Goal: Task Accomplishment & Management: Manage account settings

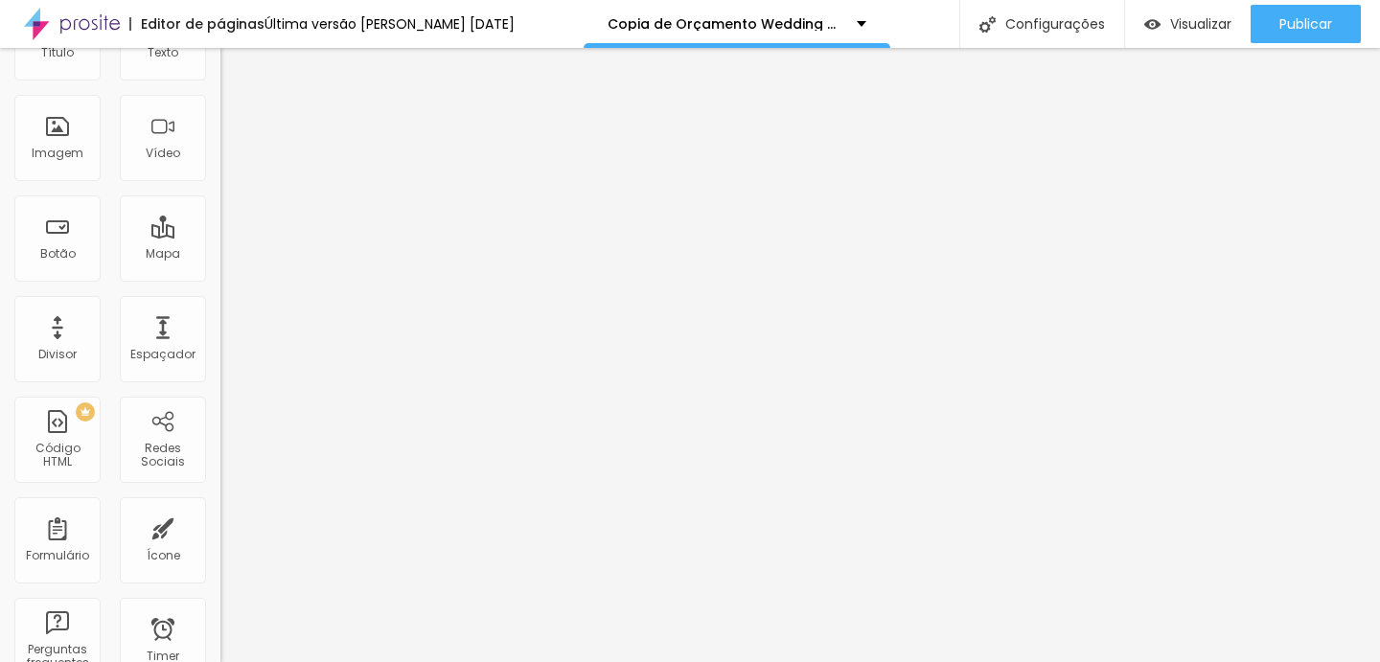
scroll to position [118, 0]
click at [64, 428] on div "PREMIUM Código HTML" at bounding box center [57, 439] width 86 height 86
click at [72, 433] on div "PREMIUM Código HTML" at bounding box center [57, 439] width 86 height 86
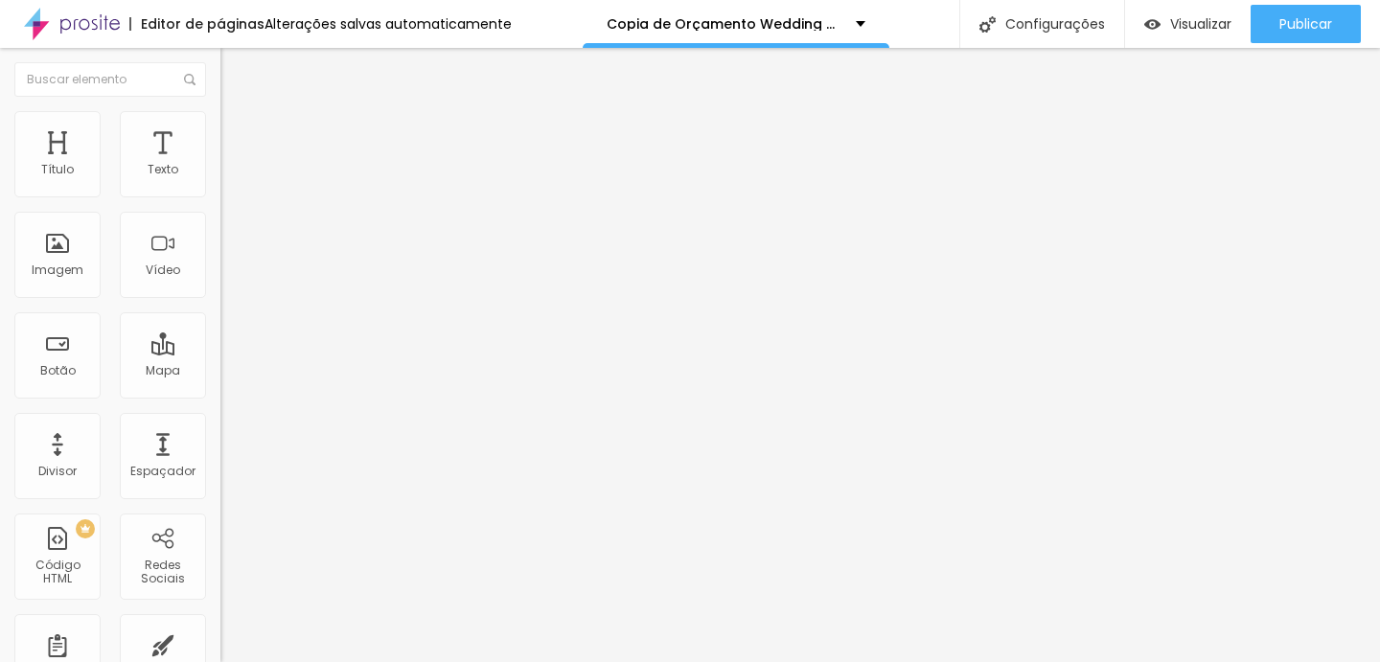
click at [220, 127] on li "Estilo" at bounding box center [330, 120] width 220 height 19
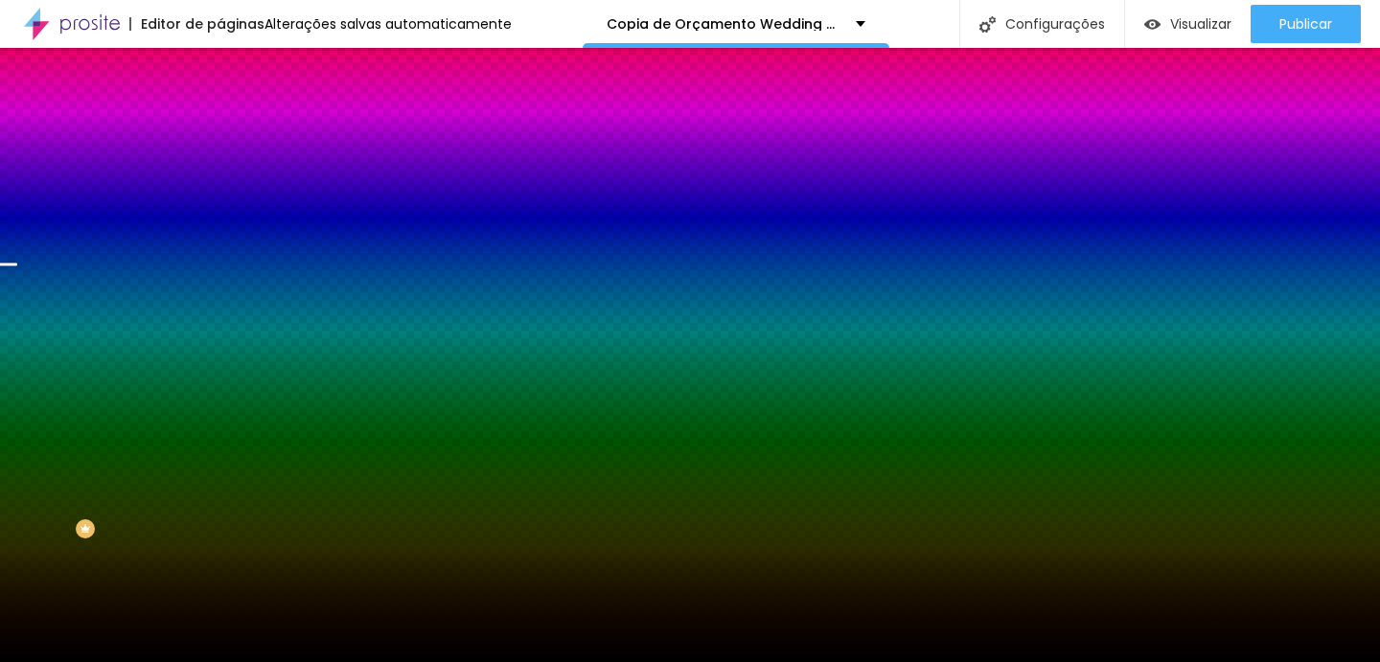
click at [220, 176] on span "Trocar imagem" at bounding box center [272, 168] width 104 height 16
click at [220, 79] on button "Editar Seção" at bounding box center [330, 70] width 220 height 44
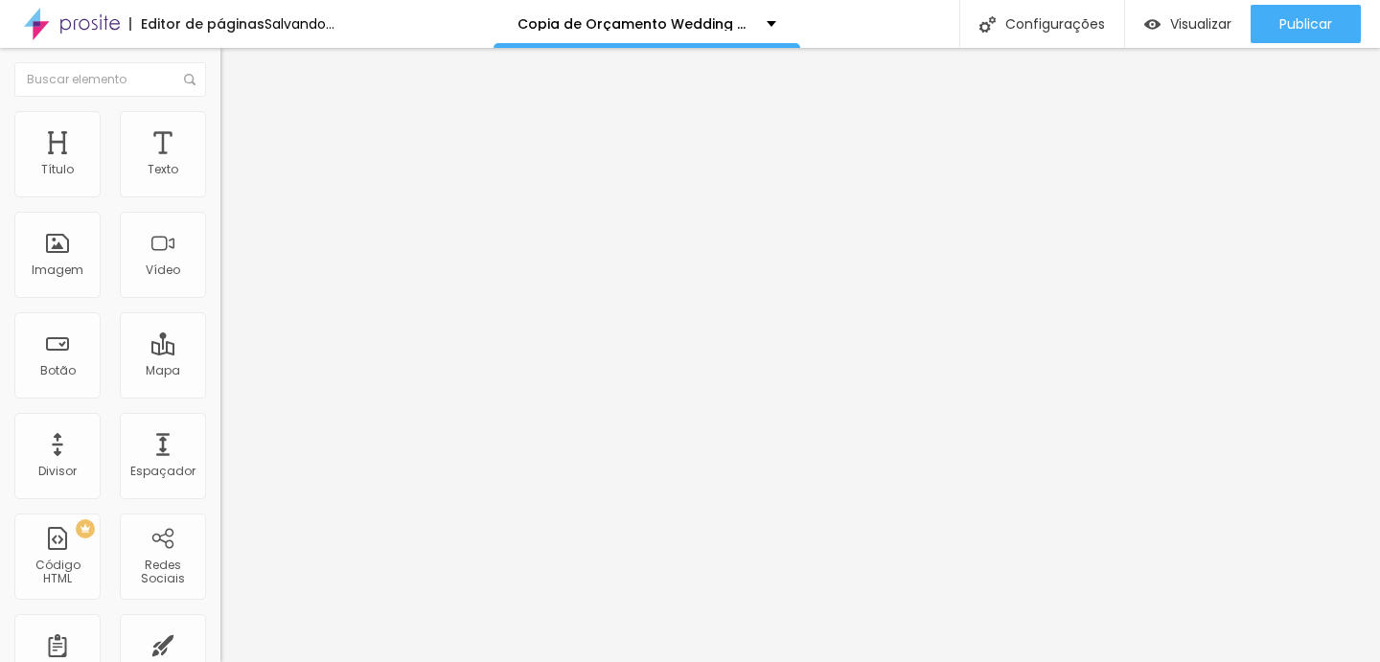
click at [220, 239] on div at bounding box center [330, 241] width 220 height 149
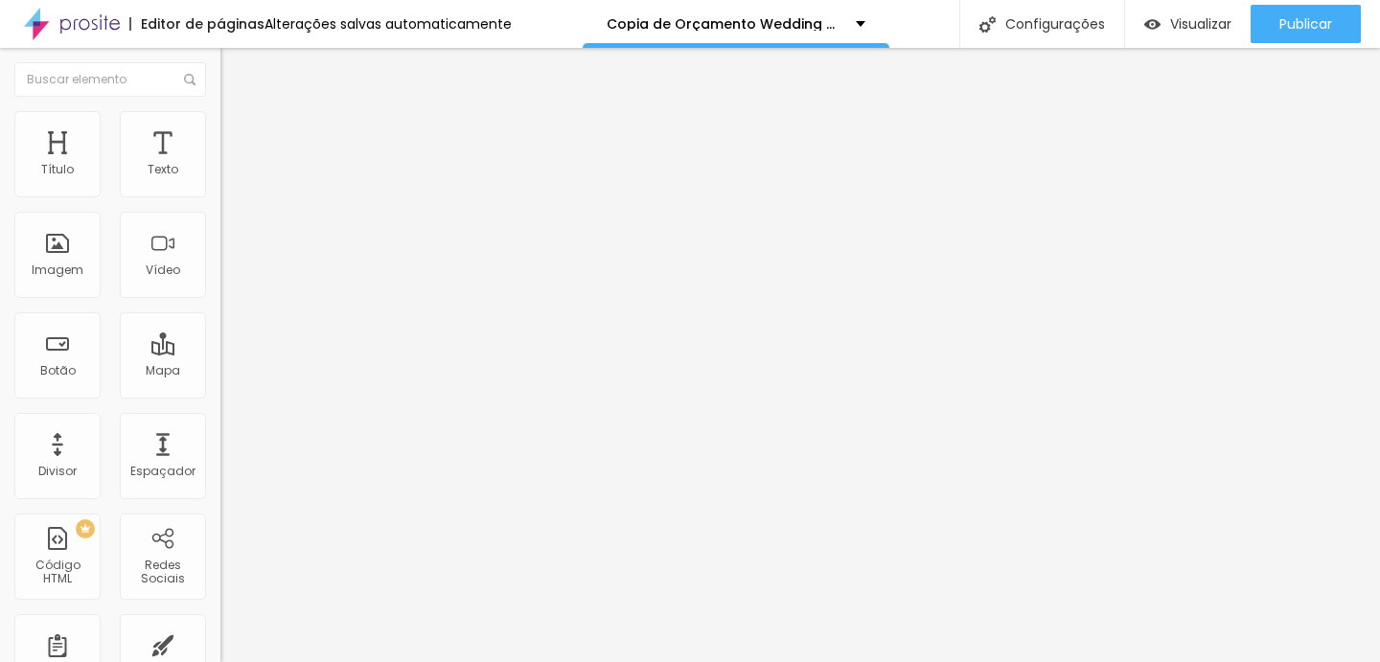
scroll to position [0, 1952]
click at [220, 497] on div "Editar Código HTML Conteúdo Avançado Código HTML 849 caracteres 1 < div style =…" at bounding box center [330, 355] width 220 height 614
click at [1198, 23] on span "Visualizar" at bounding box center [1200, 23] width 61 height 15
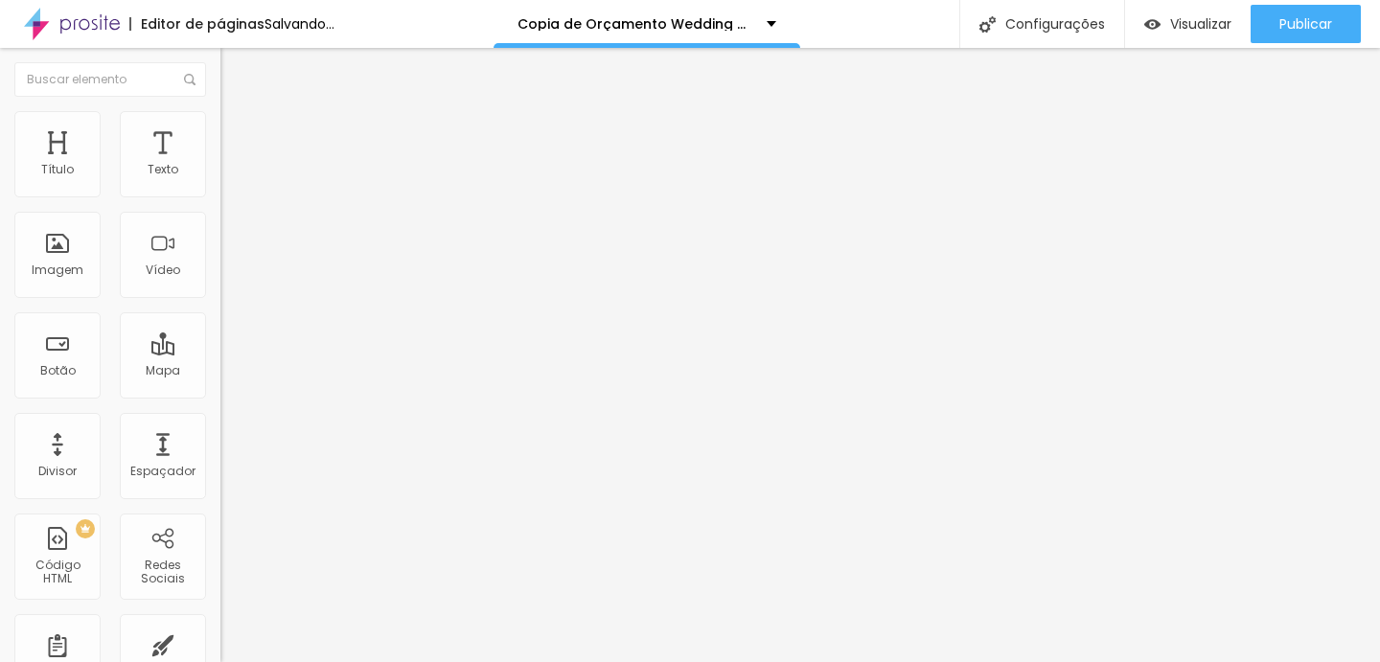
click at [220, 299] on div at bounding box center [330, 241] width 220 height 149
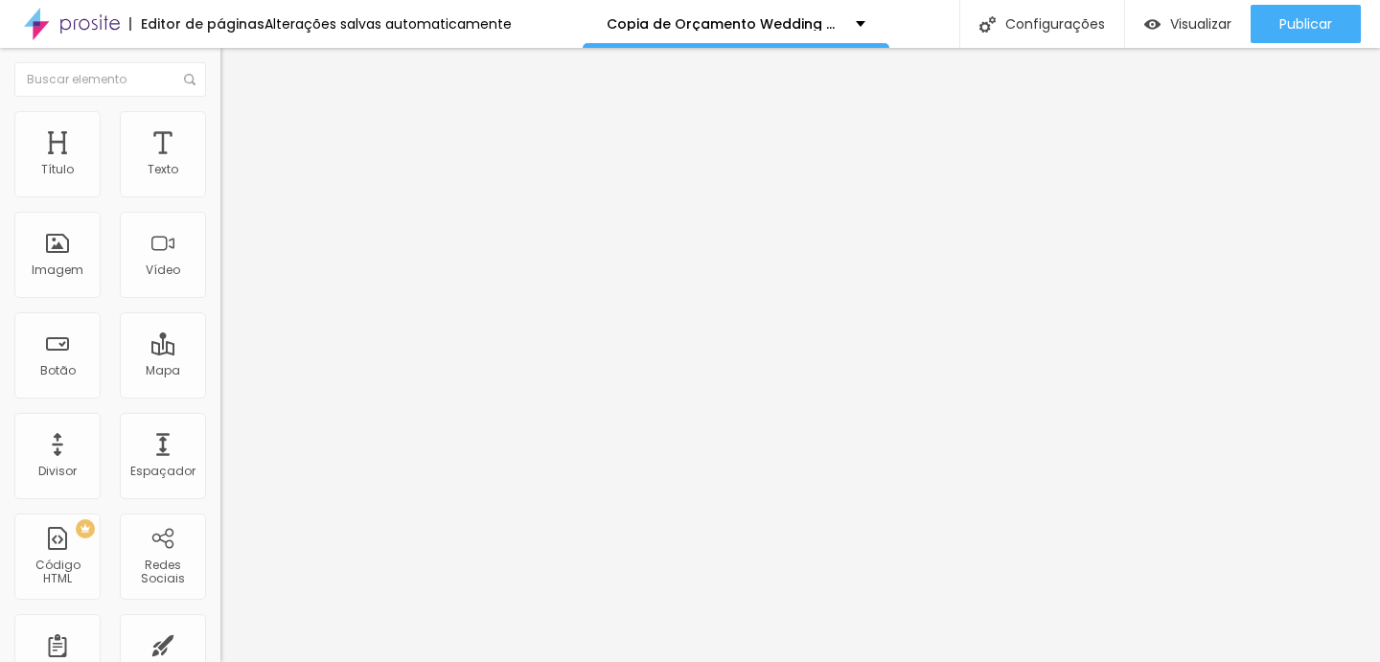
click at [220, 484] on div "Editar Código HTML Conteúdo Avançado Código HTML 831 caracteres 1 < div style =…" at bounding box center [330, 355] width 220 height 614
click at [1198, 30] on span "Visualizar" at bounding box center [1200, 23] width 61 height 15
click at [220, 125] on li "Estilo" at bounding box center [330, 120] width 220 height 19
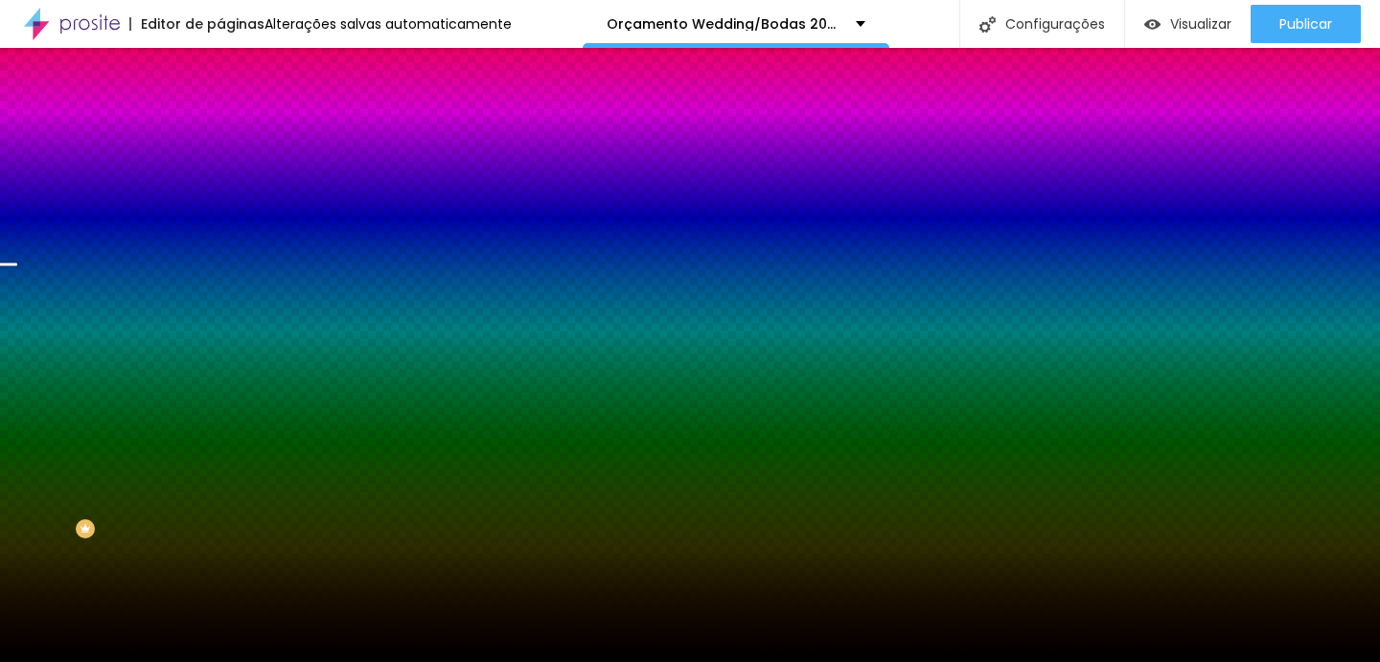
click at [220, 174] on div "Trocar imagem" at bounding box center [330, 167] width 220 height 13
click at [220, 176] on span "Trocar imagem" at bounding box center [272, 168] width 104 height 16
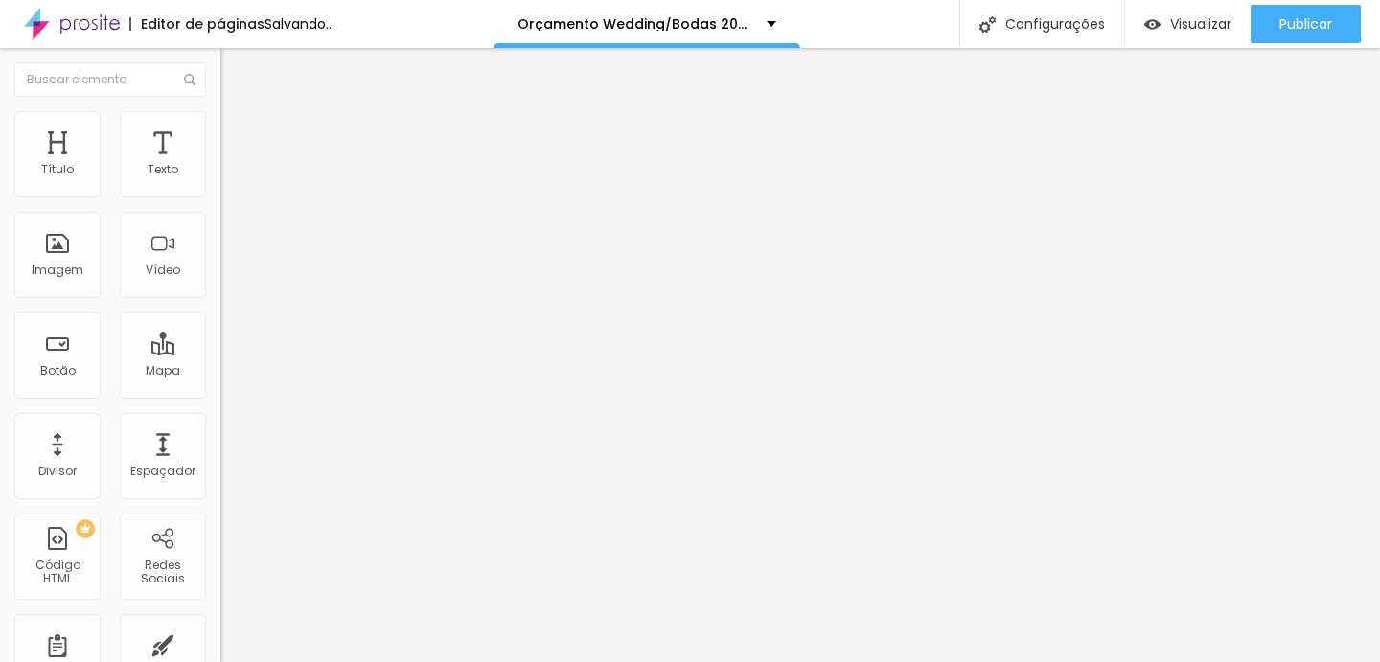
click at [220, 242] on img at bounding box center [226, 235] width 13 height 13
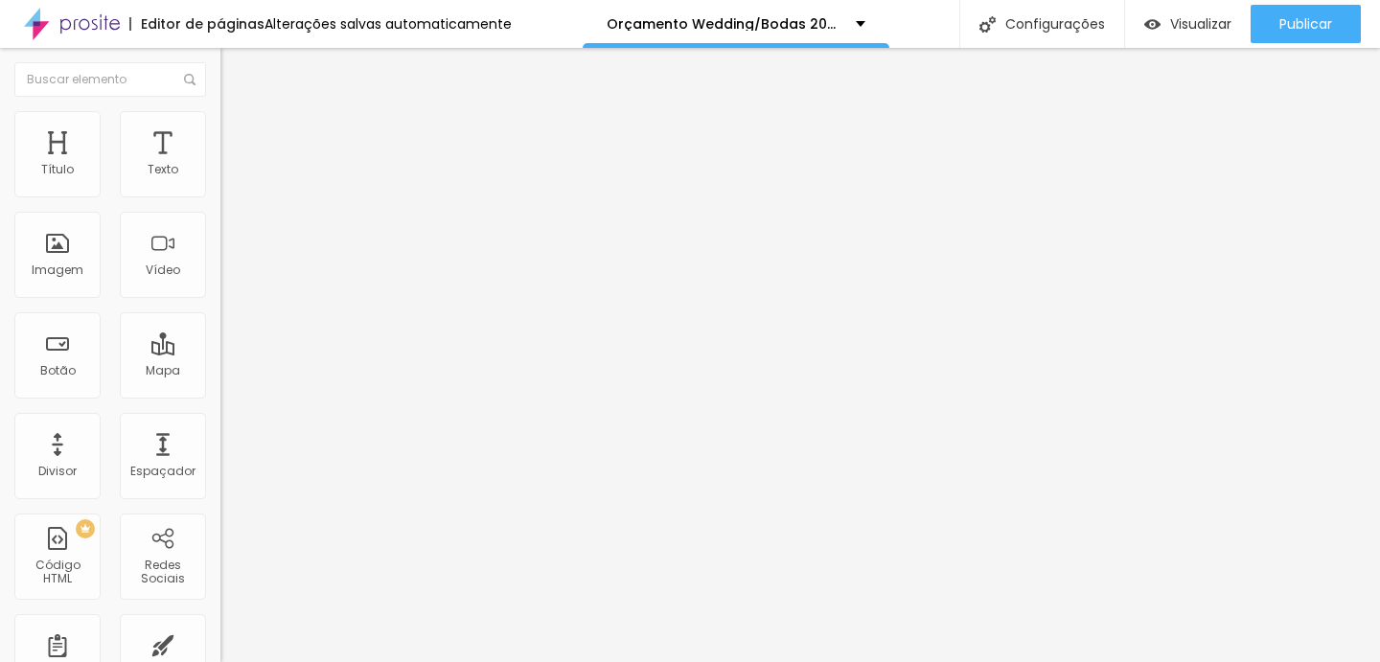
click at [220, 351] on div "Proporção Original Cinema 16:9 Padrão 4:3 Quadrado 1:1 Original" at bounding box center [330, 313] width 220 height 76
click at [220, 300] on span "Original" at bounding box center [243, 292] width 46 height 16
click at [220, 119] on img at bounding box center [228, 119] width 17 height 17
type input "7"
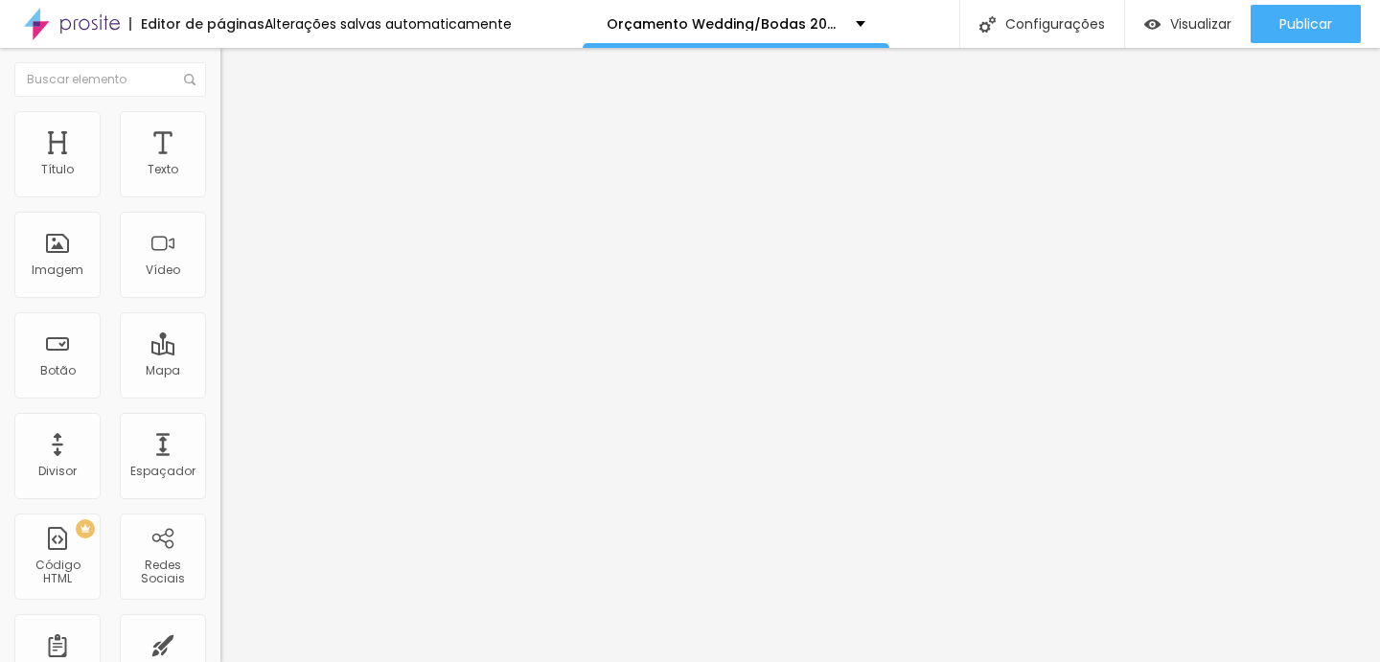
type input "7"
type input "76"
type input "79"
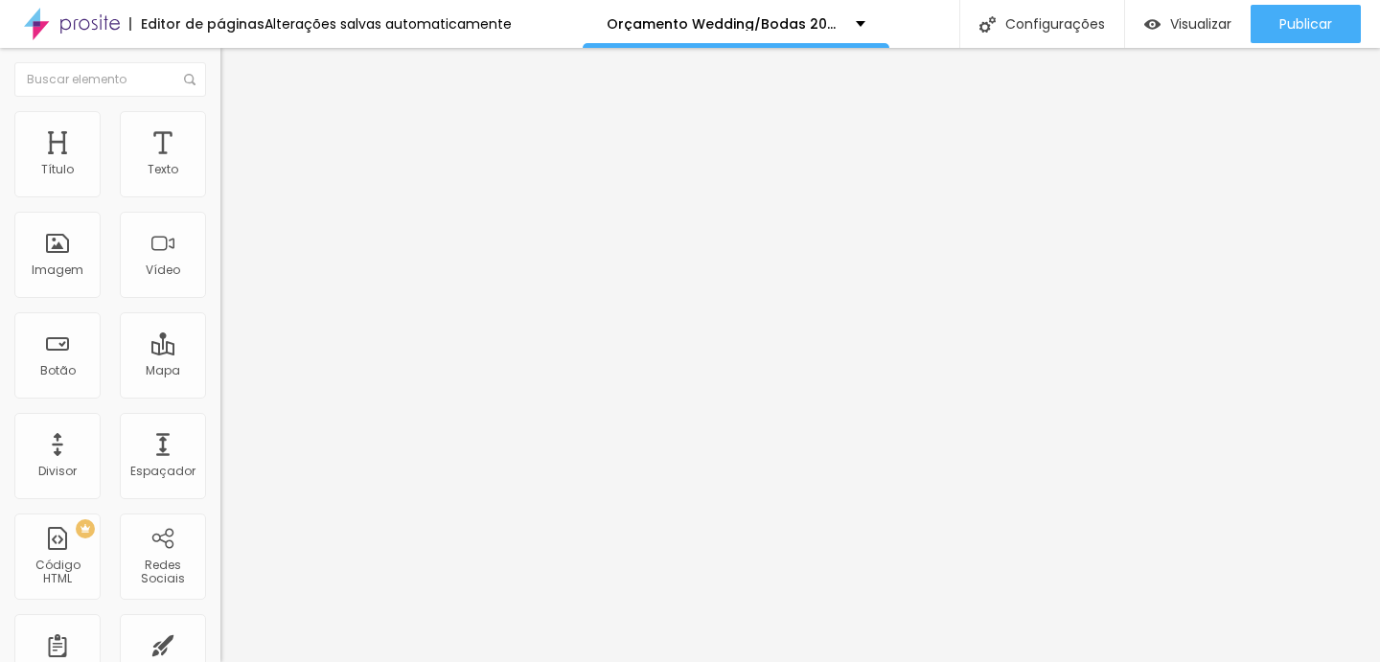
type input "81"
type input "82"
type input "83"
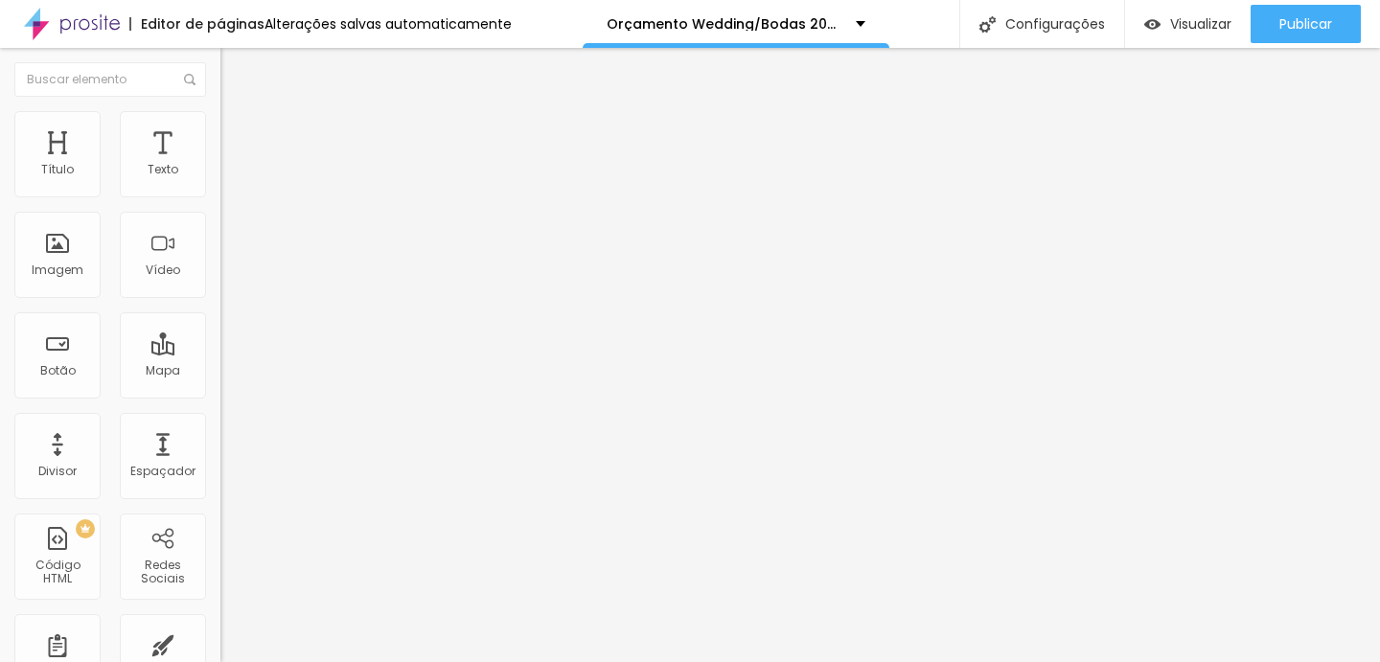
type input "83"
type input "84"
type input "83"
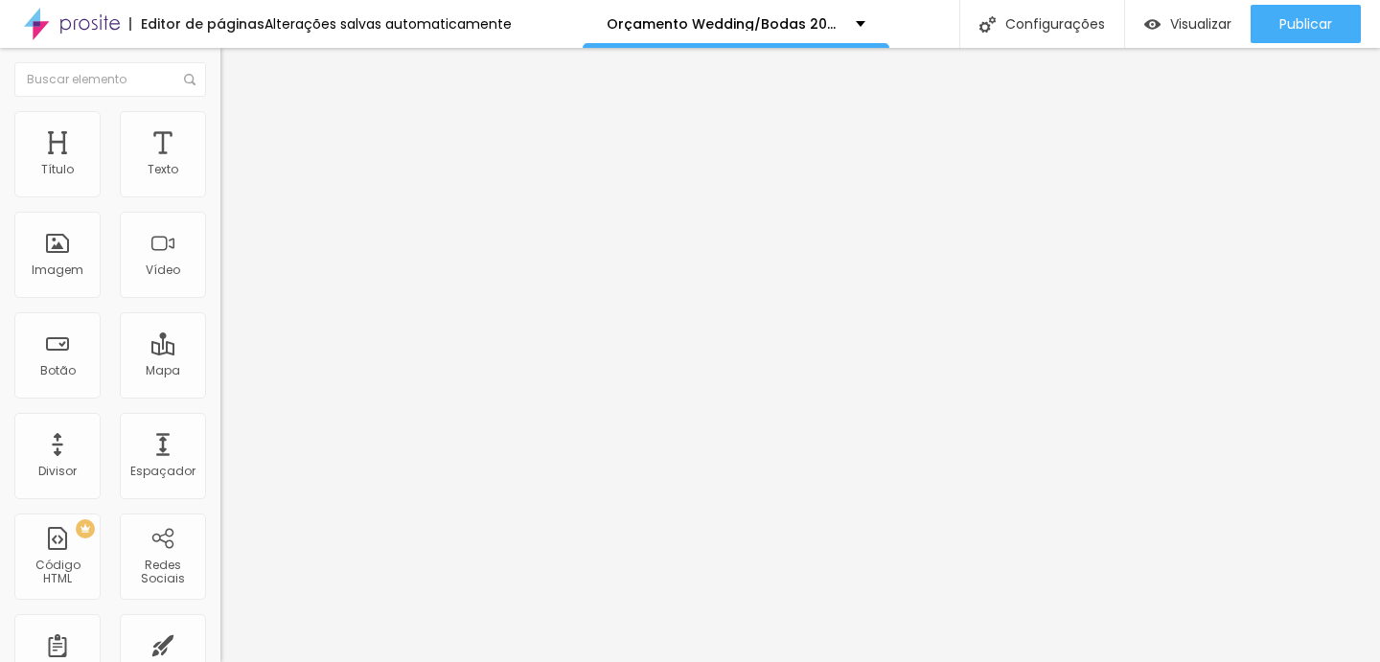
type input "80"
type input "76"
type input "67"
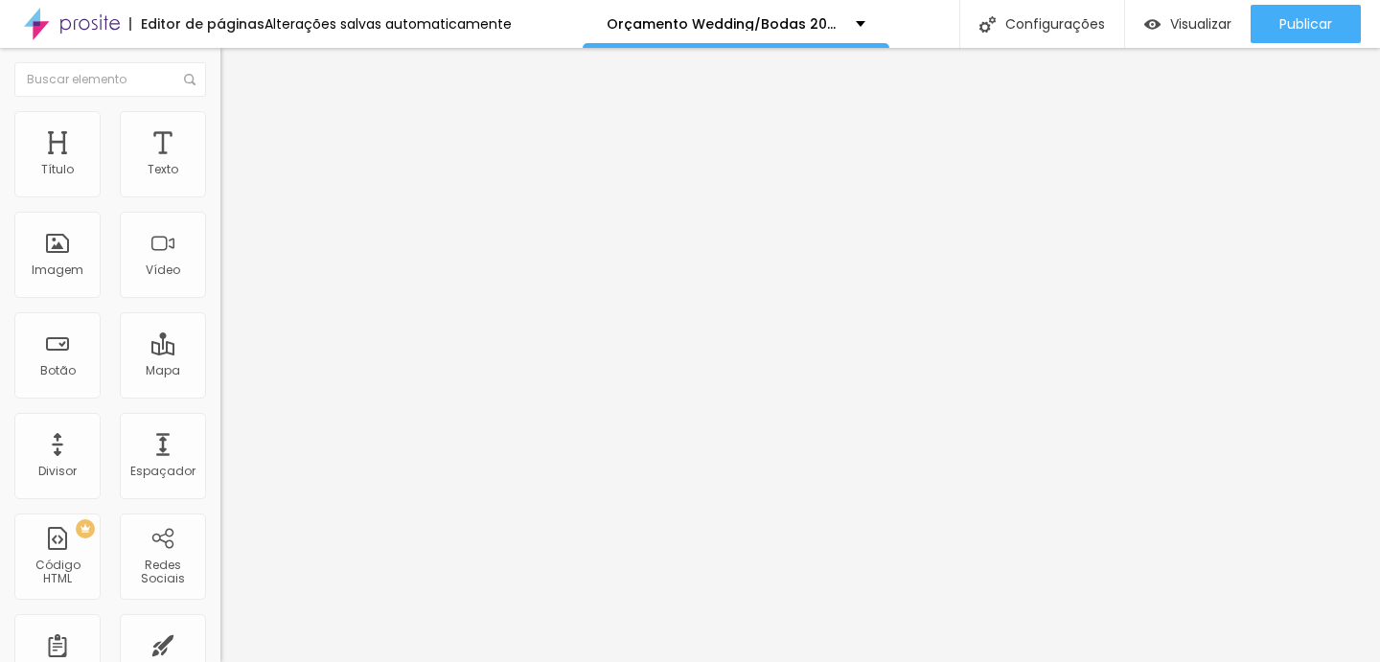
type input "67"
type input "61"
type input "54"
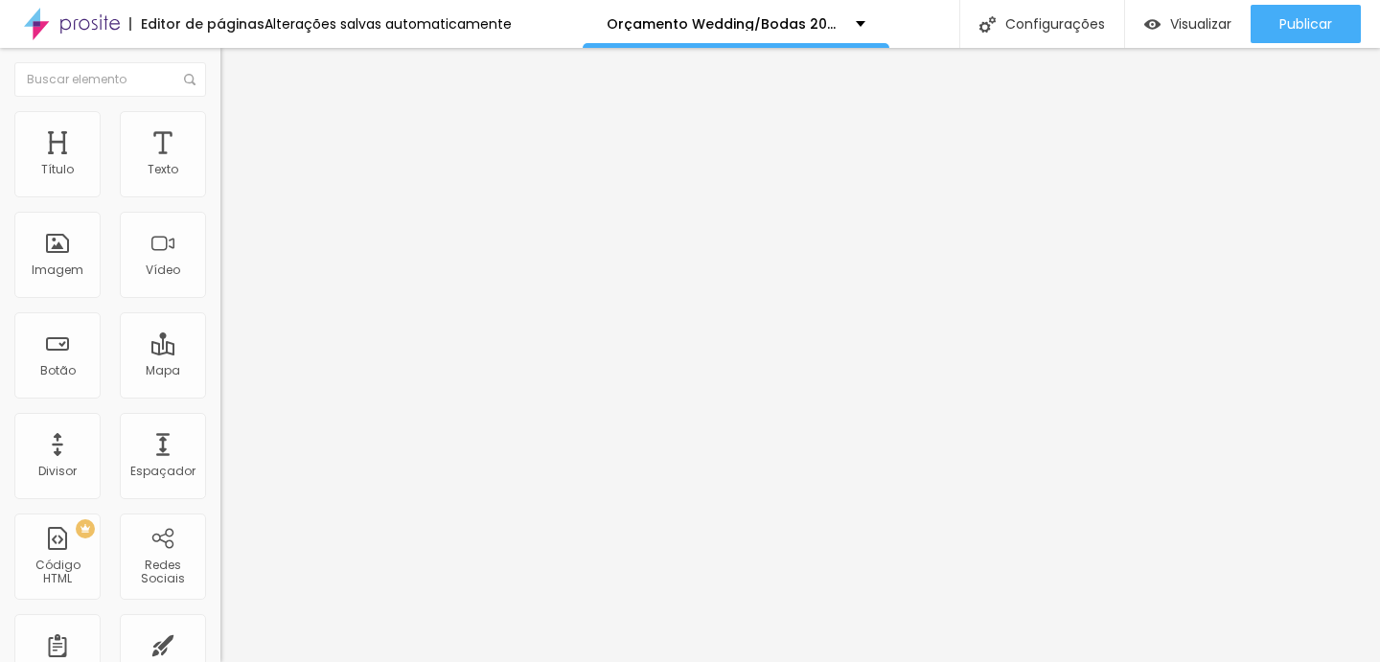
type input "44"
type input "14"
type input "0"
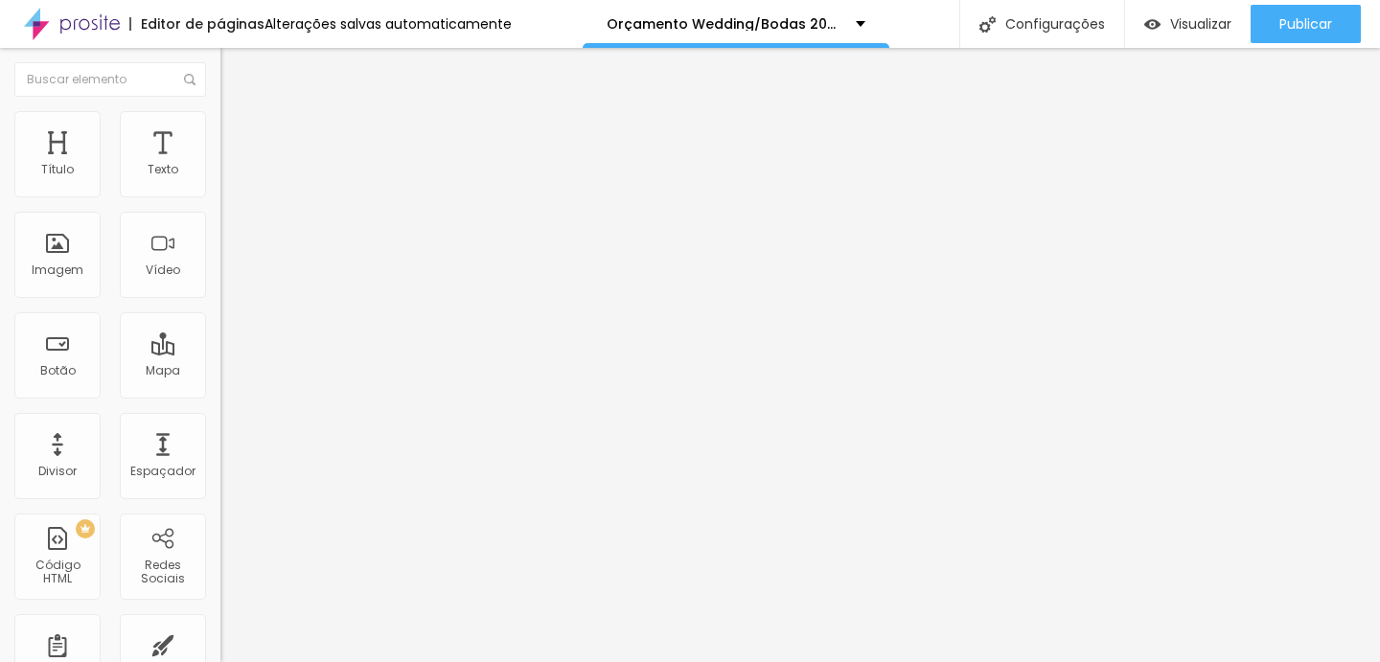
type input "0"
drag, startPoint x: 38, startPoint y: 241, endPoint x: 13, endPoint y: 243, distance: 25.1
click at [220, 421] on input "range" at bounding box center [282, 428] width 124 height 15
click at [220, 130] on li "Avançado" at bounding box center [330, 139] width 220 height 19
click at [220, 109] on img at bounding box center [228, 100] width 17 height 17
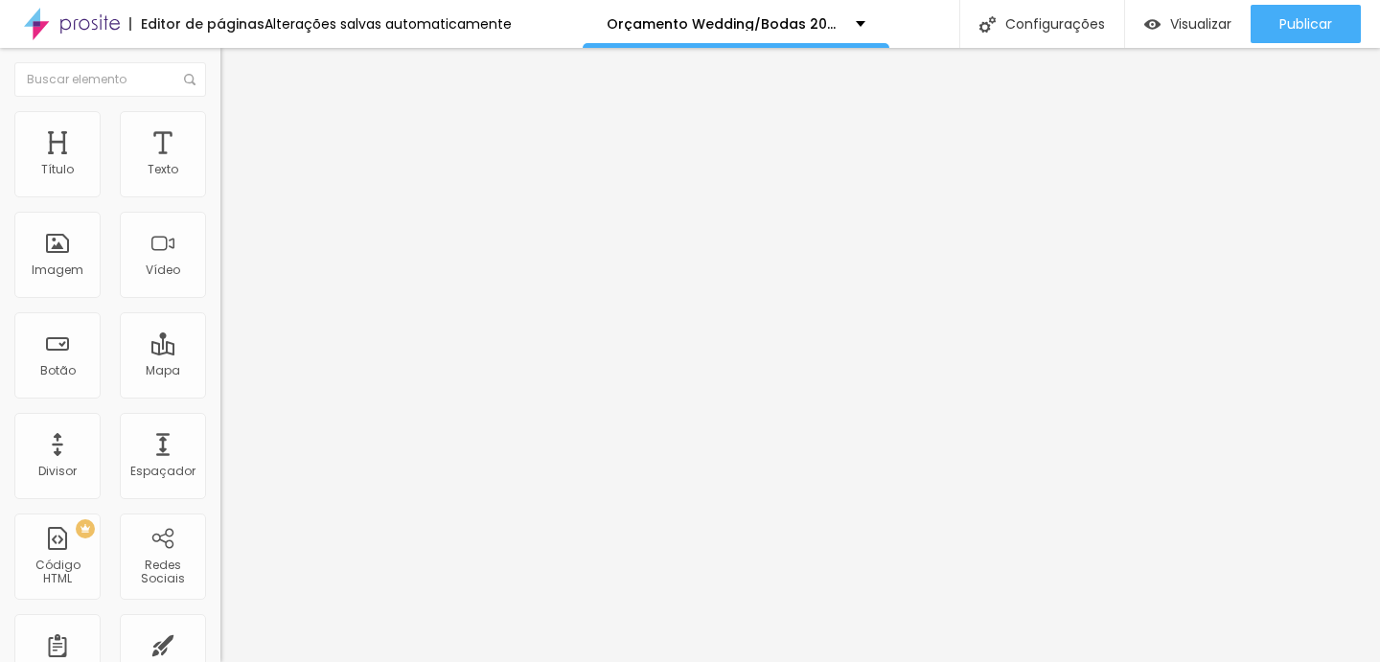
click at [235, 72] on img "button" at bounding box center [242, 69] width 15 height 15
click at [1178, 16] on span "Visualizar" at bounding box center [1200, 23] width 61 height 15
click at [220, 165] on span "Trocar imagem" at bounding box center [272, 157] width 104 height 16
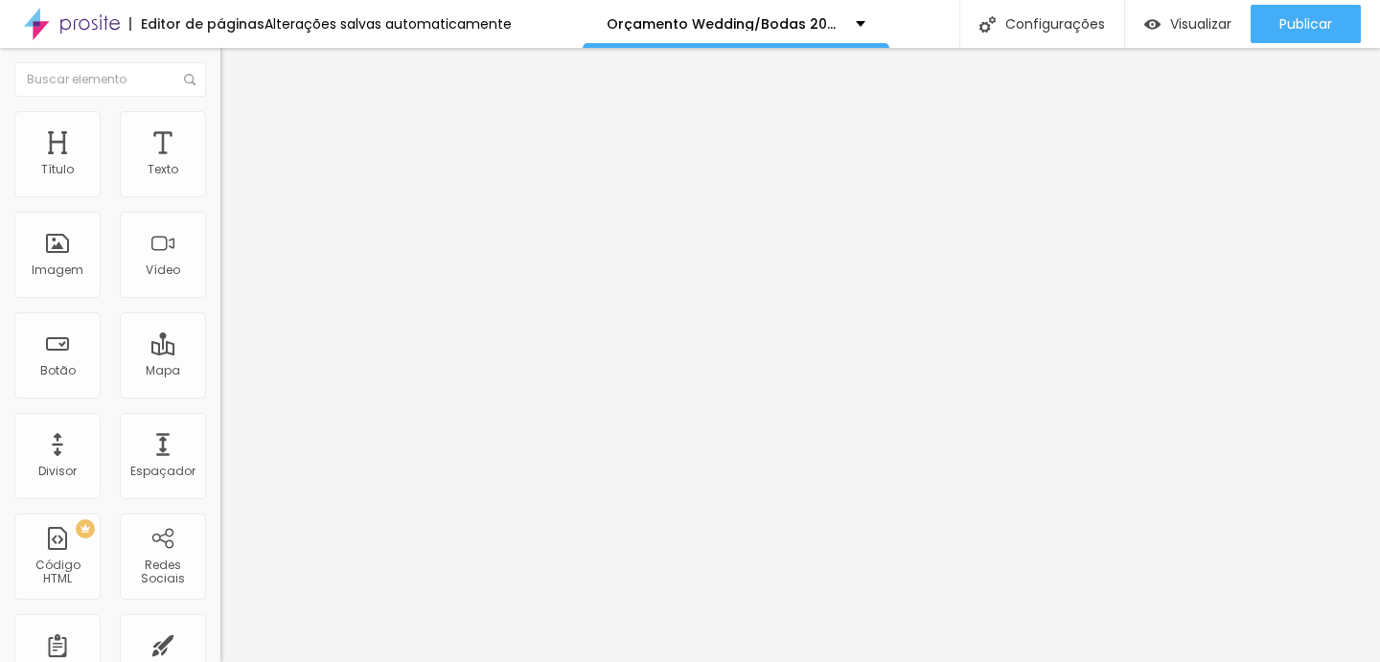
click at [220, 121] on img at bounding box center [228, 119] width 17 height 17
type input "30"
type input "35"
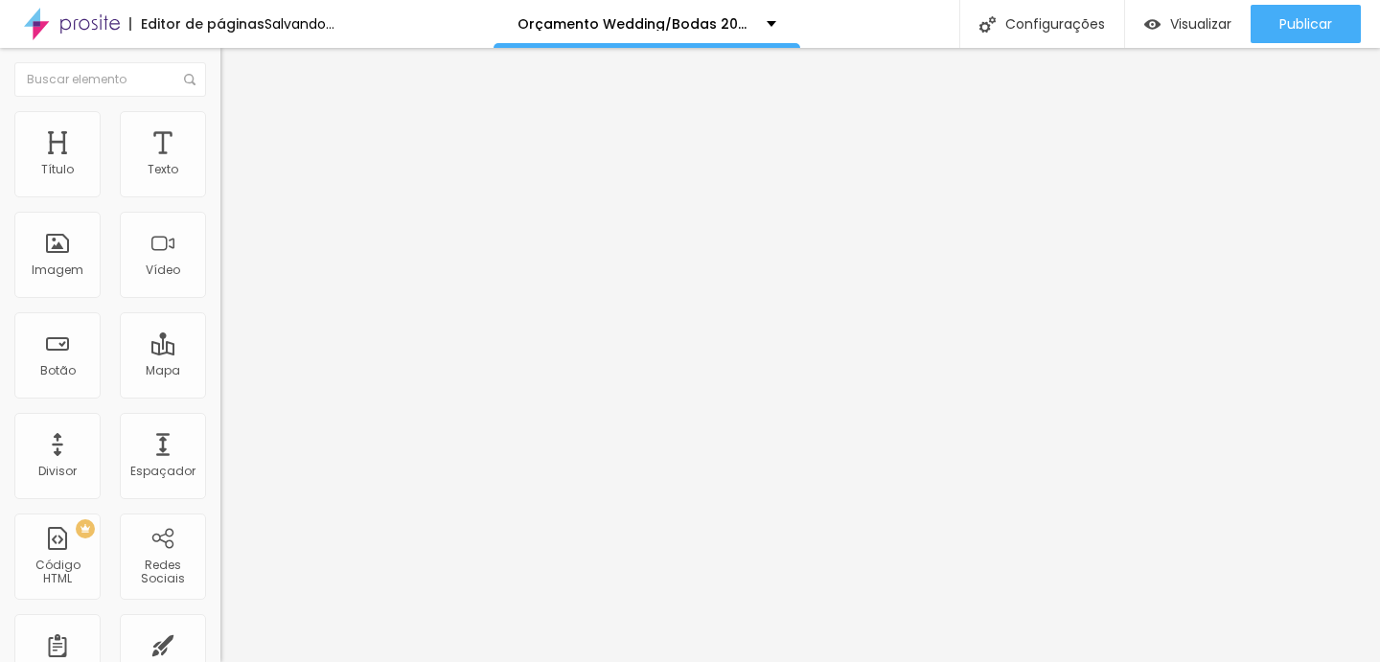
type input "30"
click at [220, 196] on input "range" at bounding box center [282, 188] width 124 height 15
click at [1182, 28] on span "Visualizar" at bounding box center [1200, 23] width 61 height 15
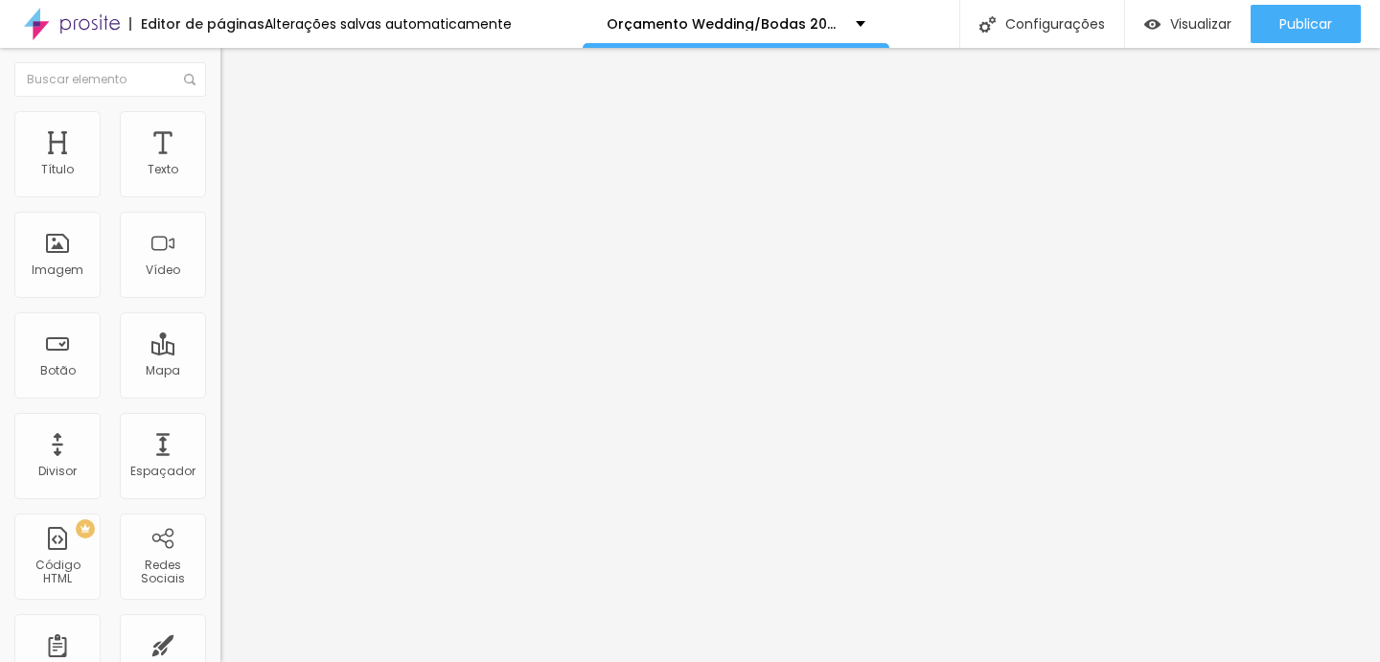
type input "25"
click at [220, 196] on input "range" at bounding box center [282, 188] width 124 height 15
click at [1188, 30] on span "Visualizar" at bounding box center [1200, 23] width 61 height 15
click at [220, 111] on li "Conteúdo" at bounding box center [330, 101] width 220 height 19
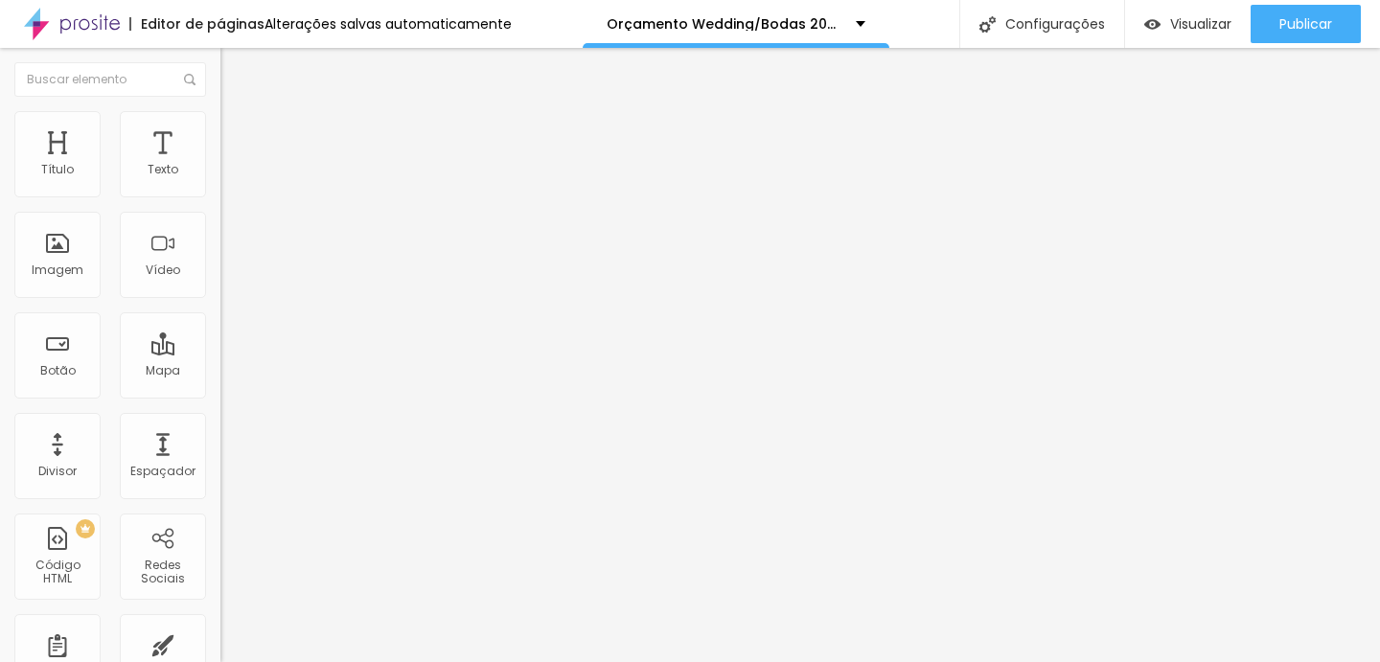
click at [220, 300] on span "Original" at bounding box center [243, 292] width 46 height 16
click at [220, 312] on span "Cinema" at bounding box center [244, 303] width 48 height 16
click at [220, 353] on span "Original" at bounding box center [243, 344] width 46 height 16
click at [220, 174] on span "Encaixotado" at bounding box center [257, 166] width 75 height 16
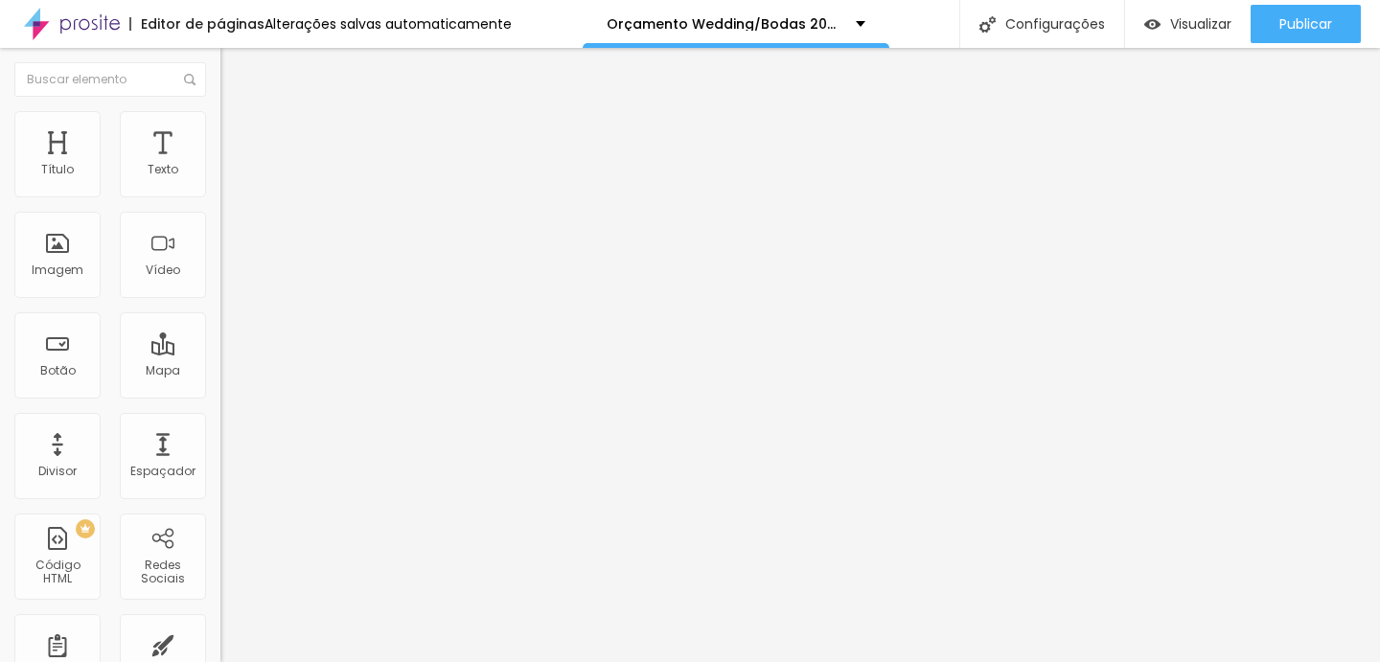
click at [220, 119] on img at bounding box center [228, 119] width 17 height 17
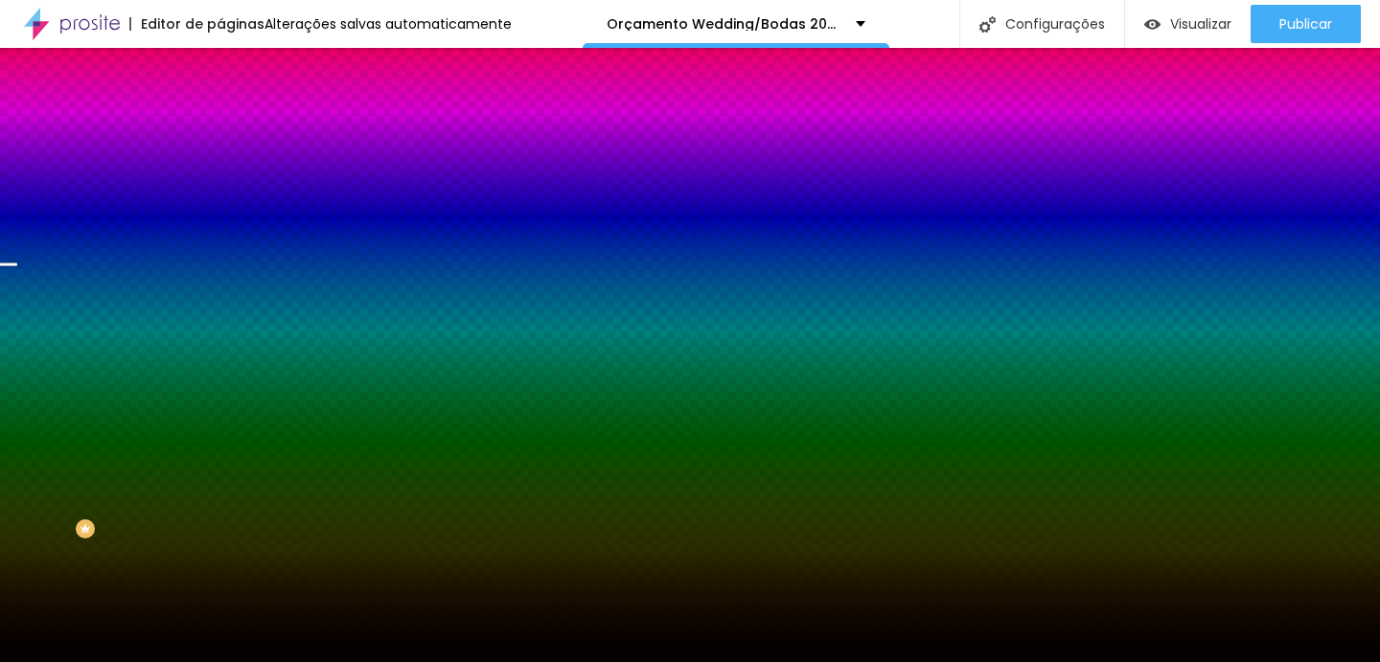
click at [220, 130] on li "Avançado" at bounding box center [330, 139] width 220 height 19
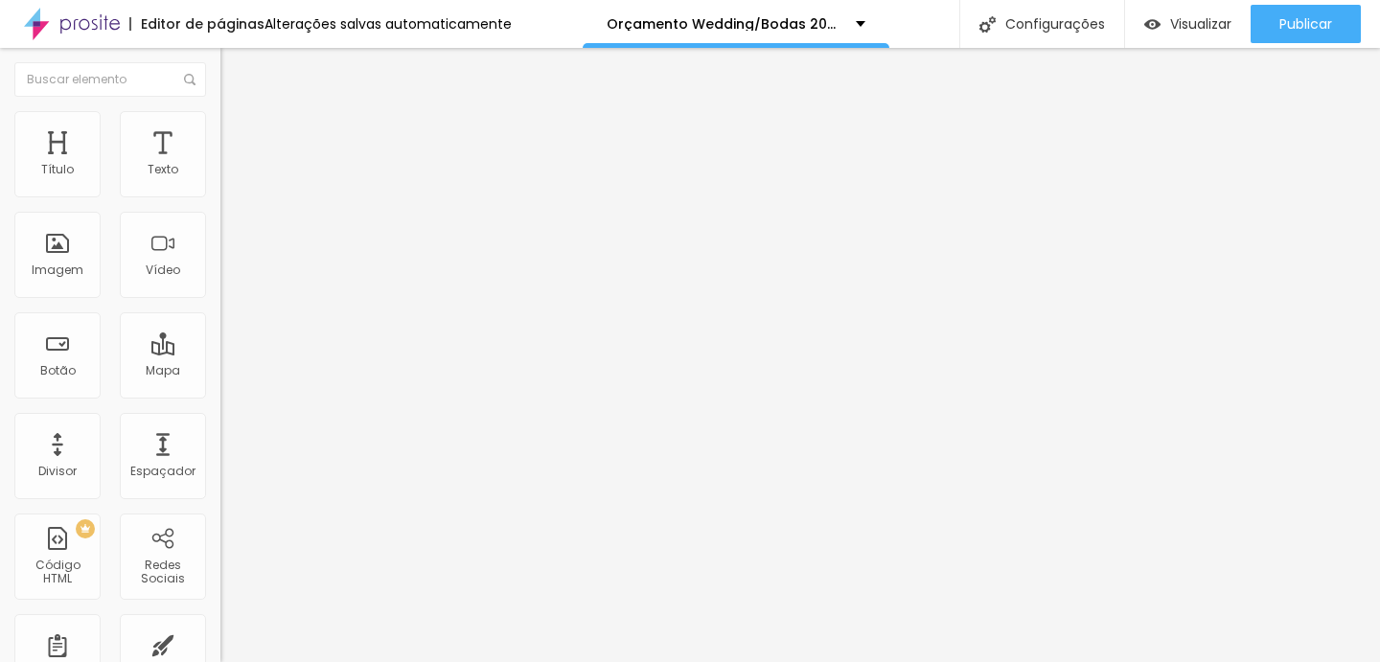
type input "10"
type input "5"
type input "10"
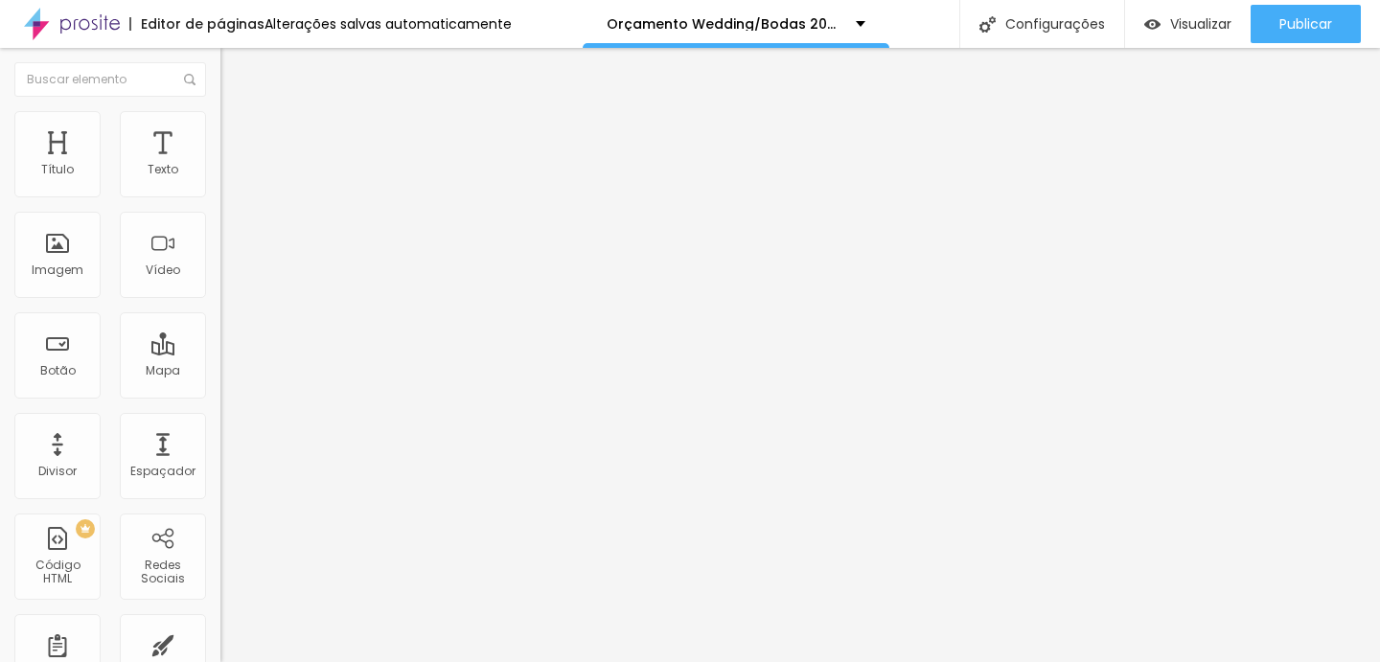
type input "10"
type input "15"
type input "20"
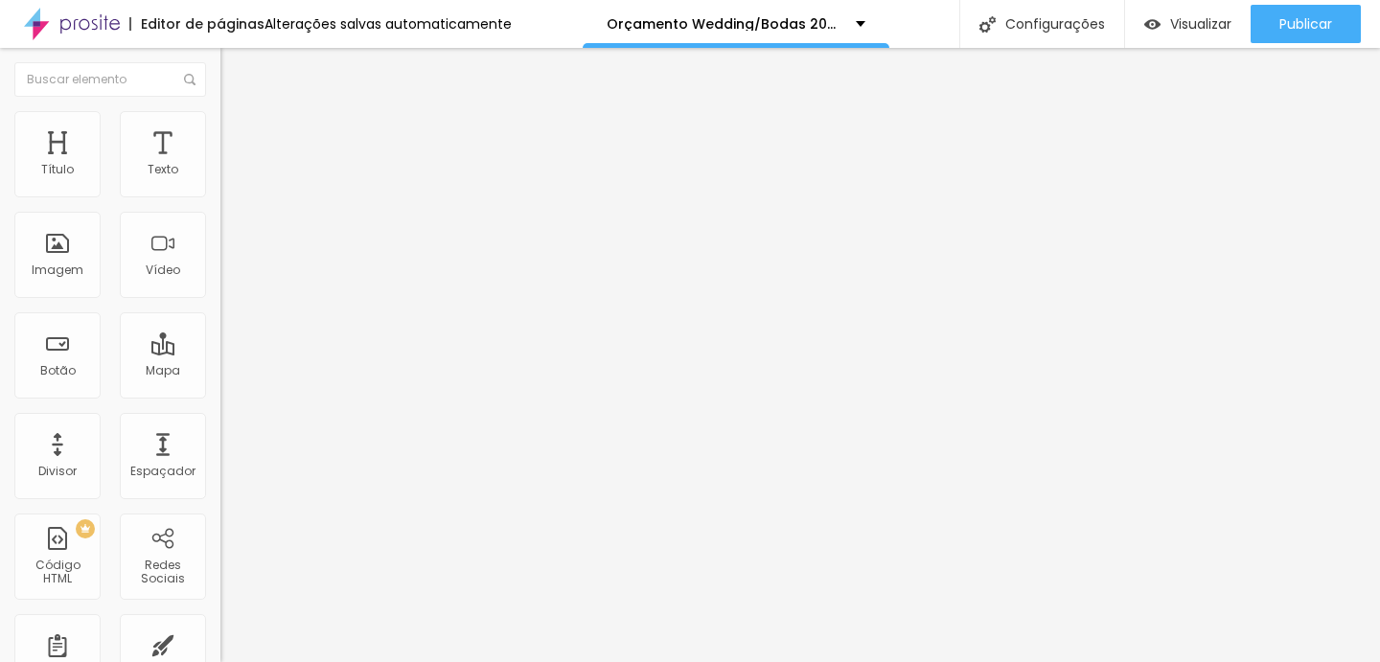
type input "25"
type input "30"
type input "25"
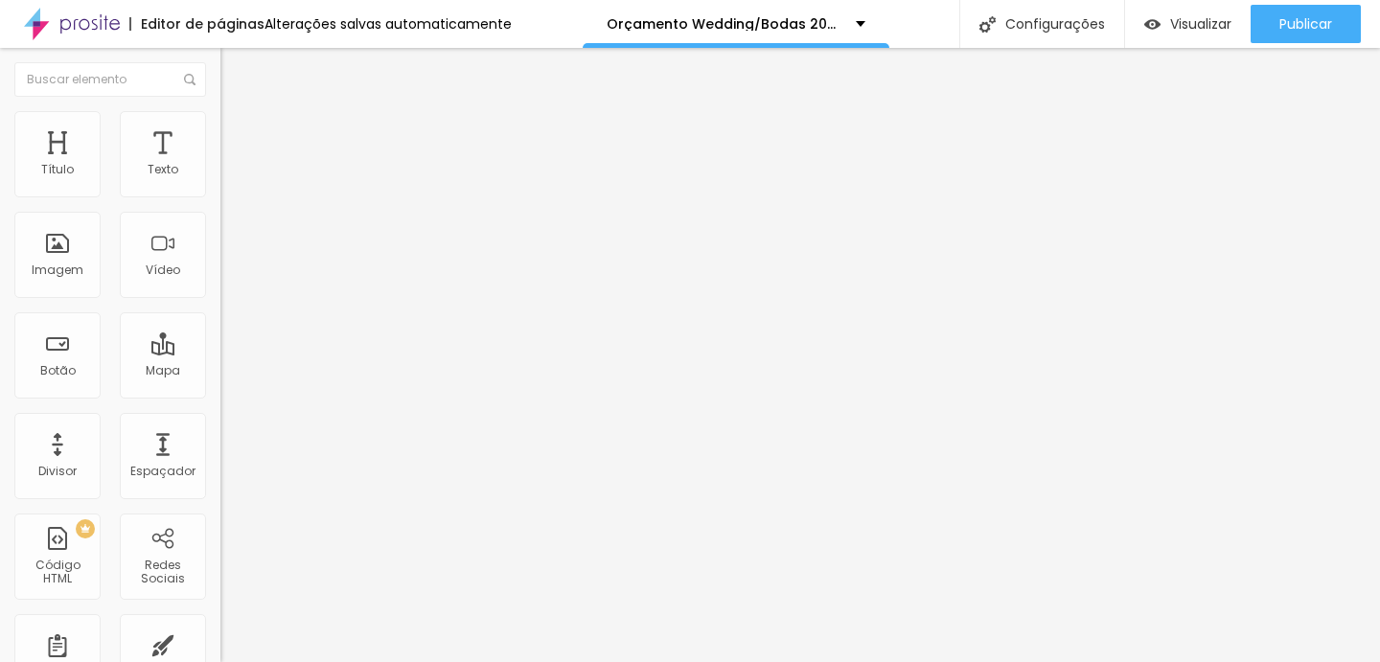
type input "25"
type input "20"
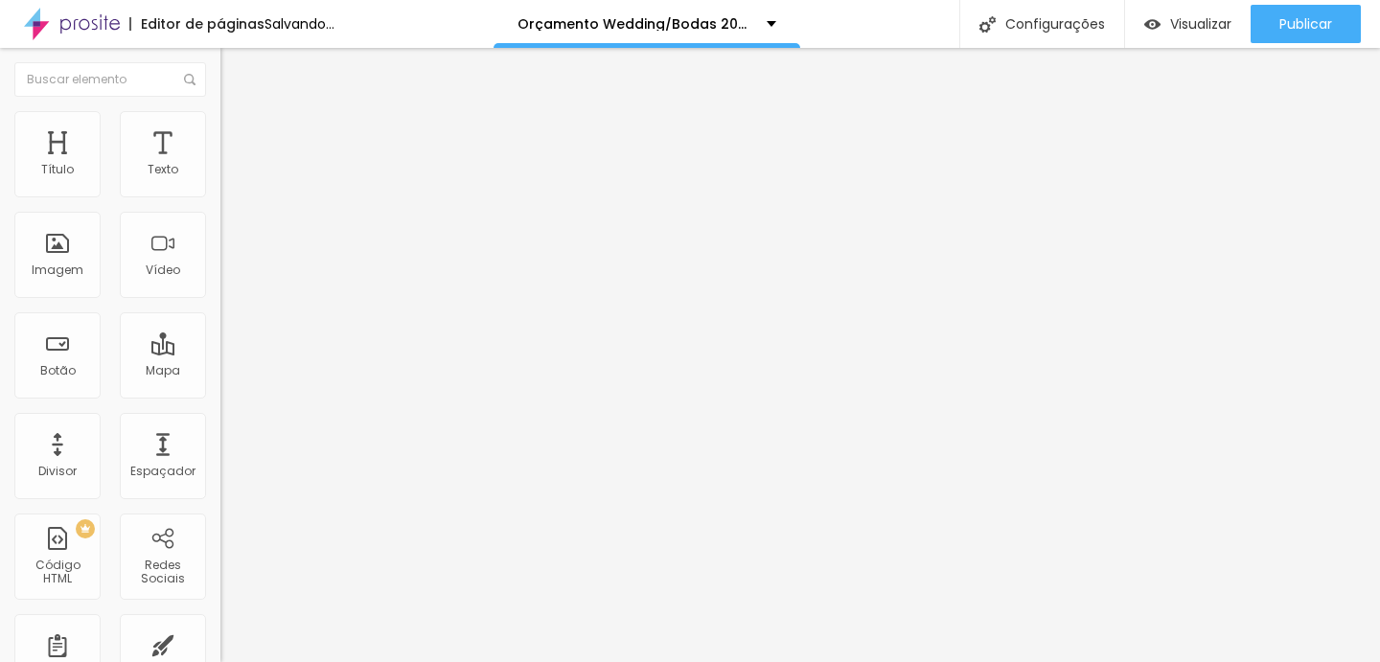
type input "25"
type input "30"
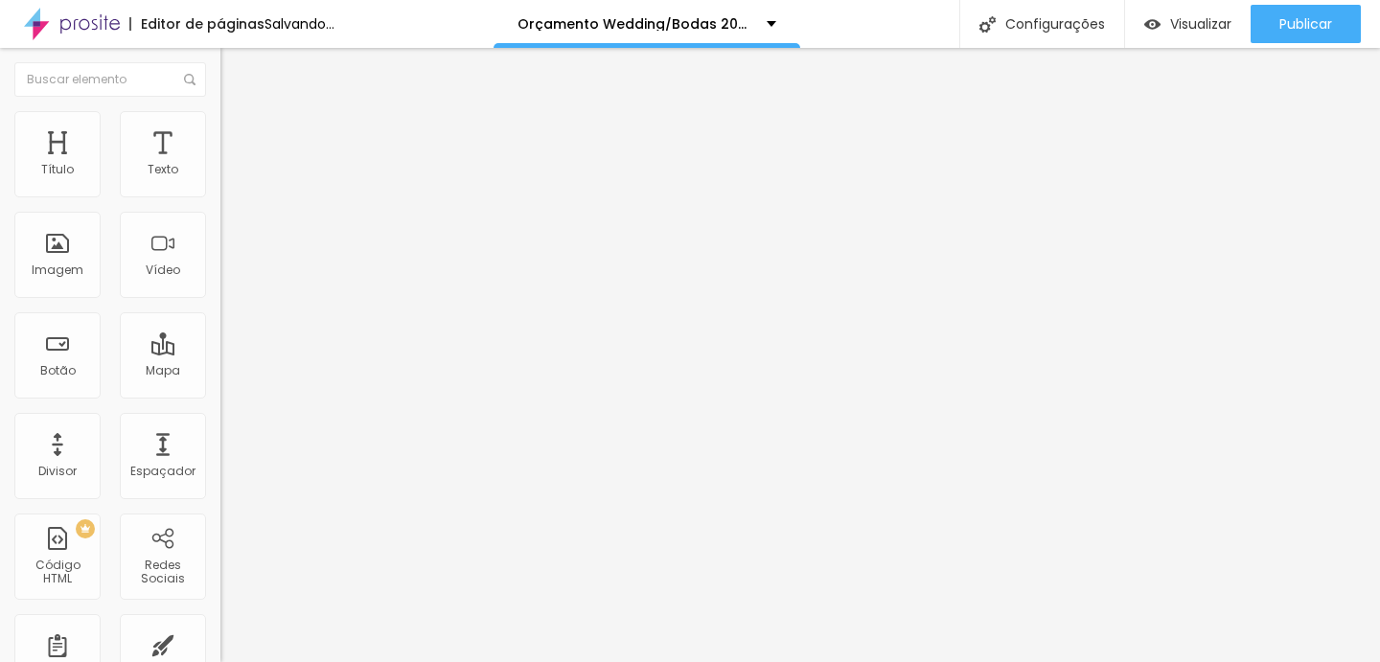
drag, startPoint x: 97, startPoint y: 186, endPoint x: 150, endPoint y: 186, distance: 52.7
click at [220, 372] on input "range" at bounding box center [282, 379] width 124 height 15
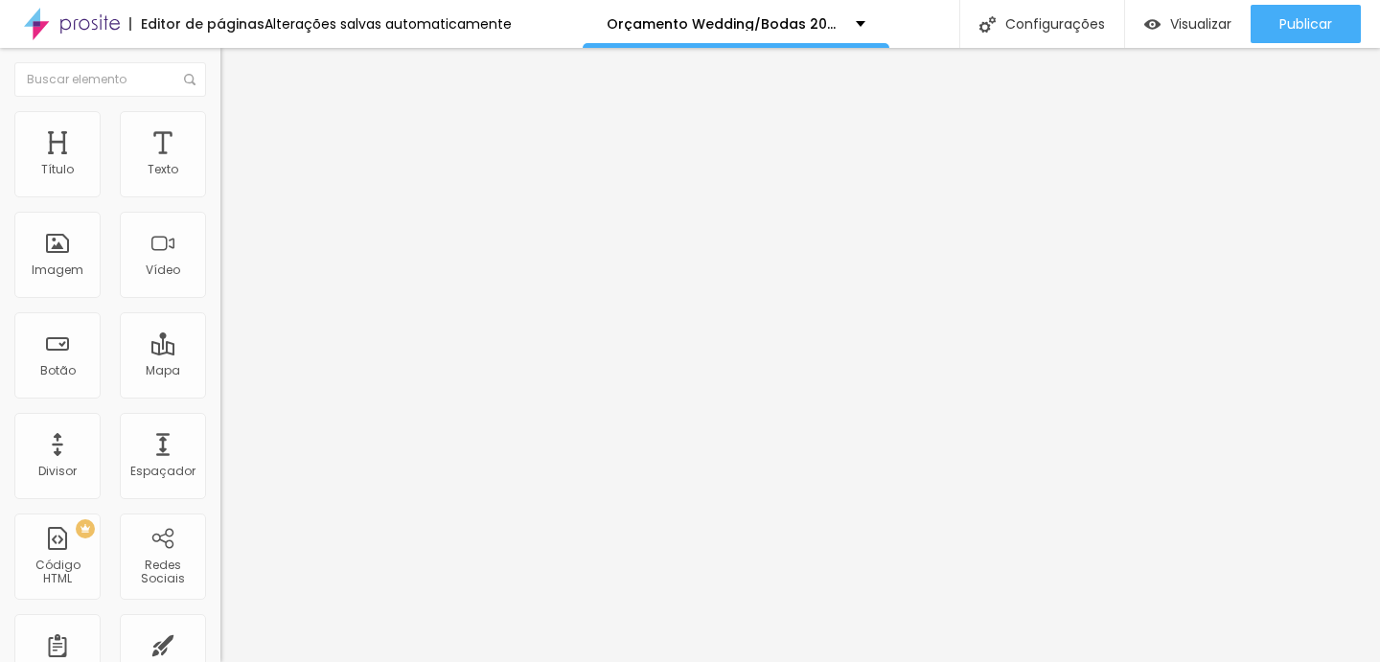
click at [220, 109] on img at bounding box center [228, 100] width 17 height 17
click at [220, 111] on img at bounding box center [228, 119] width 17 height 17
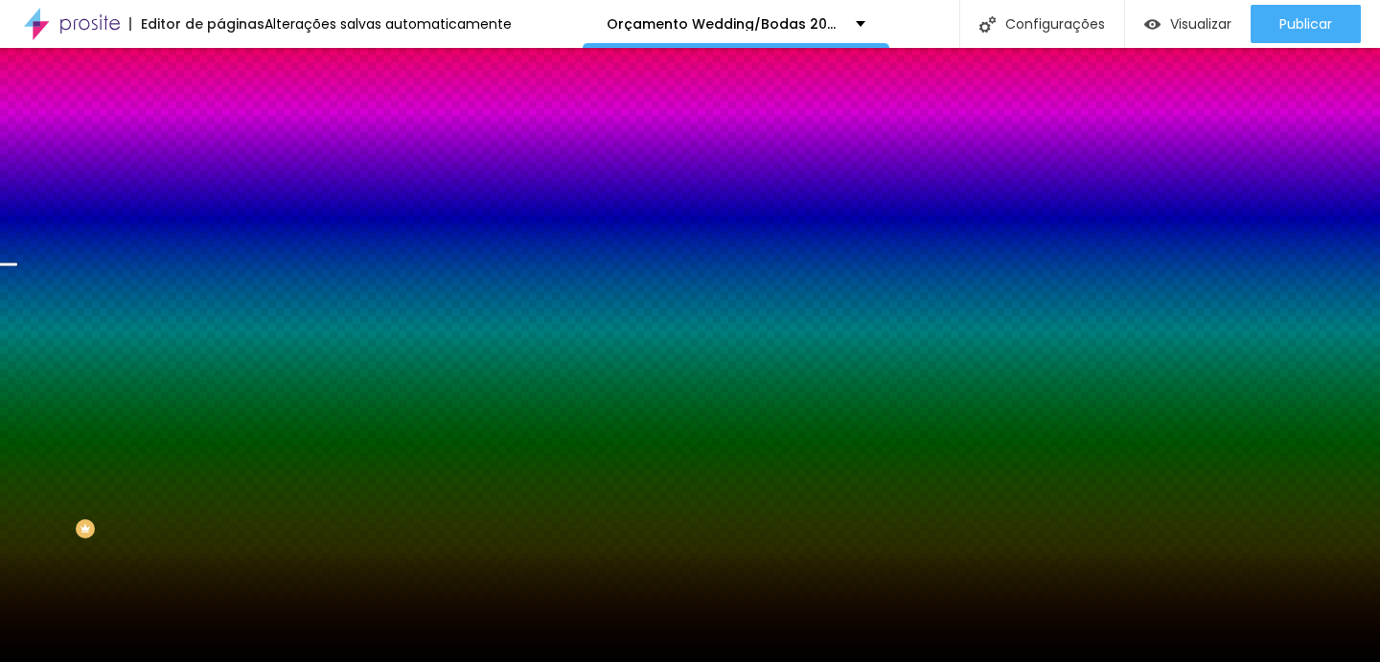
click at [220, 130] on li "Avançado" at bounding box center [330, 139] width 220 height 19
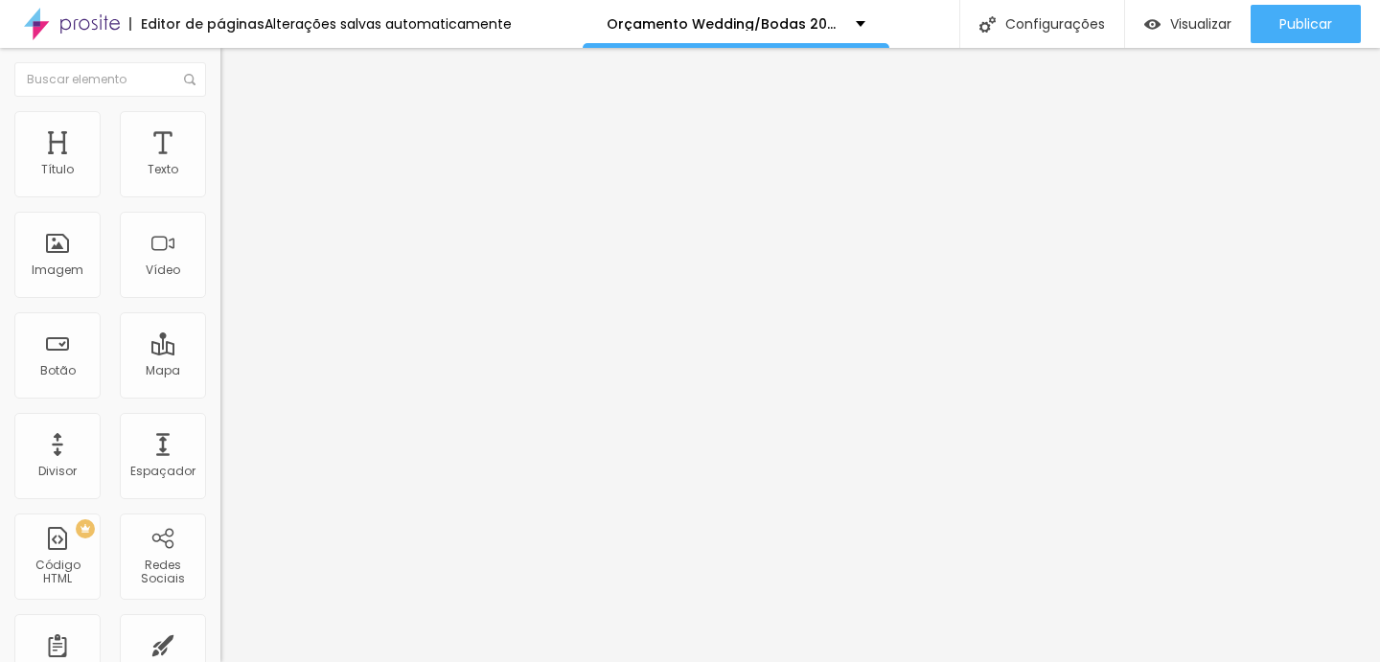
type input "25"
type input "20"
type input "15"
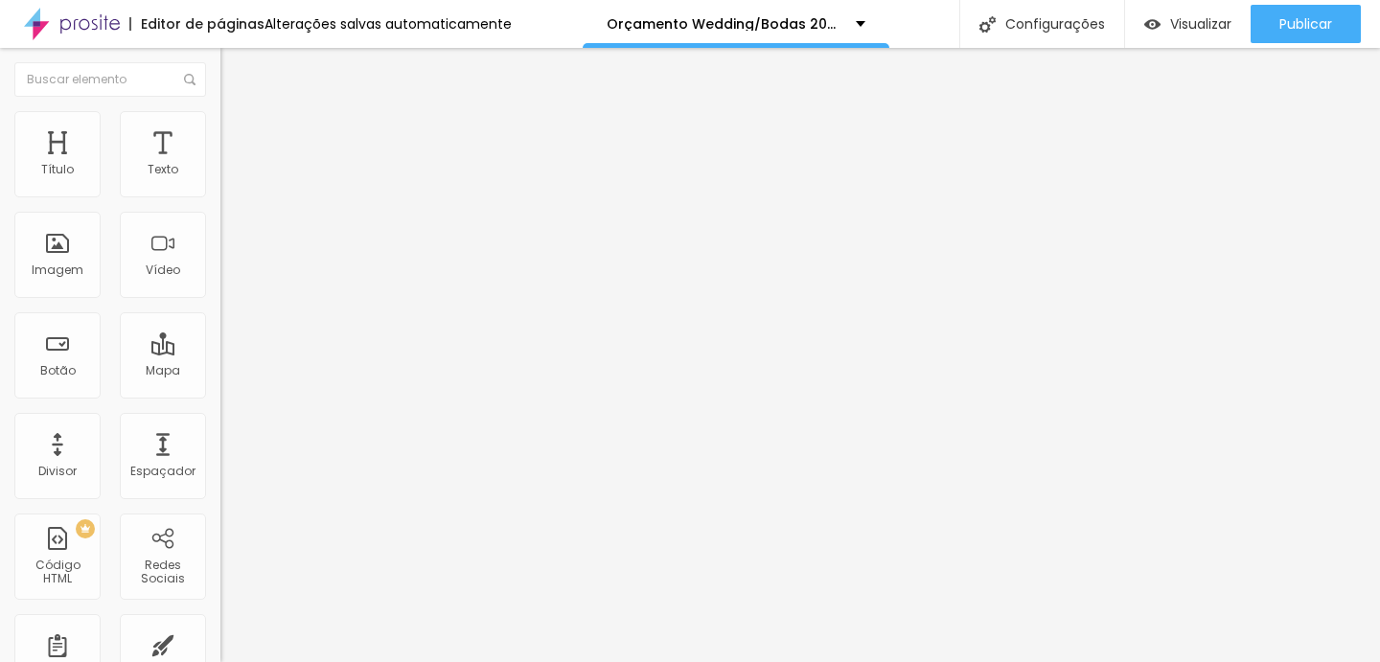
type input "15"
type input "10"
type input "15"
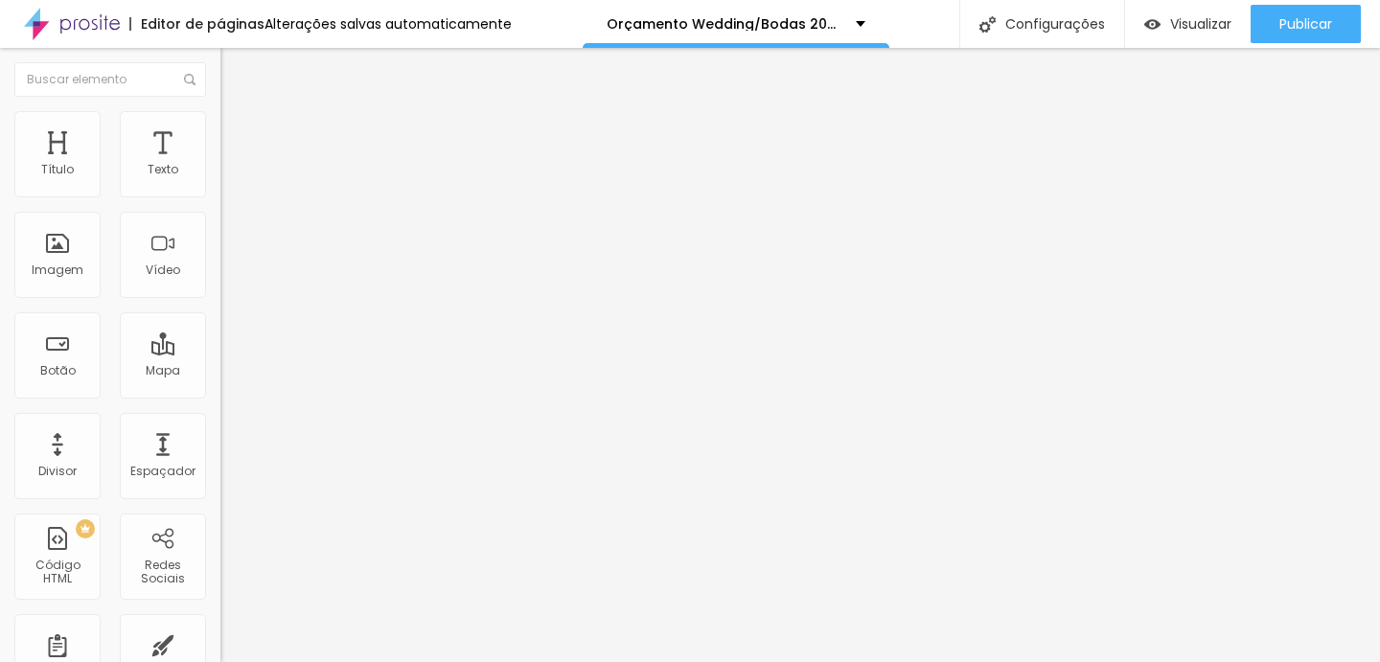
type input "20"
type input "25"
type input "30"
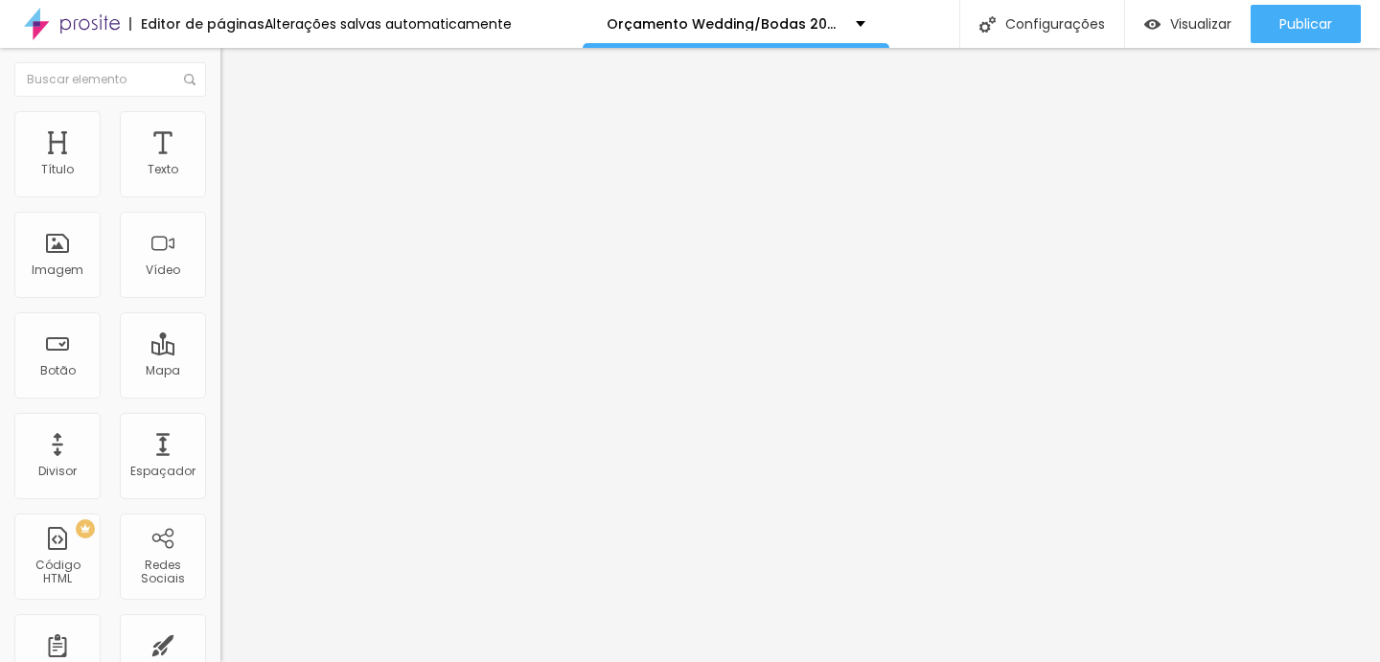
type input "30"
drag, startPoint x: 136, startPoint y: 185, endPoint x: 203, endPoint y: 189, distance: 67.2
click at [220, 372] on input "range" at bounding box center [282, 379] width 124 height 15
click at [220, 111] on li "Conteúdo" at bounding box center [330, 101] width 220 height 19
click at [1203, 36] on div "Visualizar" at bounding box center [1187, 24] width 87 height 38
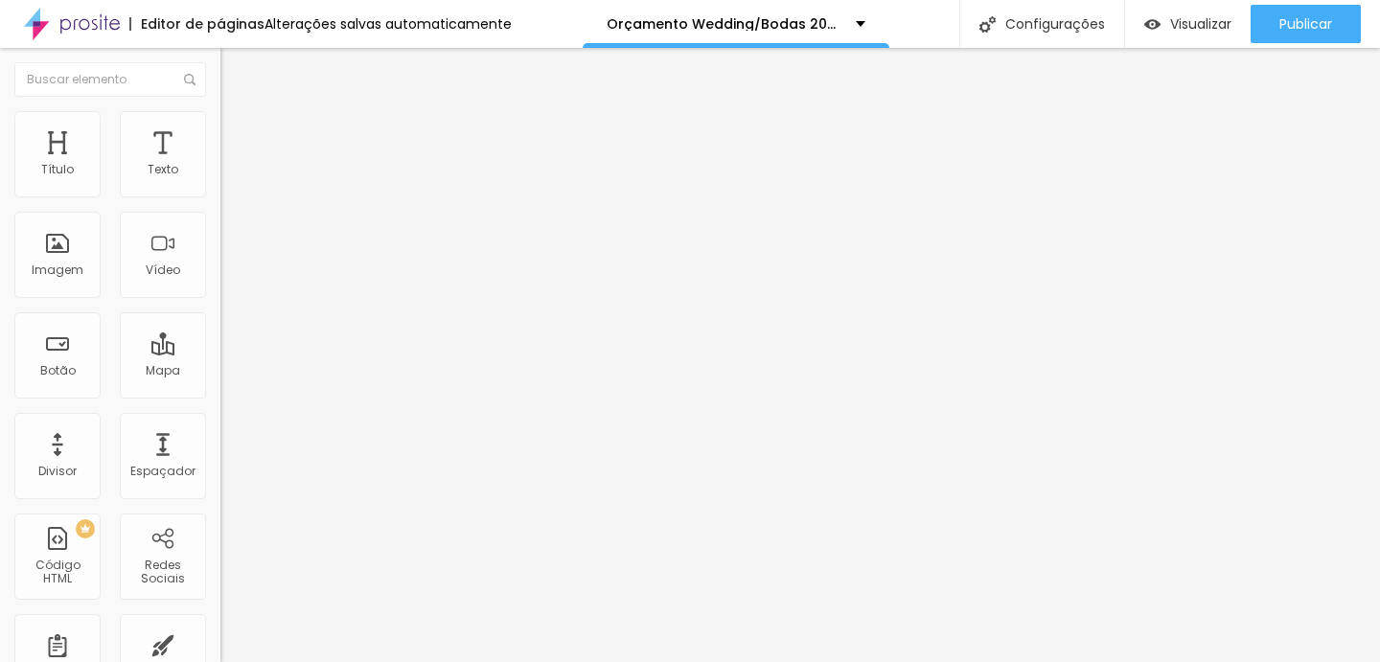
click at [220, 121] on li "Estilo" at bounding box center [330, 120] width 220 height 19
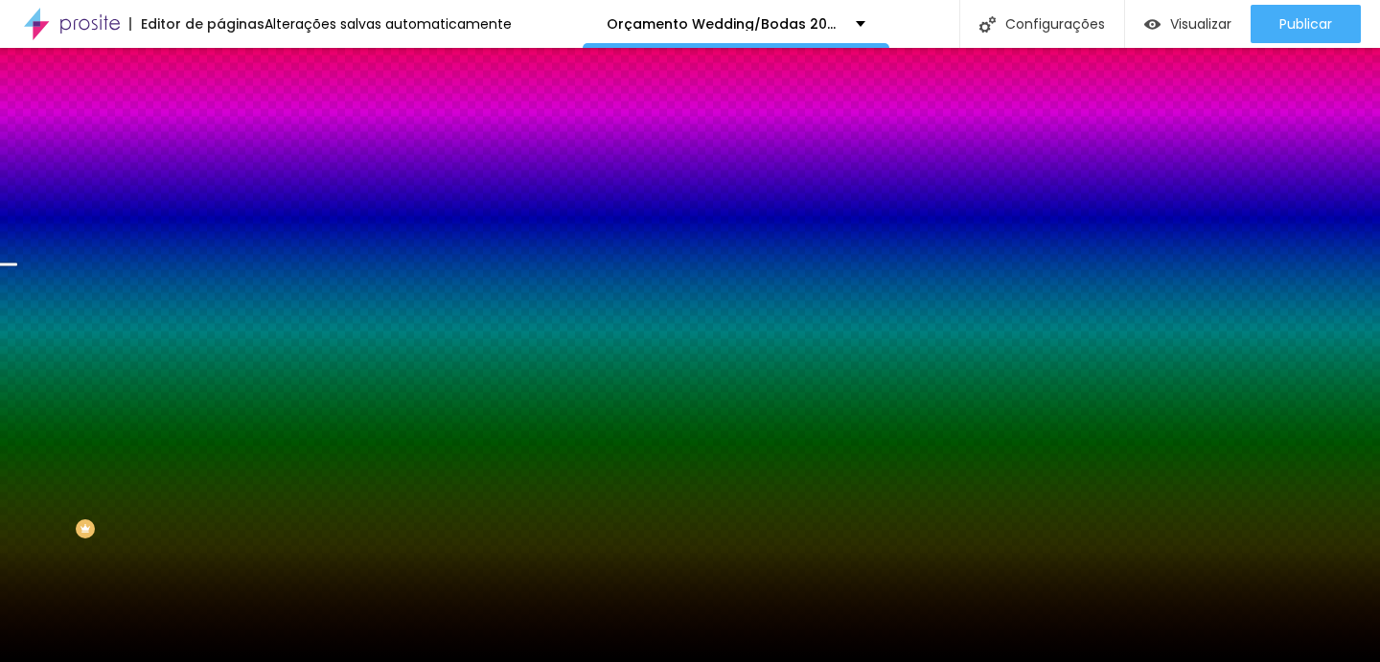
click at [220, 130] on img at bounding box center [228, 138] width 17 height 17
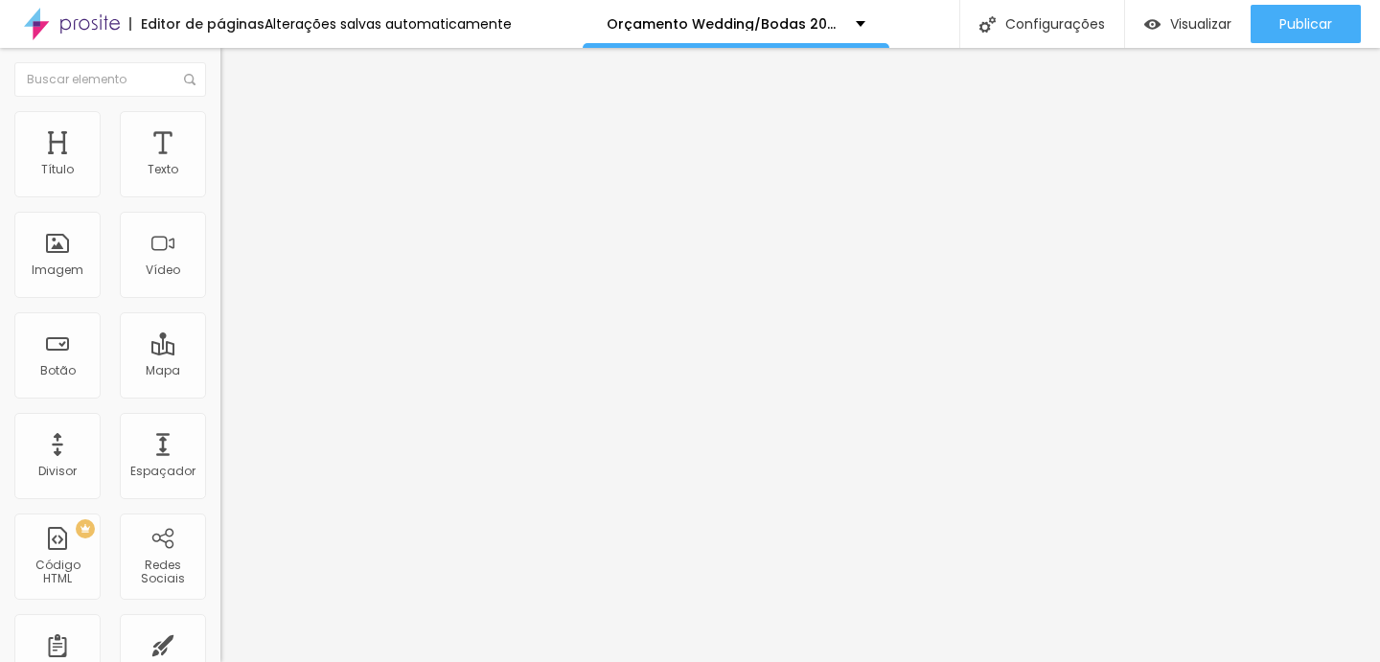
click at [220, 109] on img at bounding box center [228, 100] width 17 height 17
click at [220, 174] on span "Encaixotado" at bounding box center [257, 166] width 75 height 16
click at [220, 204] on span "Completo" at bounding box center [249, 196] width 58 height 16
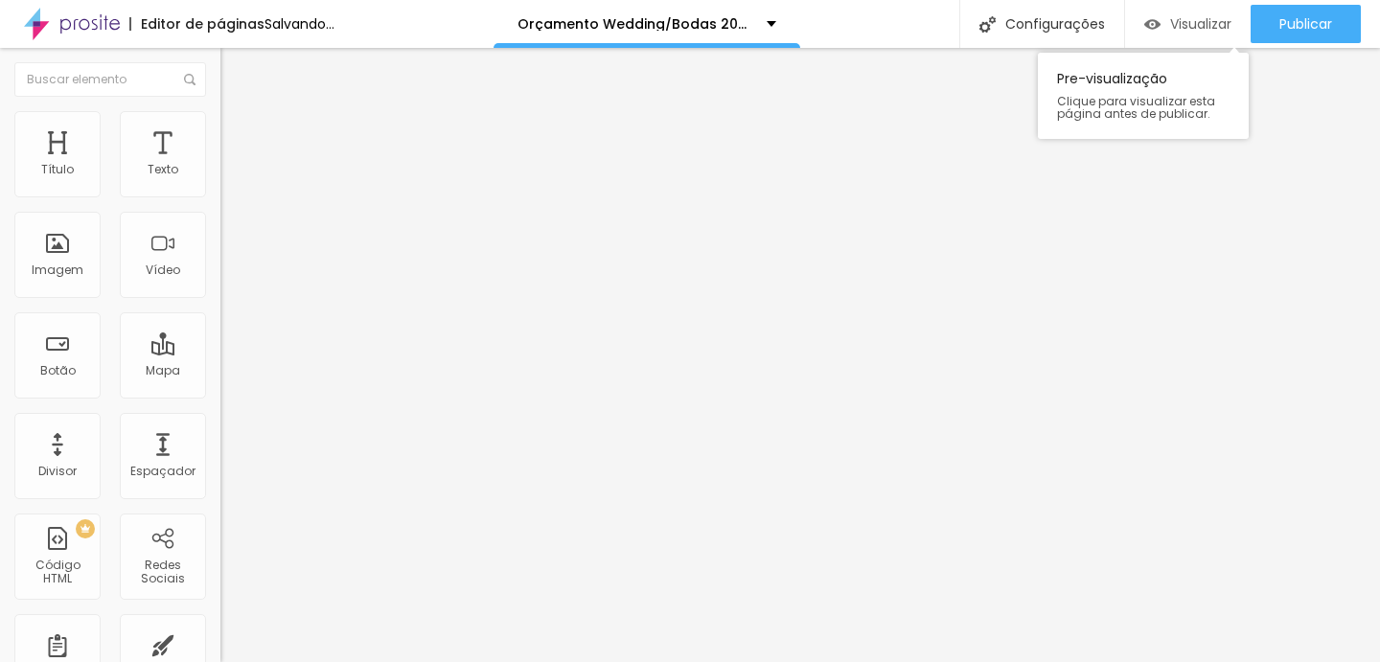
click at [1180, 21] on span "Visualizar" at bounding box center [1200, 23] width 61 height 15
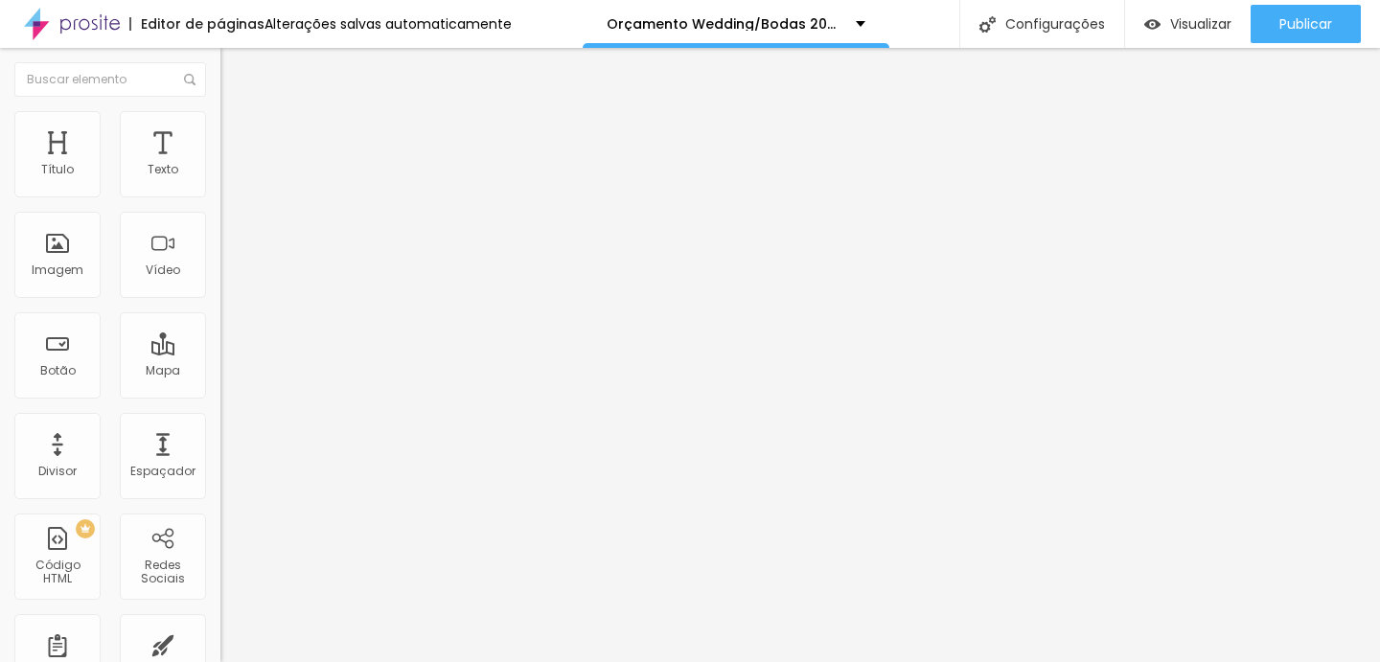
click at [220, 186] on span "Encaixotado" at bounding box center [257, 178] width 75 height 16
click at [220, 174] on span "Completo" at bounding box center [249, 166] width 58 height 16
click at [220, 118] on img at bounding box center [228, 119] width 17 height 17
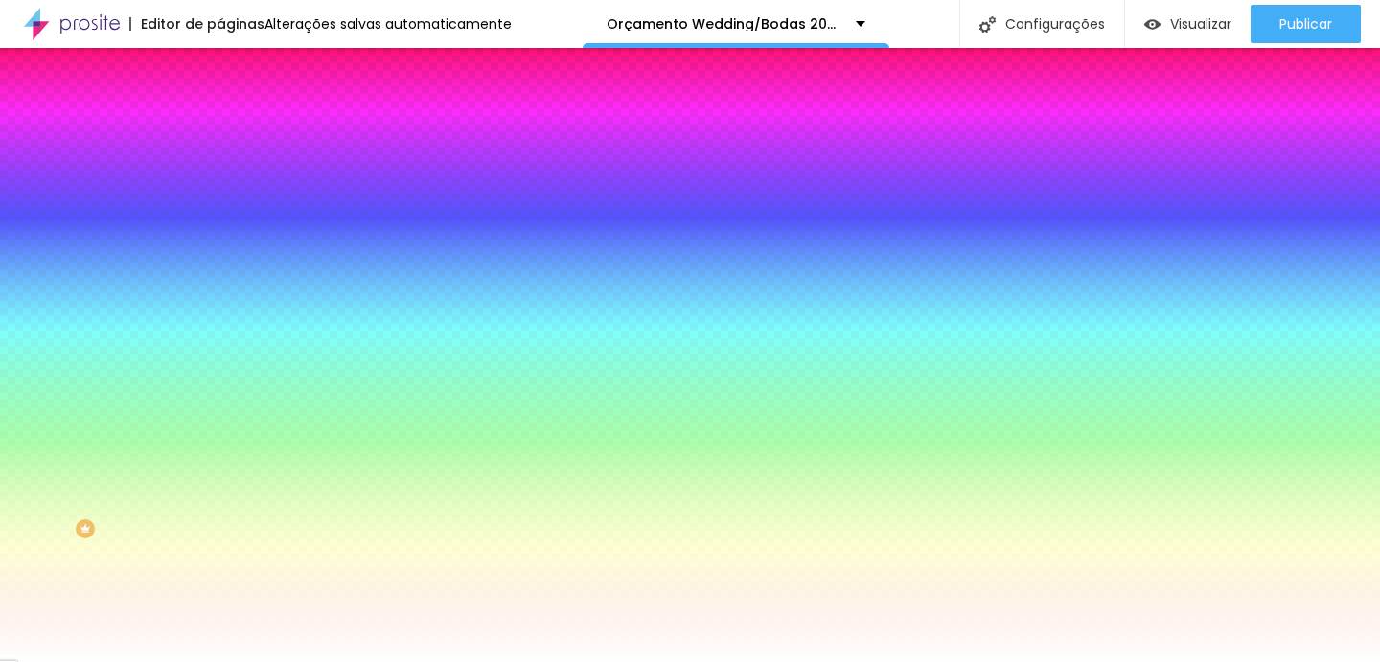
click at [220, 130] on li "Avançado" at bounding box center [330, 139] width 220 height 19
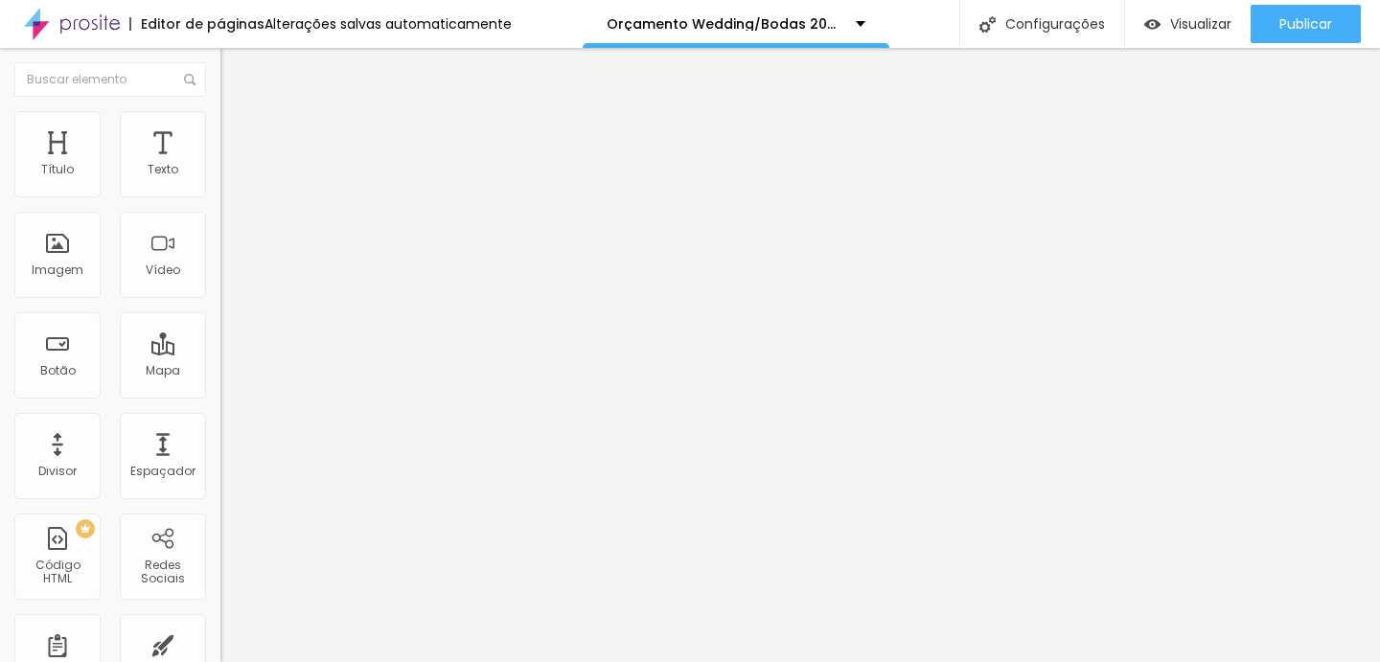
click at [220, 109] on img at bounding box center [228, 100] width 17 height 17
click at [220, 178] on div "Modo Completo Encaixotado Completo" at bounding box center [330, 176] width 220 height 53
click at [220, 174] on span "Completo" at bounding box center [249, 166] width 58 height 16
click at [220, 184] on div "Encaixotado" at bounding box center [330, 179] width 220 height 12
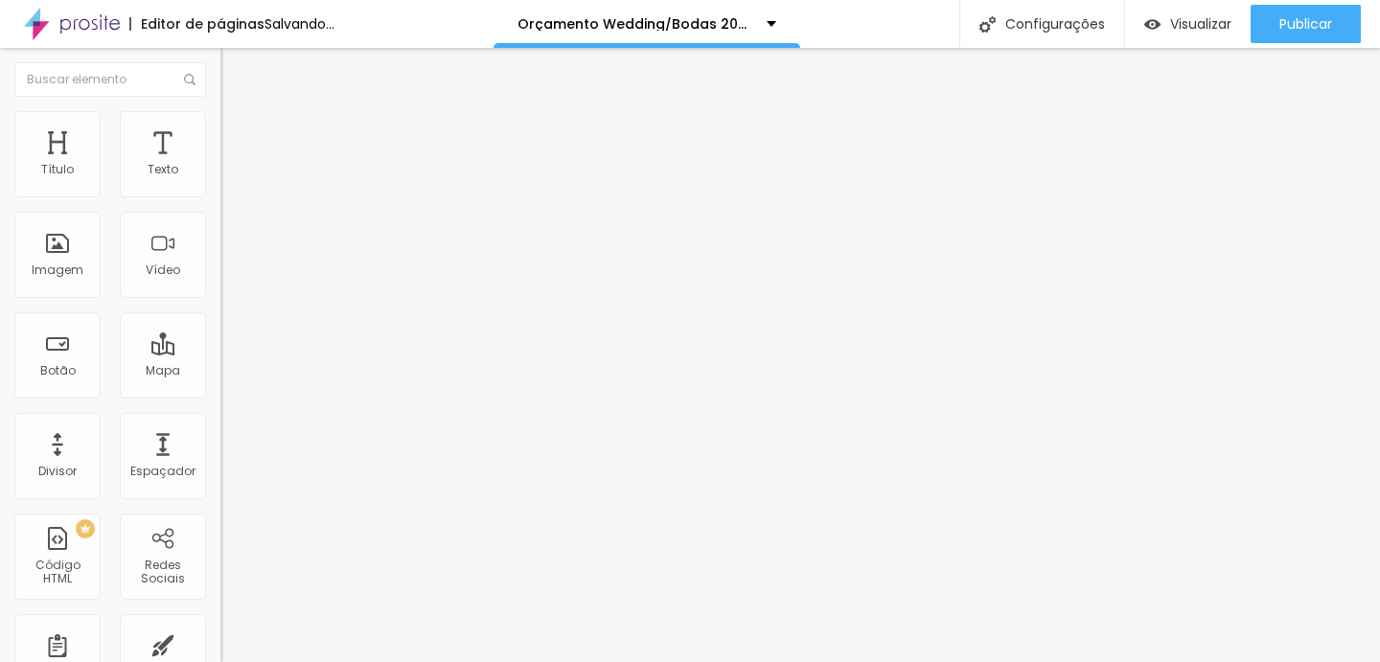
click at [220, 165] on span "Trocar imagem" at bounding box center [272, 157] width 104 height 16
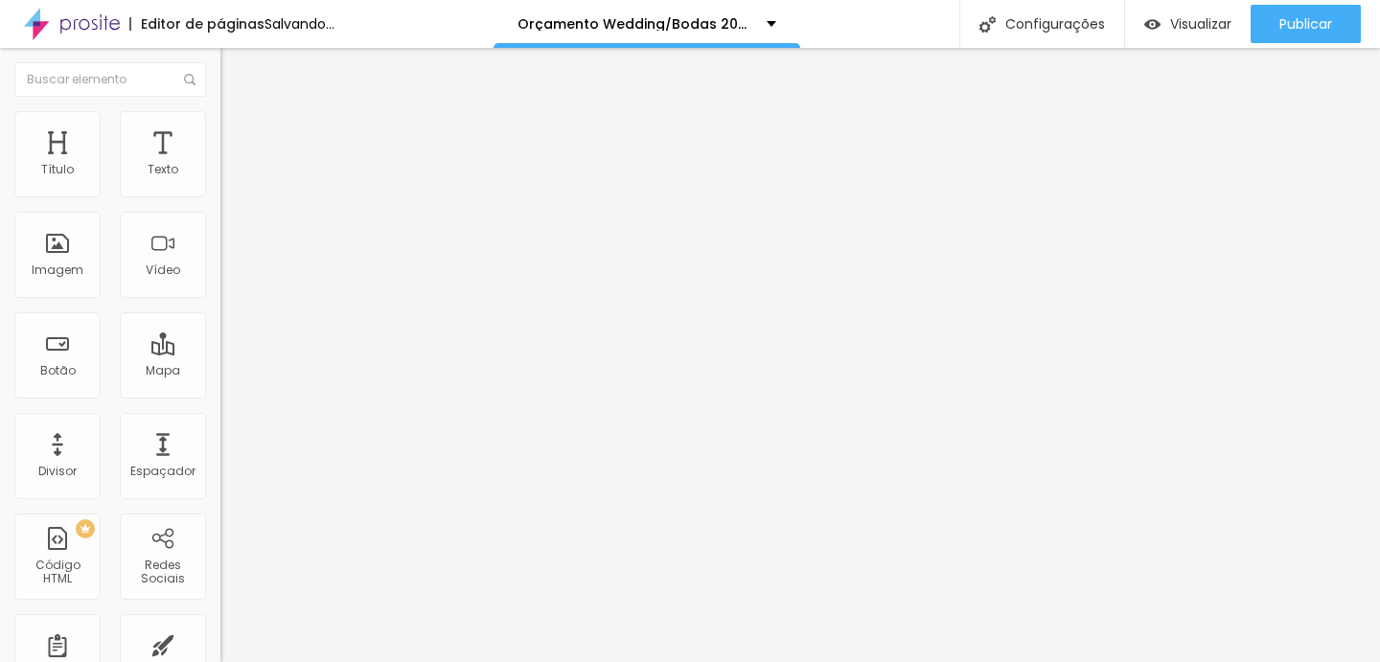
click at [220, 165] on span "Trocar imagem" at bounding box center [272, 157] width 104 height 16
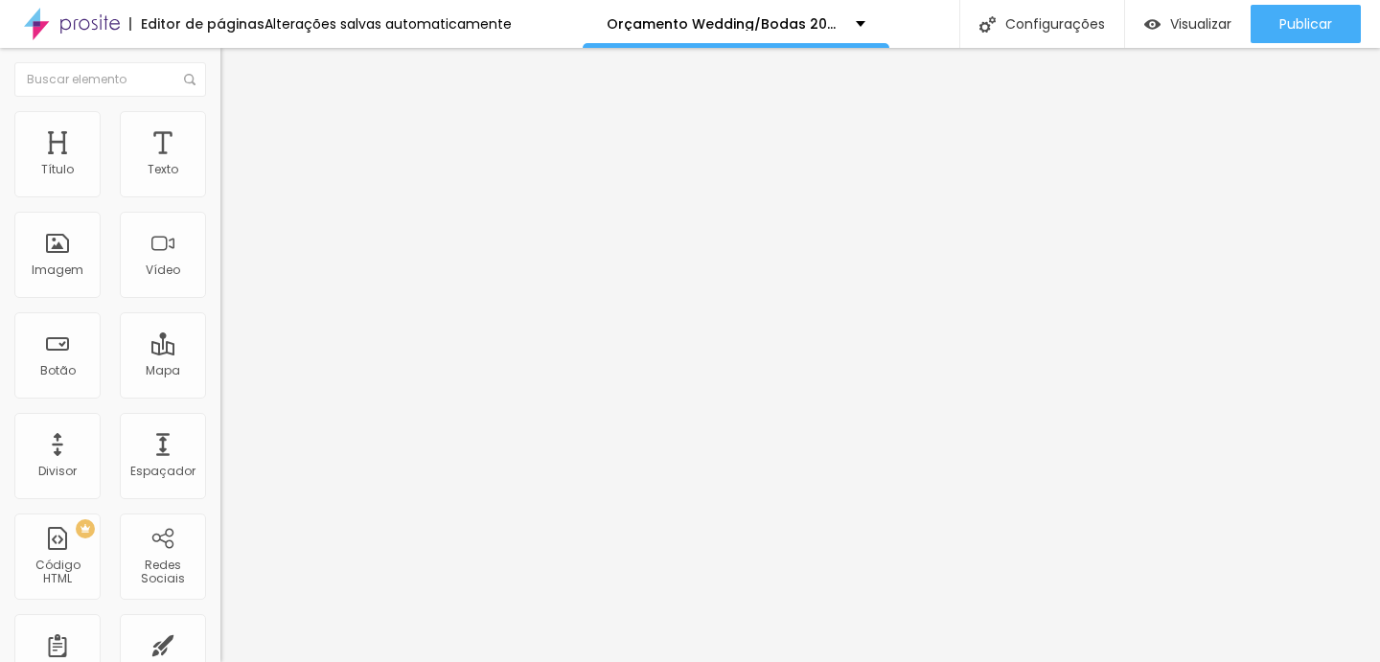
scroll to position [688, 0]
click at [238, 130] on span "Estilo" at bounding box center [253, 124] width 30 height 16
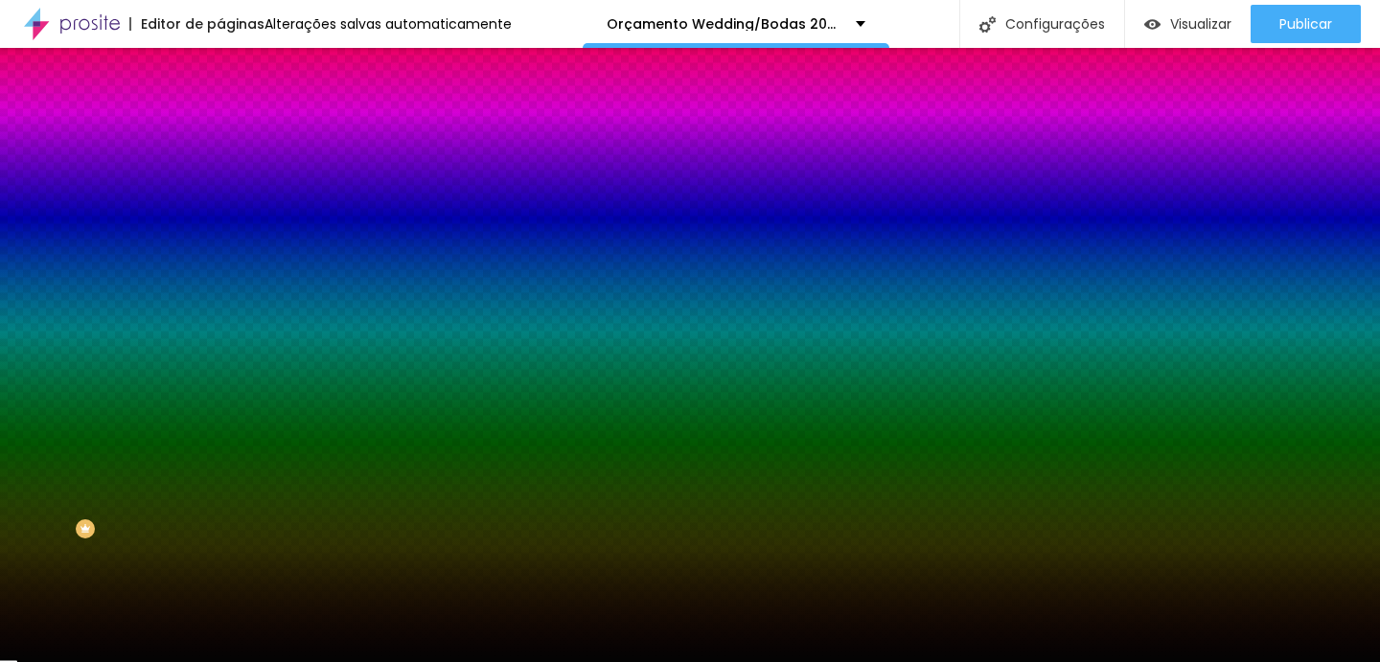
click at [220, 183] on div at bounding box center [330, 183] width 220 height 0
click at [173, 275] on div at bounding box center [690, 331] width 1380 height 662
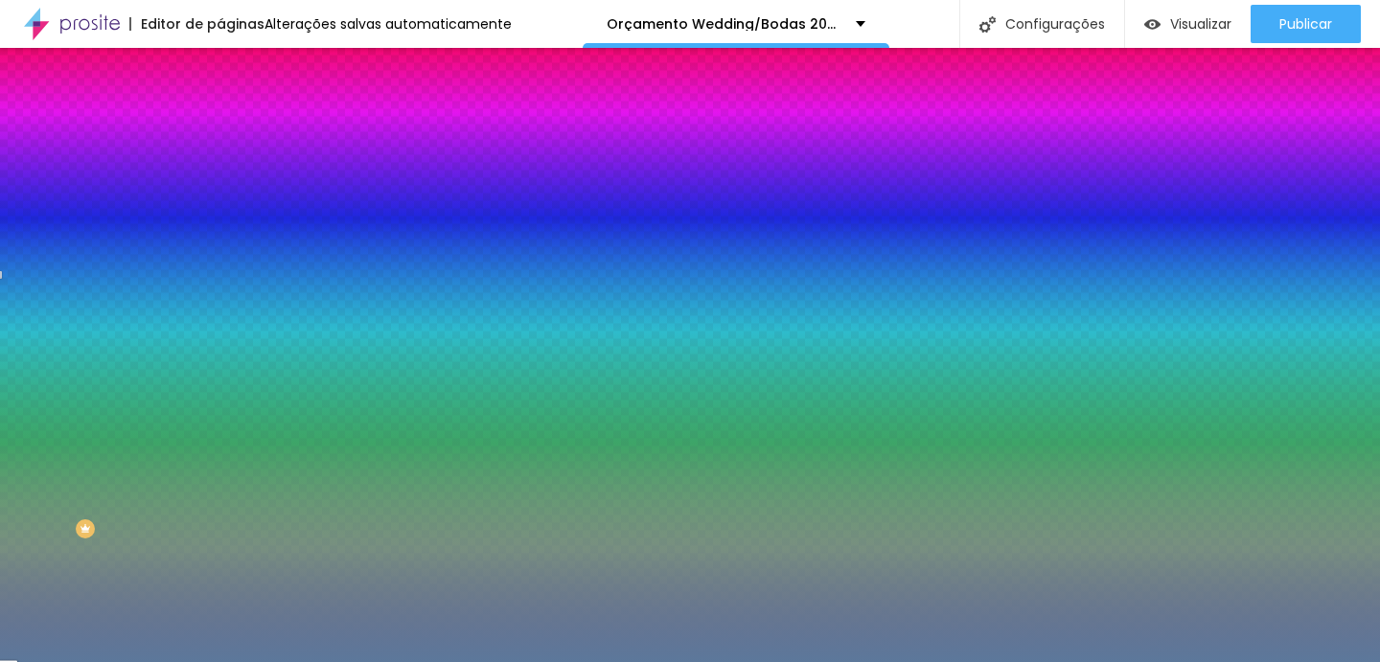
drag, startPoint x: 127, startPoint y: 282, endPoint x: 81, endPoint y: 276, distance: 47.3
click at [81, 276] on div at bounding box center [690, 331] width 1380 height 662
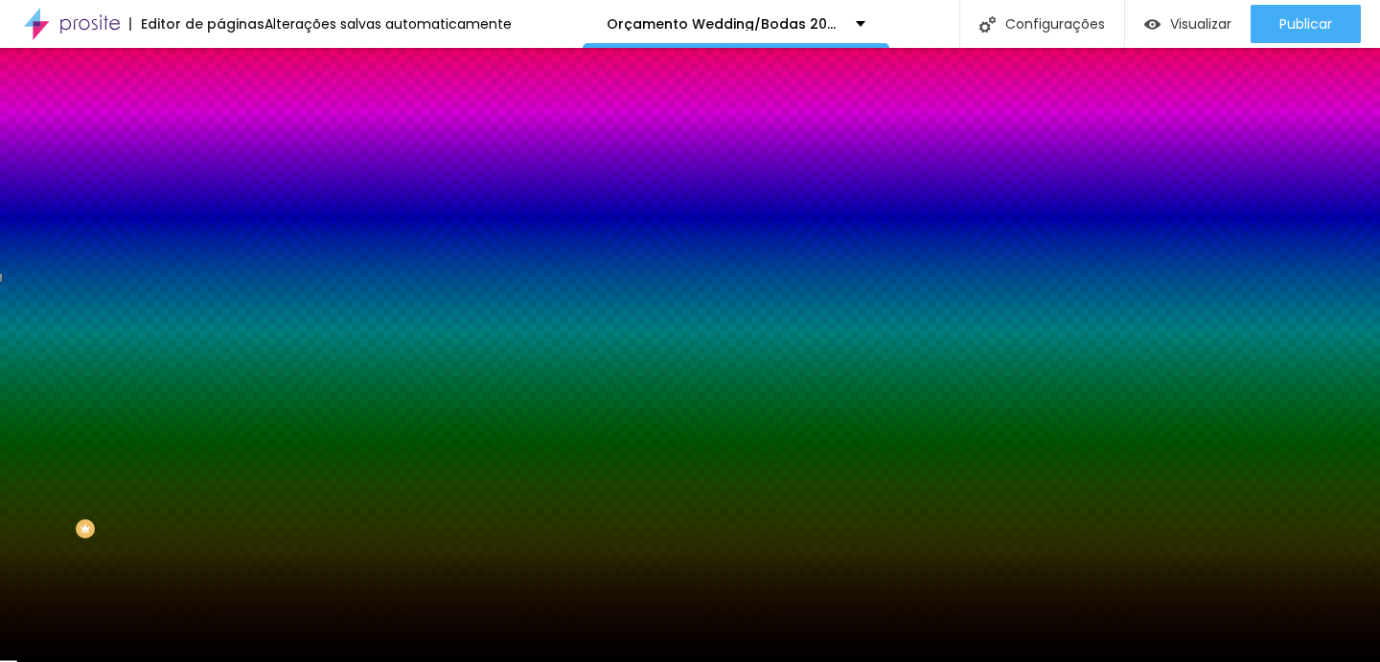
click at [220, 475] on div "Editar Coluna Conteúdo Estilo Avançado Cor de fundo Voltar ao padrão #000000 0 …" at bounding box center [330, 355] width 220 height 614
click at [220, 183] on div at bounding box center [330, 183] width 220 height 0
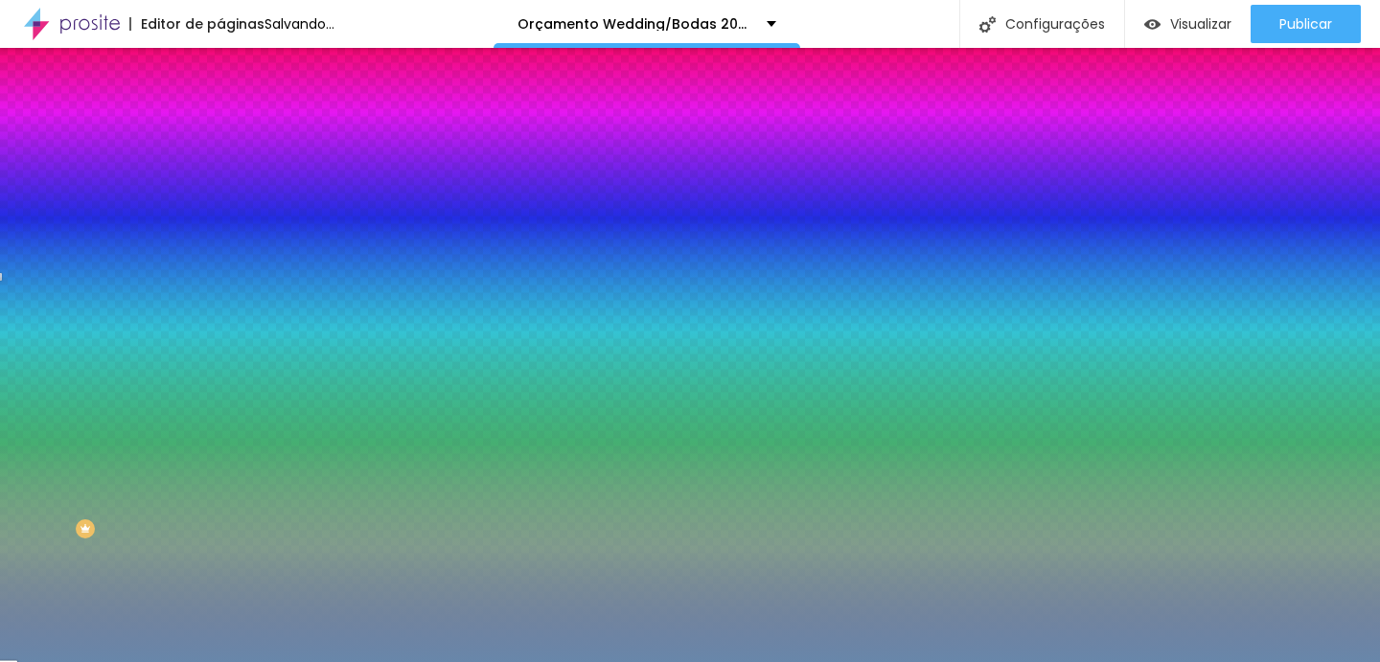
drag, startPoint x: 107, startPoint y: 276, endPoint x: 76, endPoint y: 262, distance: 34.7
click at [76, 262] on div at bounding box center [690, 331] width 1380 height 662
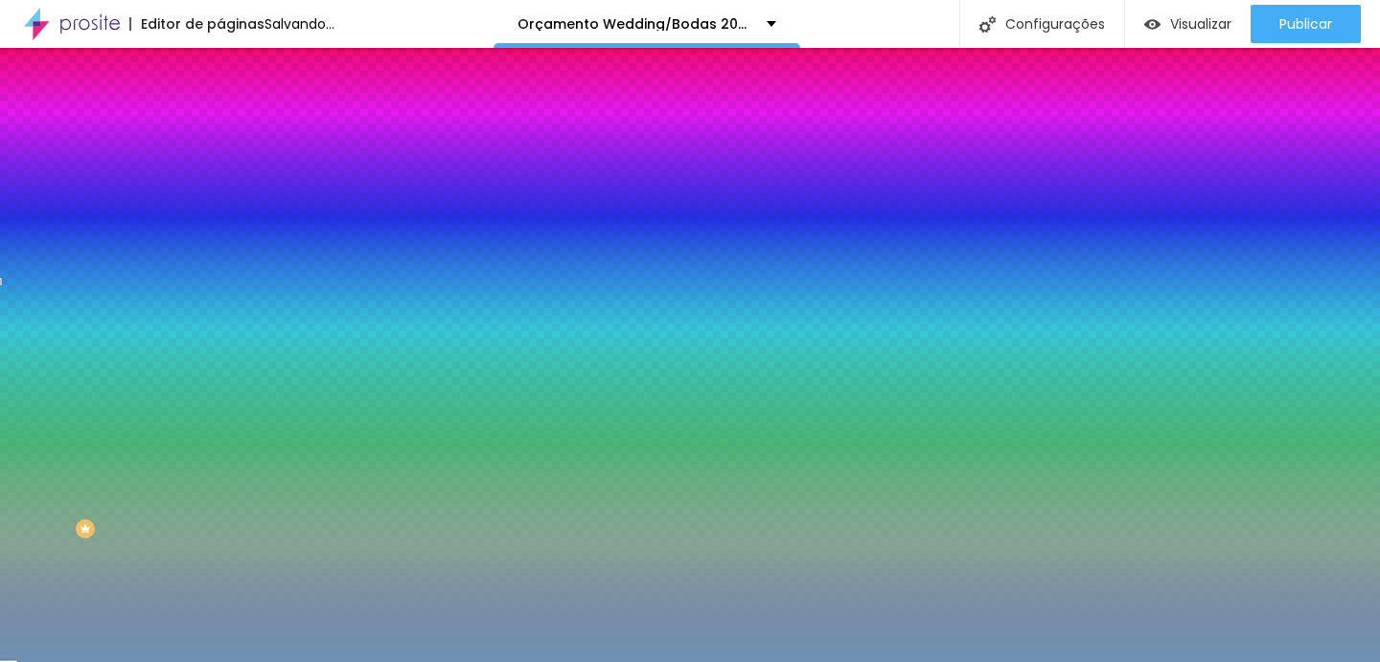
click at [530, 199] on div at bounding box center [532, 198] width 4 height 4
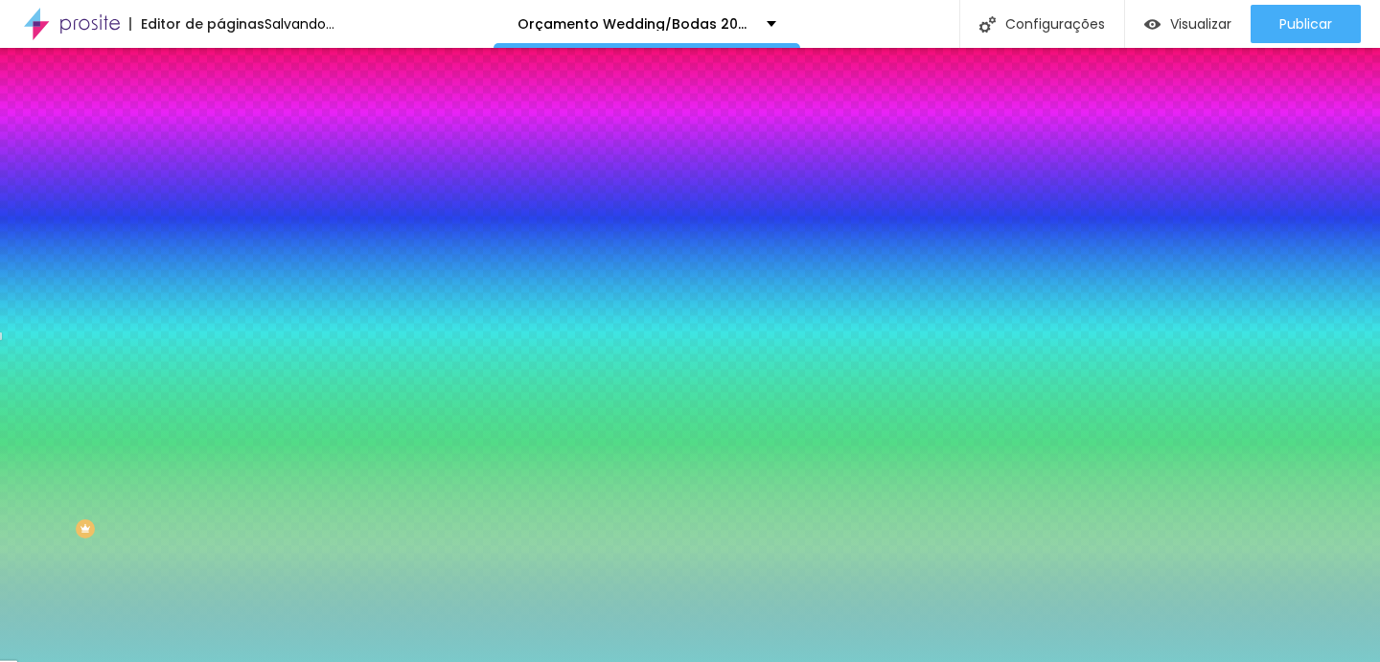
drag, startPoint x: 32, startPoint y: 227, endPoint x: 80, endPoint y: 246, distance: 51.6
click at [80, 246] on div at bounding box center [690, 331] width 1380 height 662
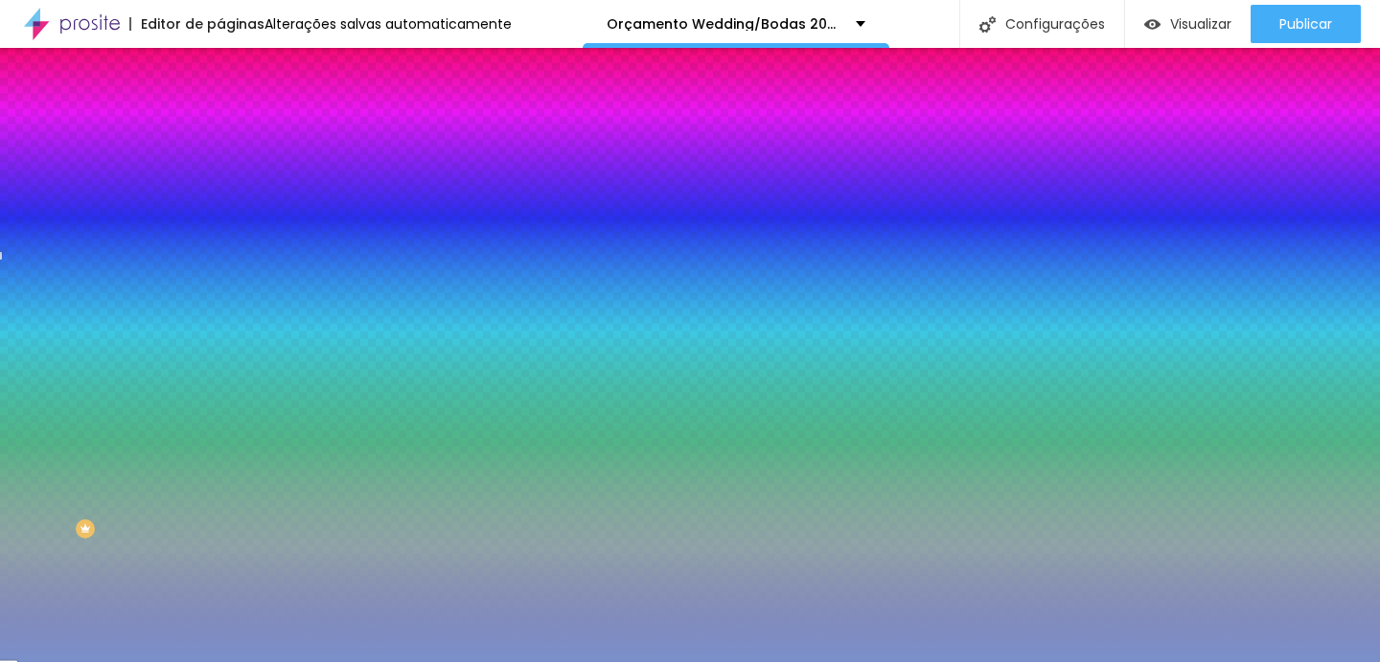
drag, startPoint x: 171, startPoint y: 285, endPoint x: 174, endPoint y: 272, distance: 13.0
click at [174, 272] on div at bounding box center [690, 331] width 1380 height 662
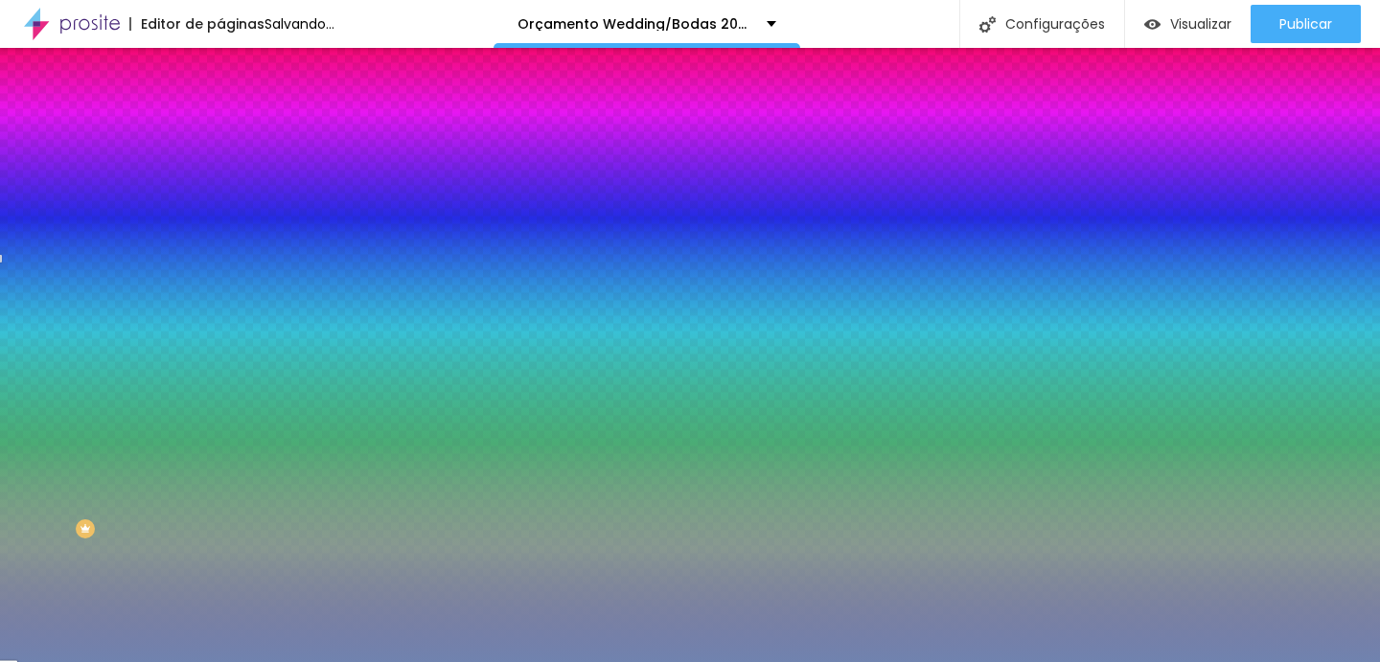
drag, startPoint x: 75, startPoint y: 258, endPoint x: 76, endPoint y: 269, distance: 11.5
click at [76, 269] on div at bounding box center [690, 331] width 1380 height 662
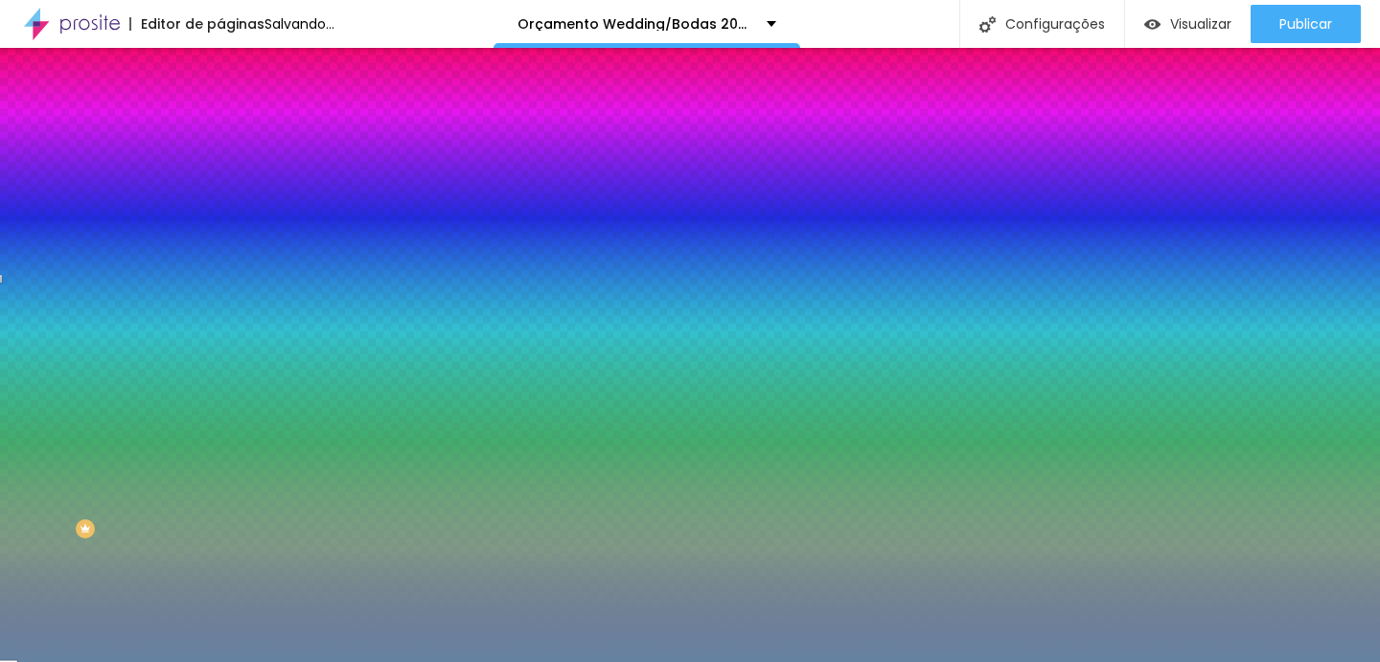
drag, startPoint x: 167, startPoint y: 300, endPoint x: 167, endPoint y: 276, distance: 24.0
click at [167, 276] on div at bounding box center [690, 331] width 1380 height 662
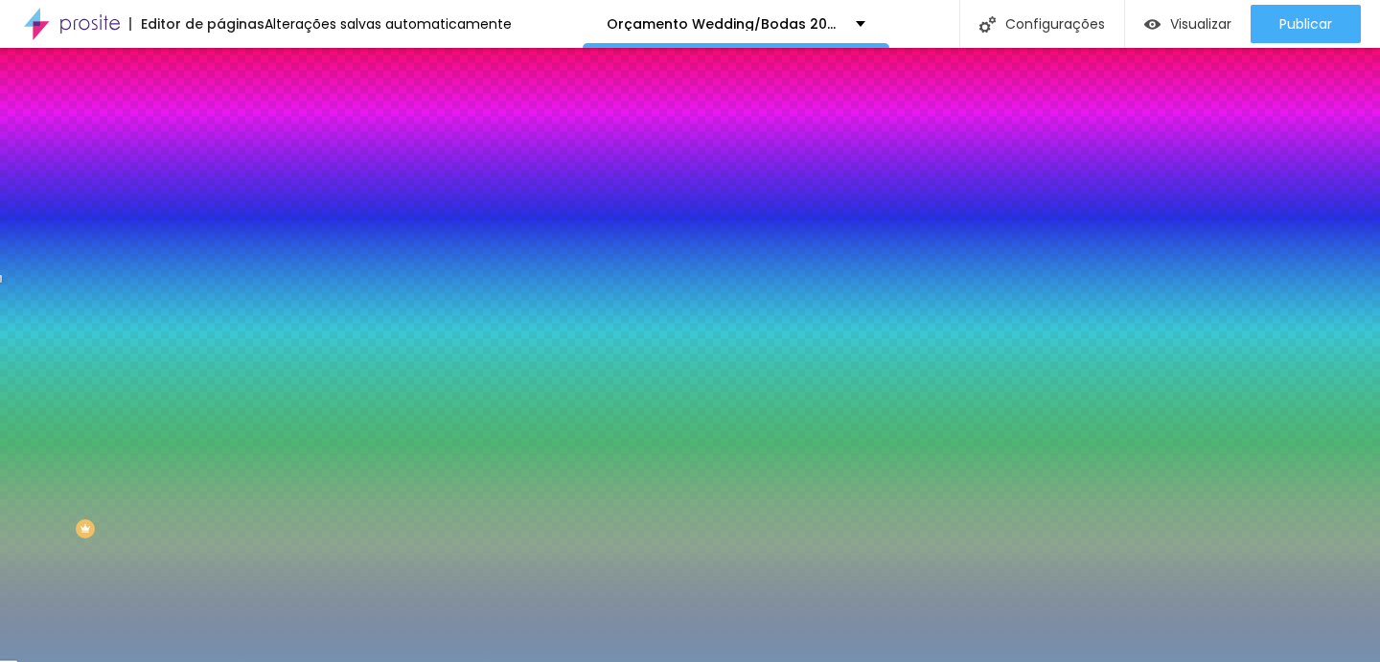
click at [72, 259] on div at bounding box center [690, 331] width 1380 height 662
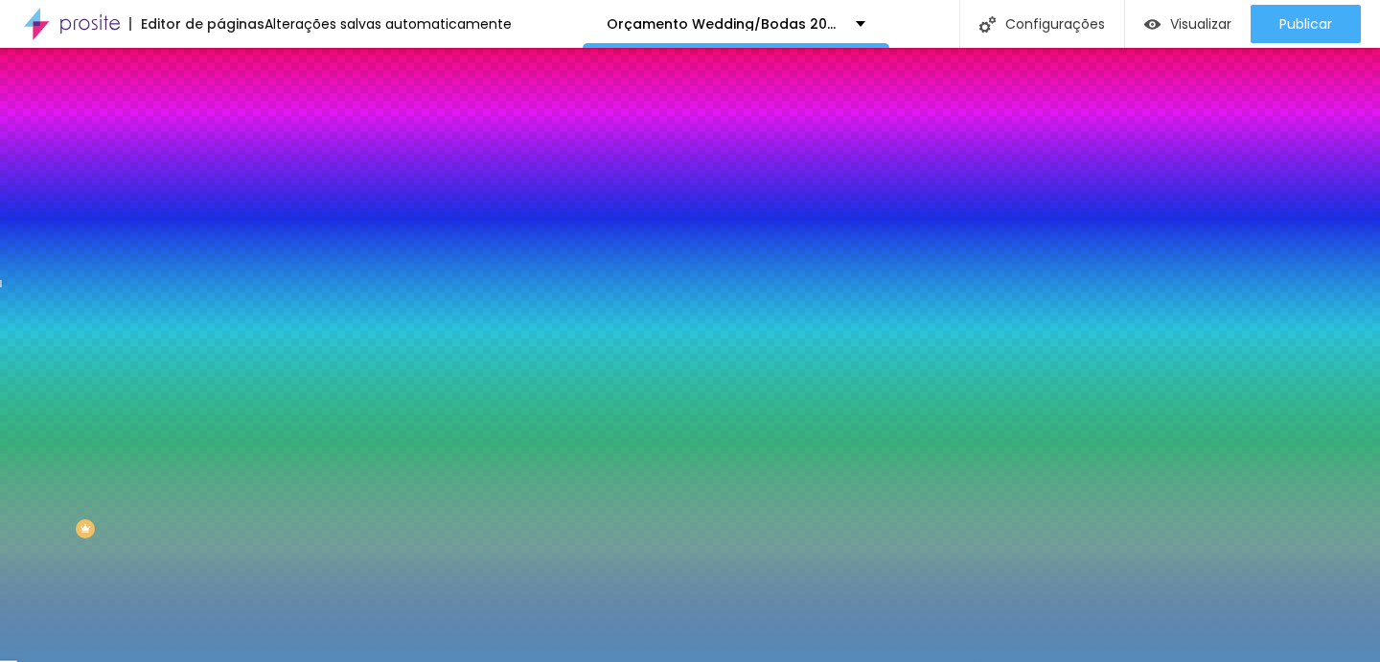
drag, startPoint x: 73, startPoint y: 258, endPoint x: 97, endPoint y: 256, distance: 24.0
click at [737, 184] on div at bounding box center [739, 182] width 4 height 4
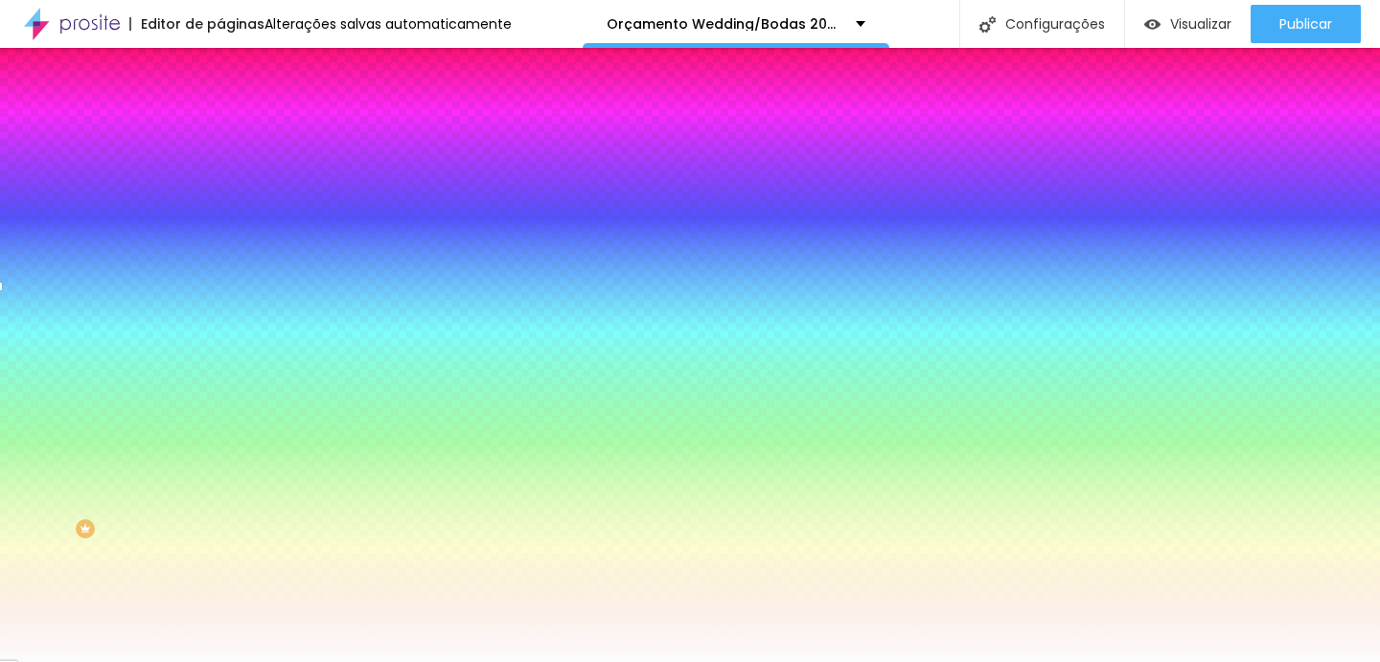
type input "#FFFFFF"
drag, startPoint x: 98, startPoint y: 255, endPoint x: 0, endPoint y: 208, distance: 108.5
click at [220, 208] on div "Cor de fundo Voltar ao padrão #FFFFFF 0 Borda arredondada" at bounding box center [330, 312] width 220 height 324
click at [220, 435] on div "Editar Coluna Conteúdo Estilo Avançado Cor de fundo Voltar ao padrão #FFFFFF 0 …" at bounding box center [330, 355] width 220 height 614
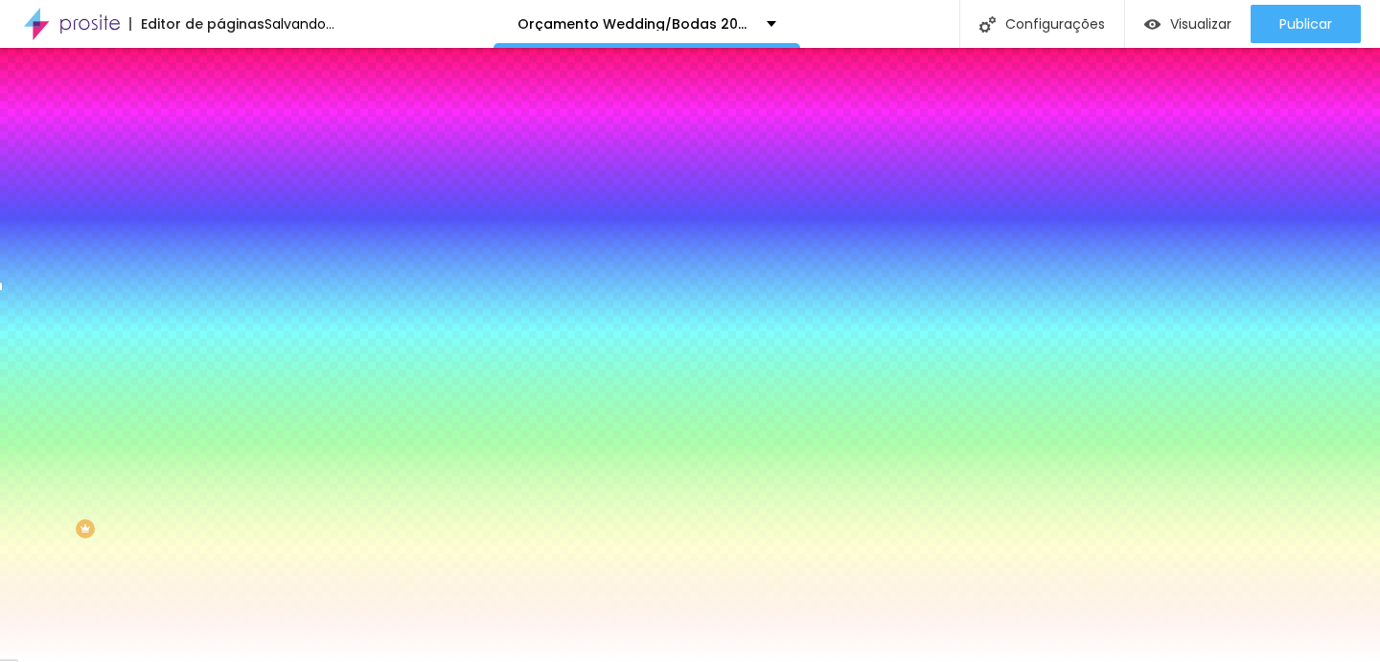
type input "11"
type input "9"
type input "11"
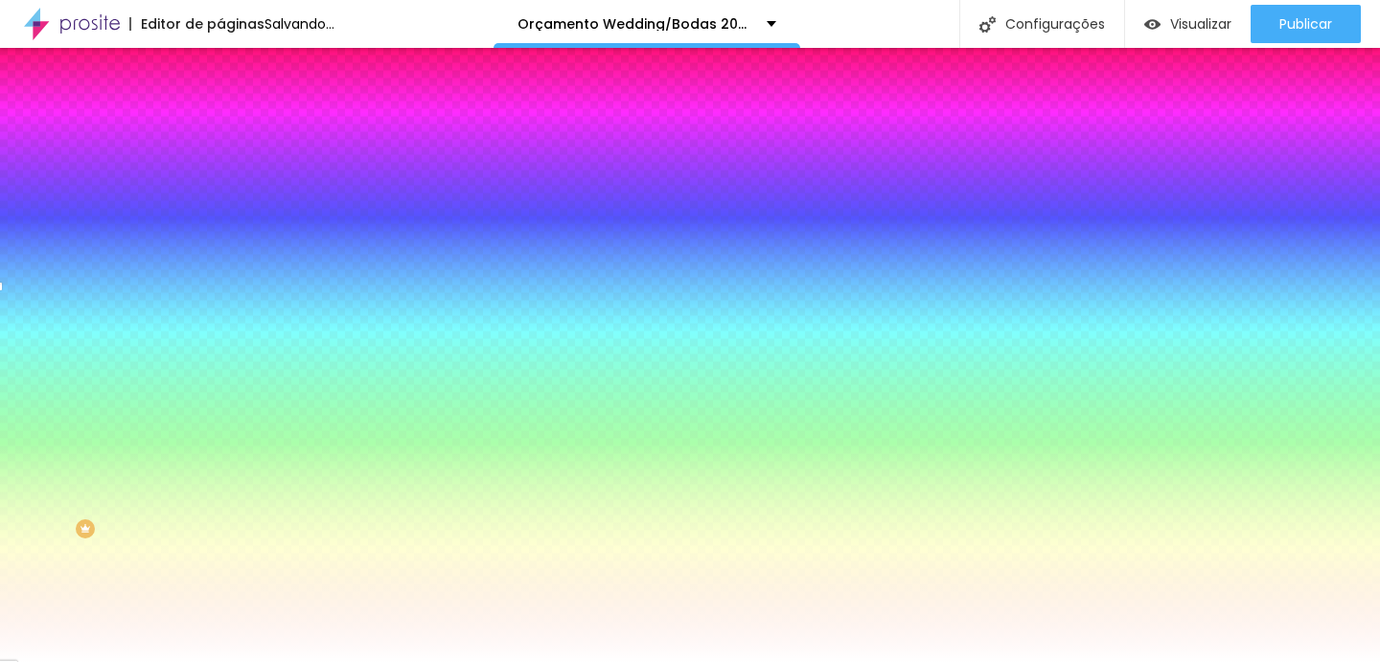
type input "11"
type input "30"
type input "62"
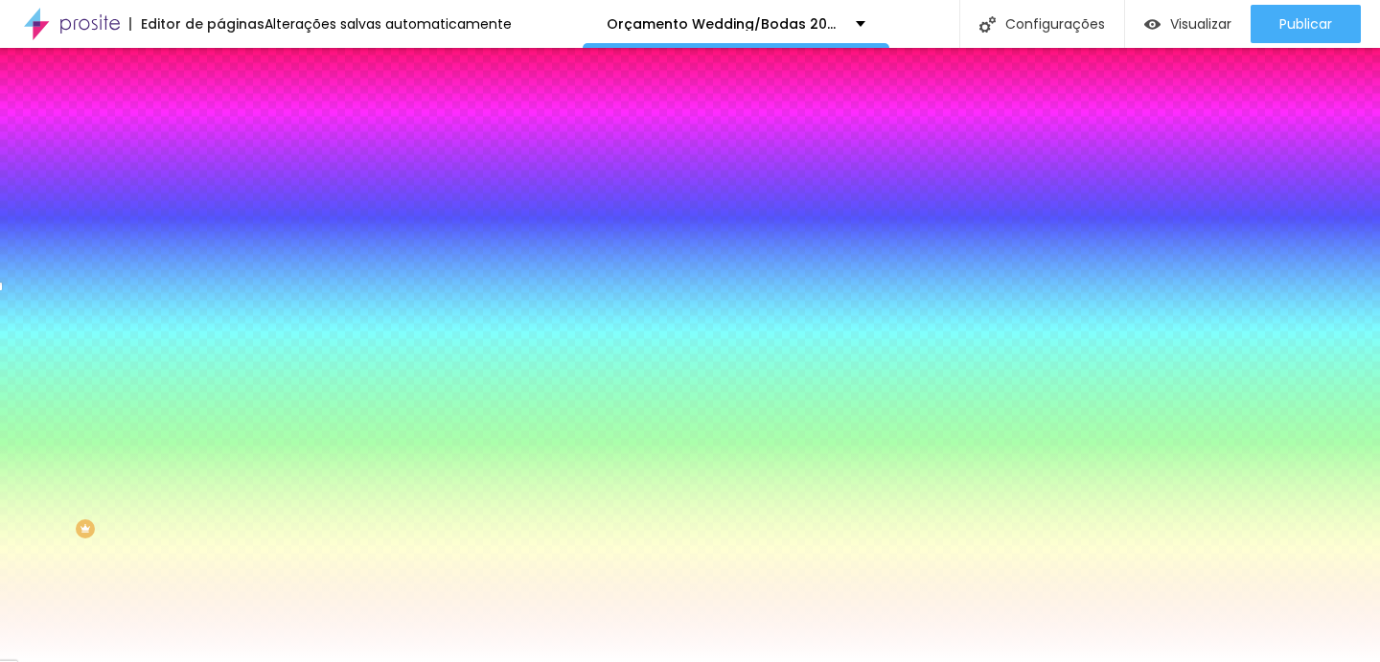
type input "73"
type input "83"
type input "91"
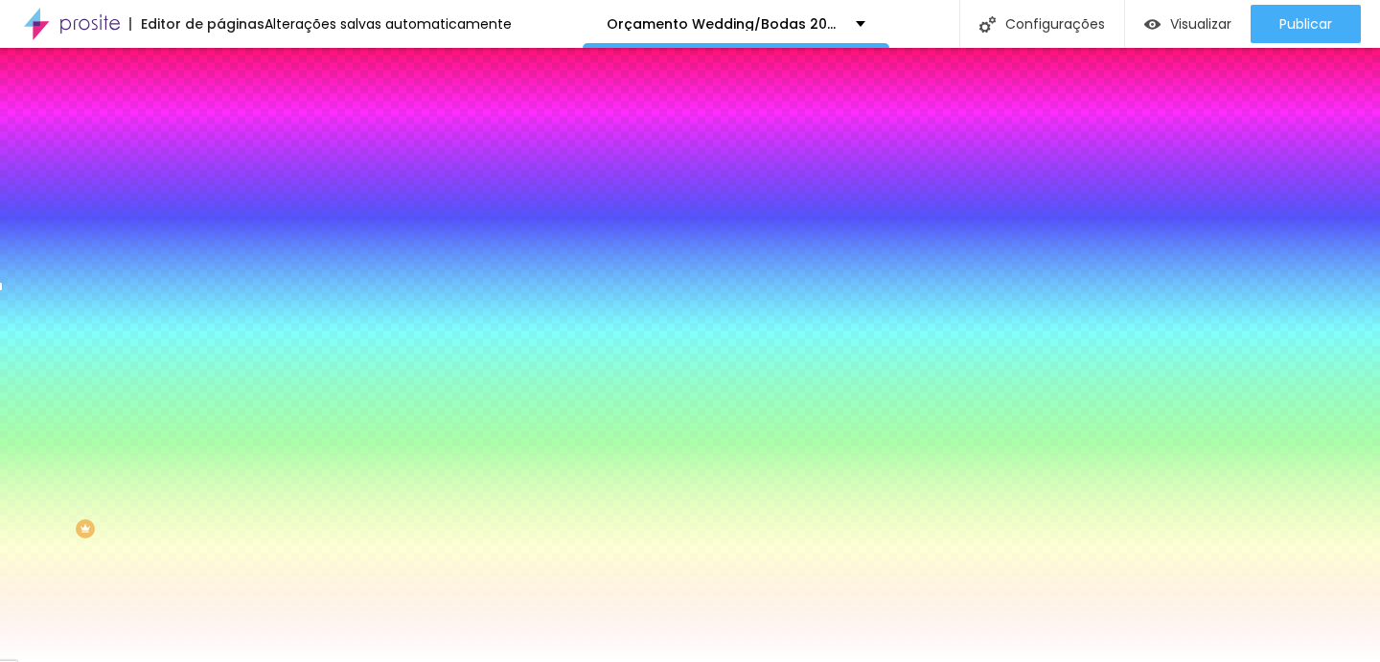
type input "91"
type input "101"
type input "111"
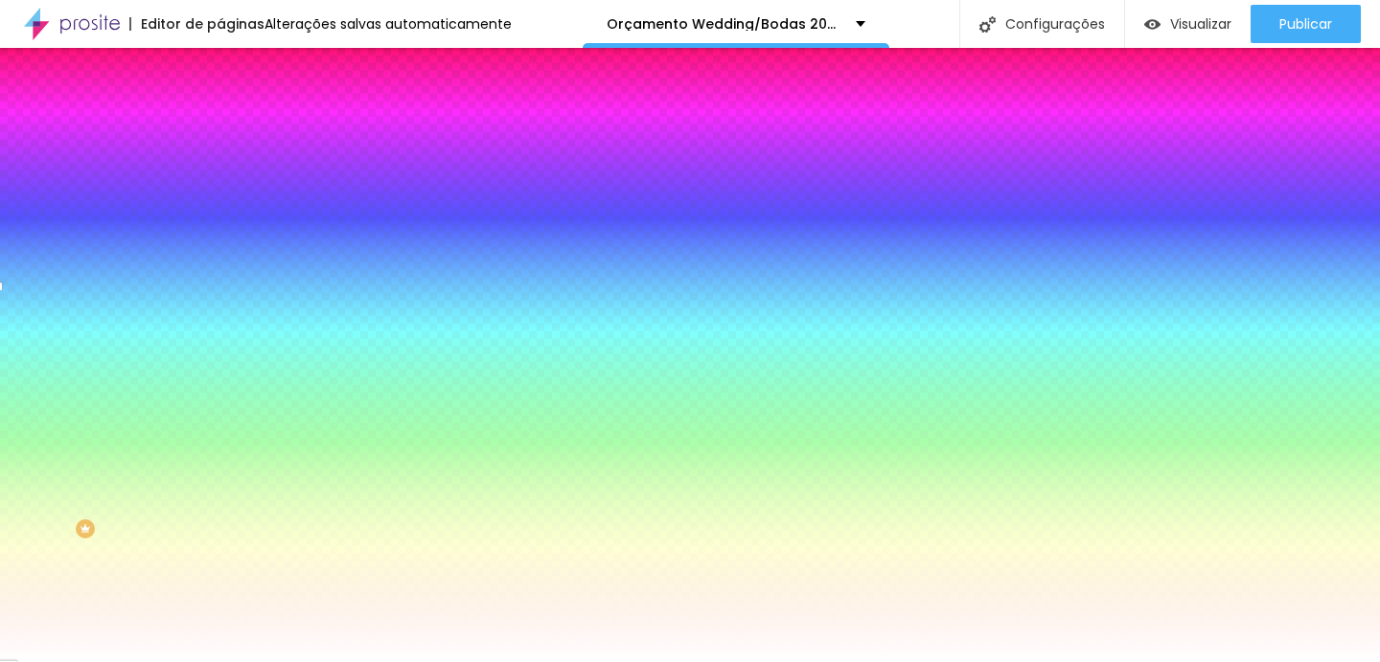
type input "122"
type input "132"
type input "143"
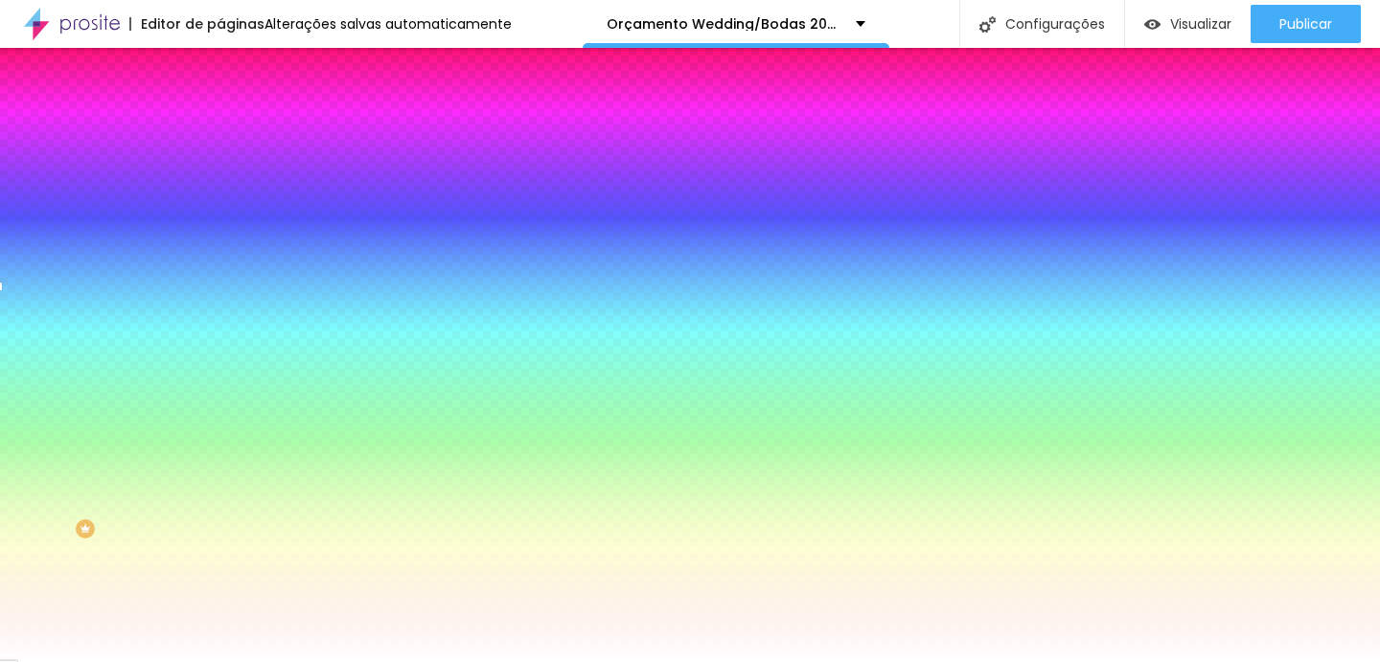
type input "143"
type input "155"
type input "163"
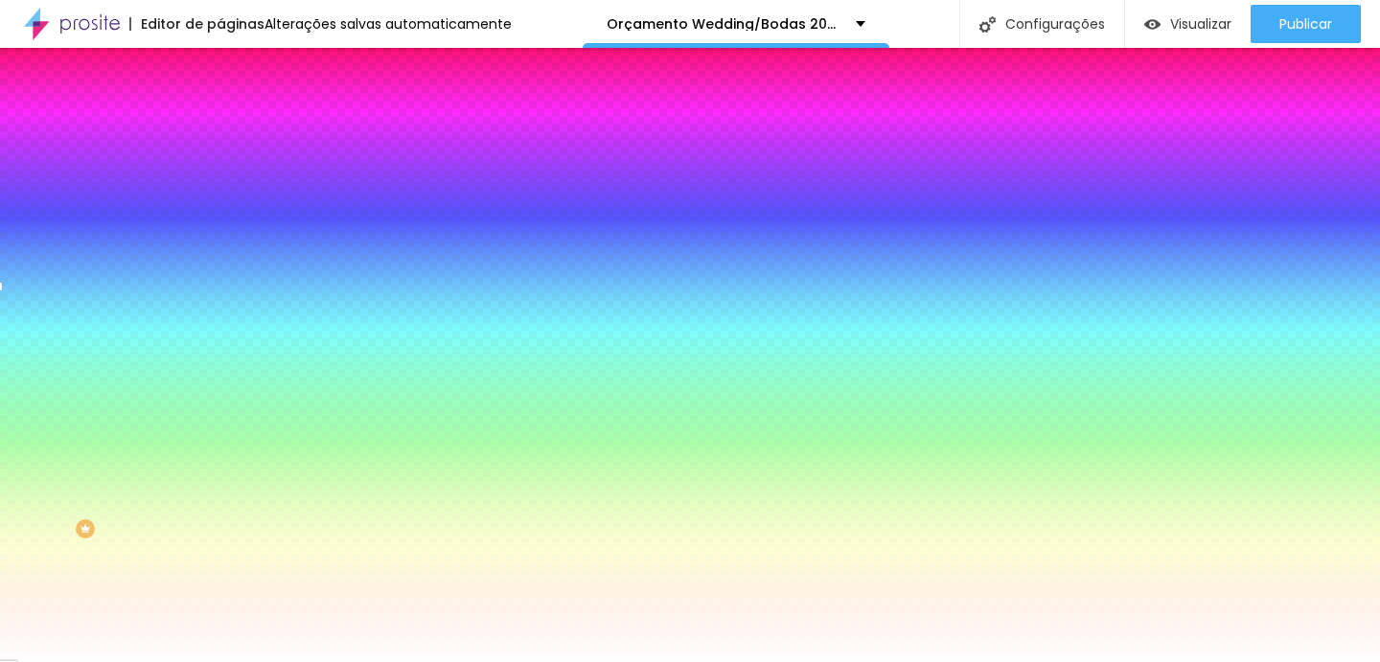
type input "171"
type input "178"
type input "182"
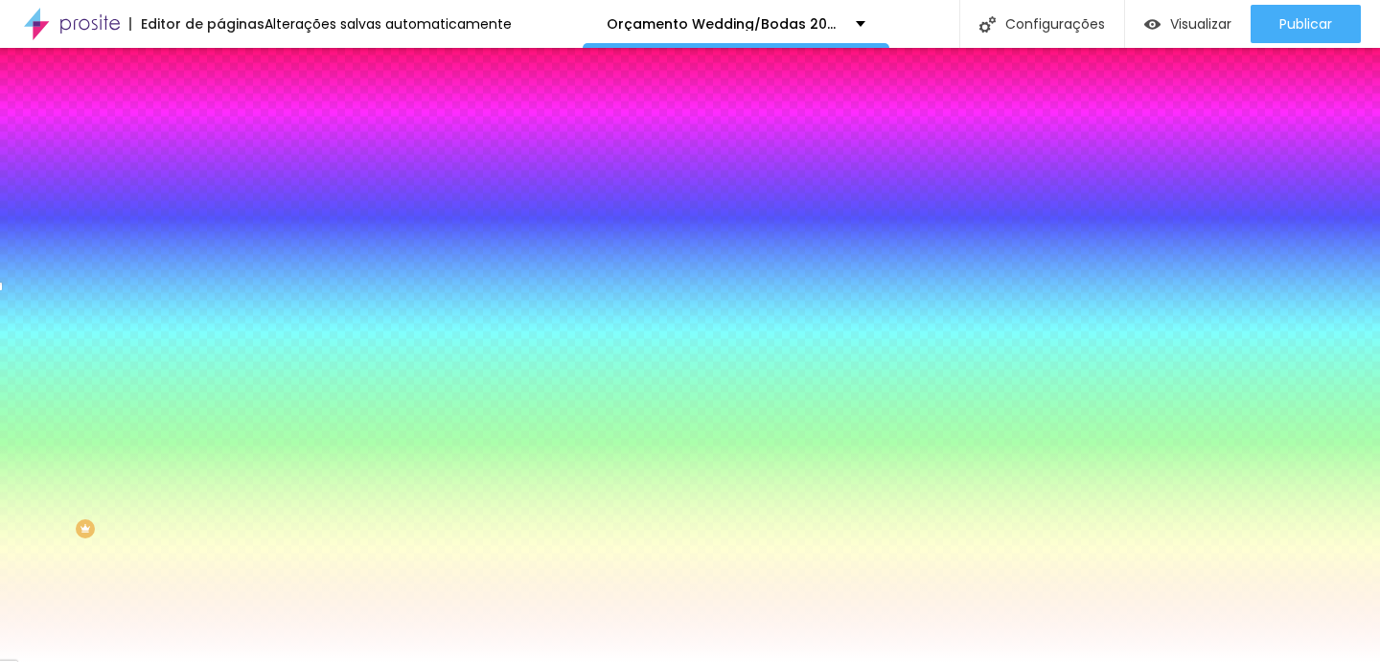
type input "182"
type input "184"
type input "186"
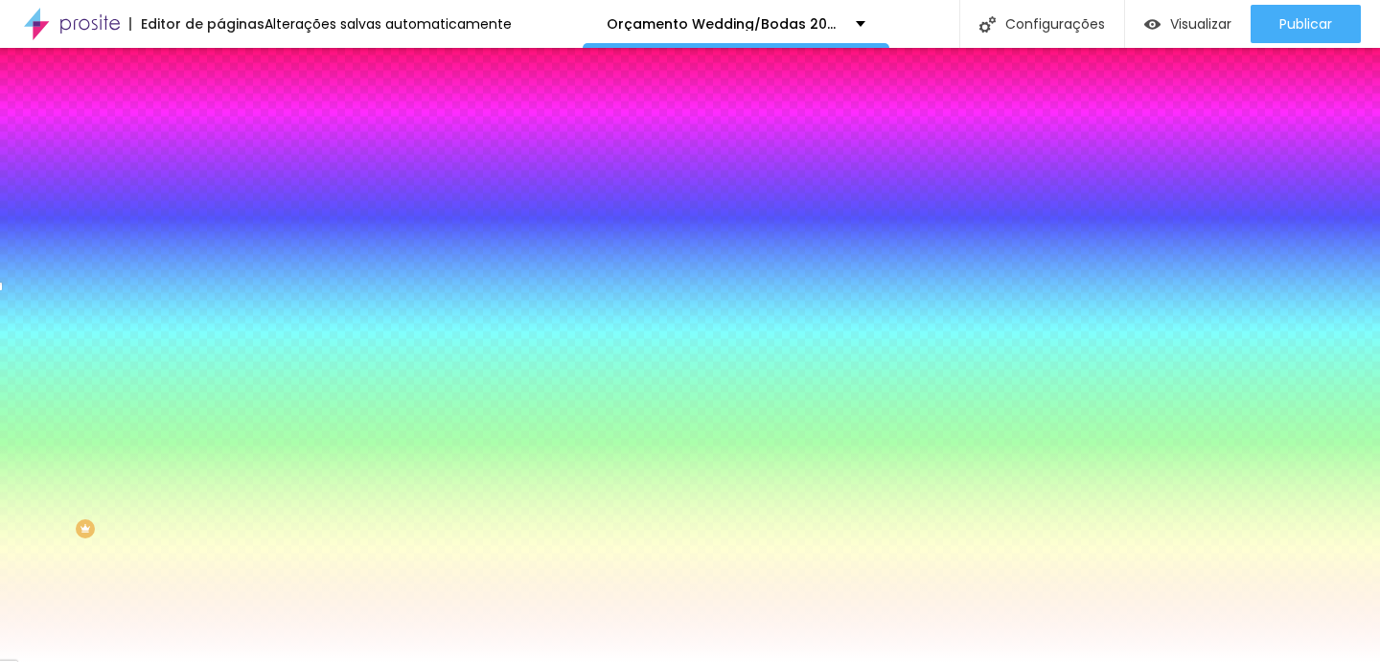
type input "187"
type input "188"
type input "189"
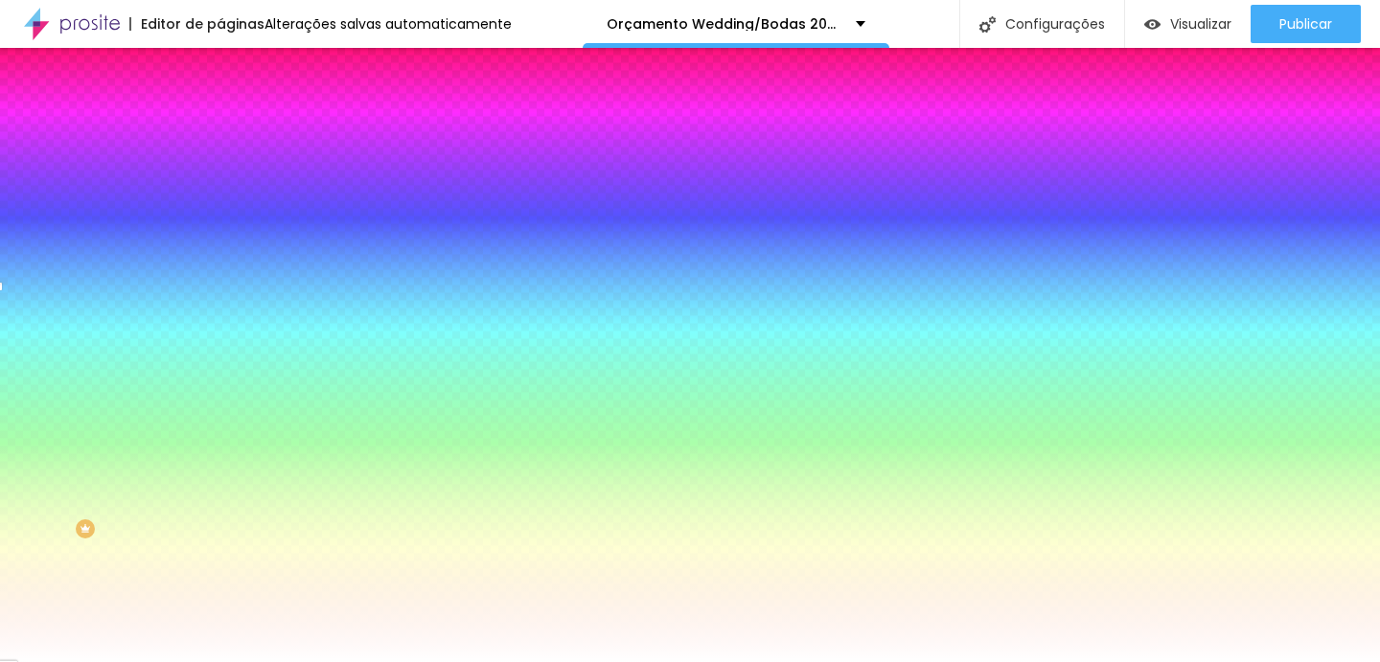
type input "189"
type input "187"
type input "177"
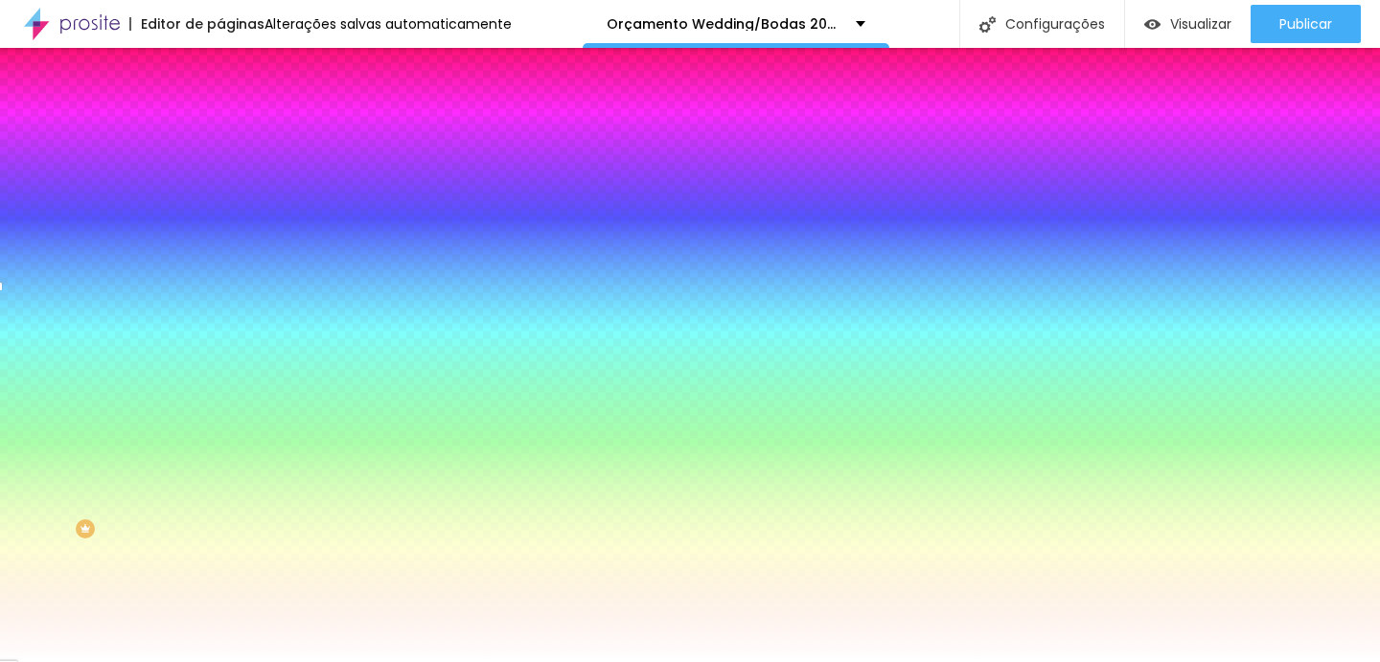
type input "174"
type input "172"
type input "170"
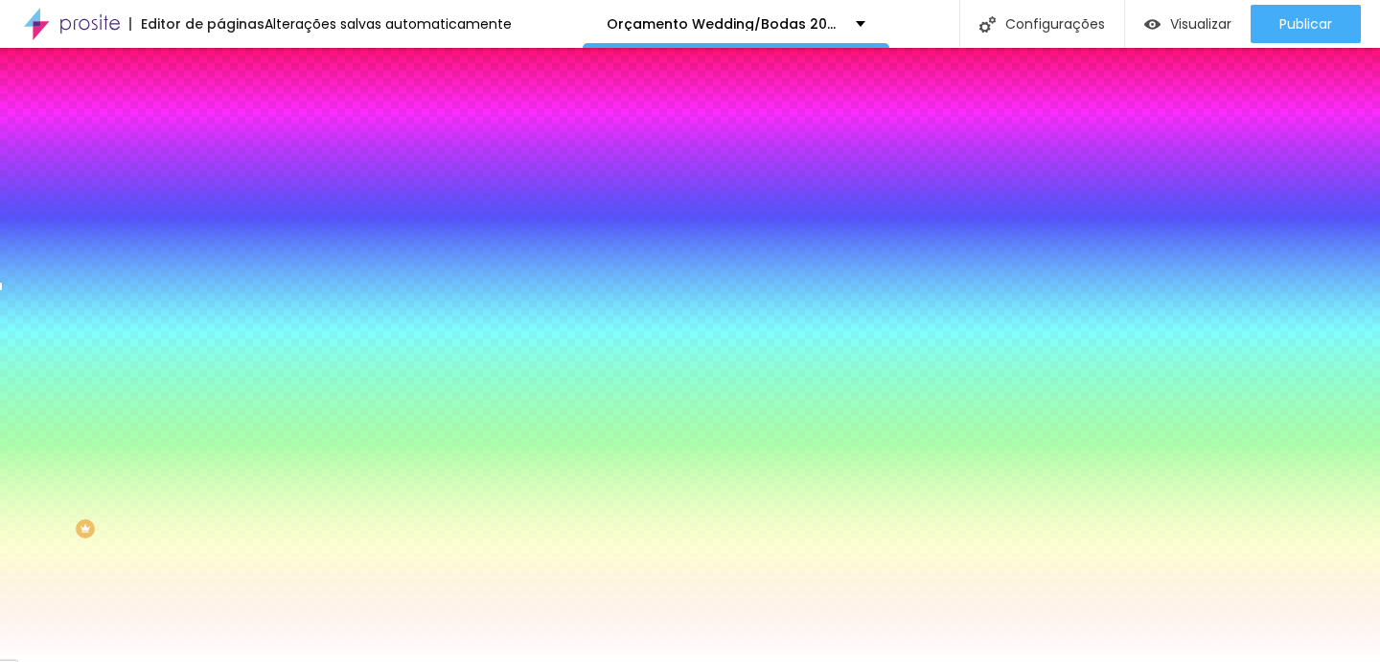
type input "170"
type input "167"
type input "165"
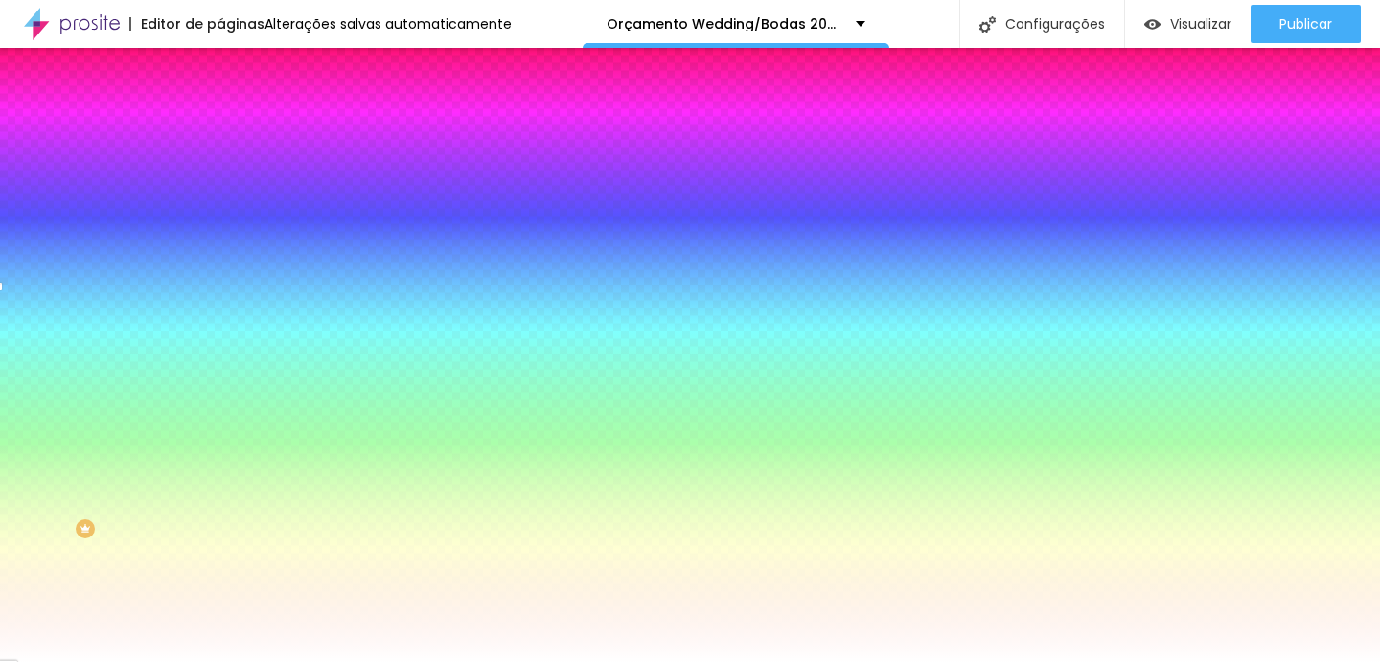
type input "163"
type input "161"
type input "160"
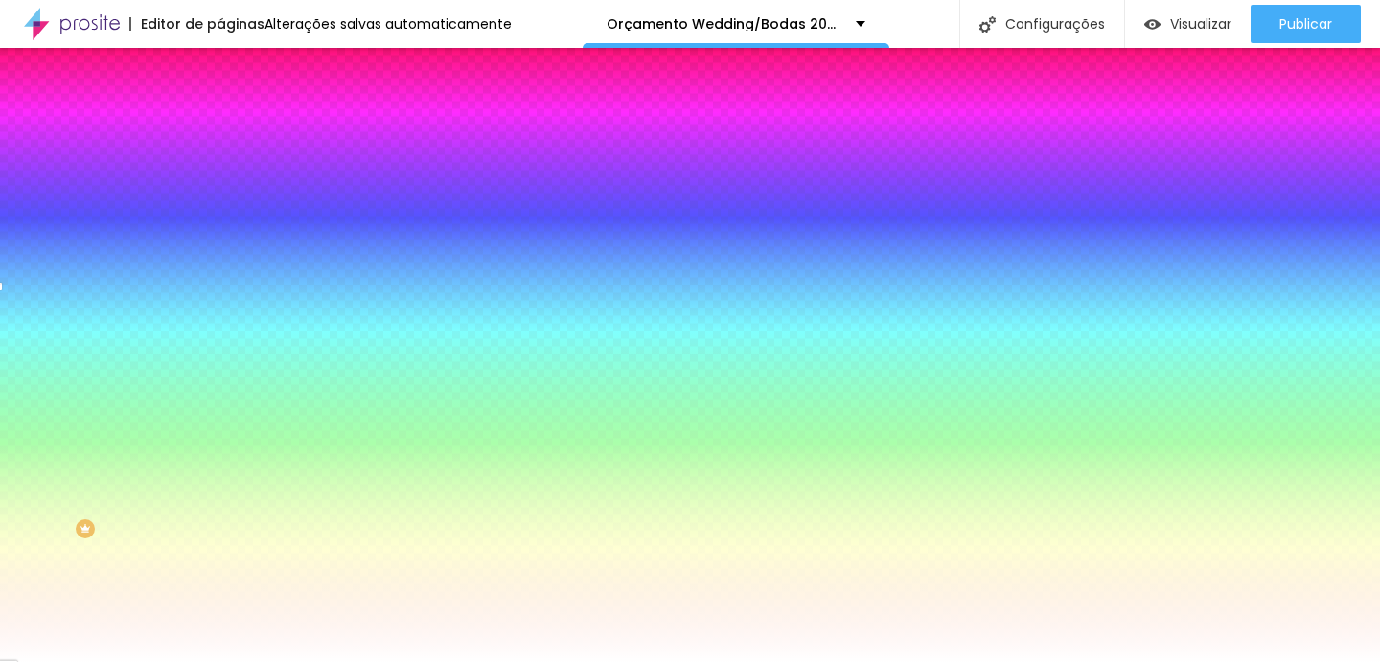
type input "160"
type input "157"
type input "154"
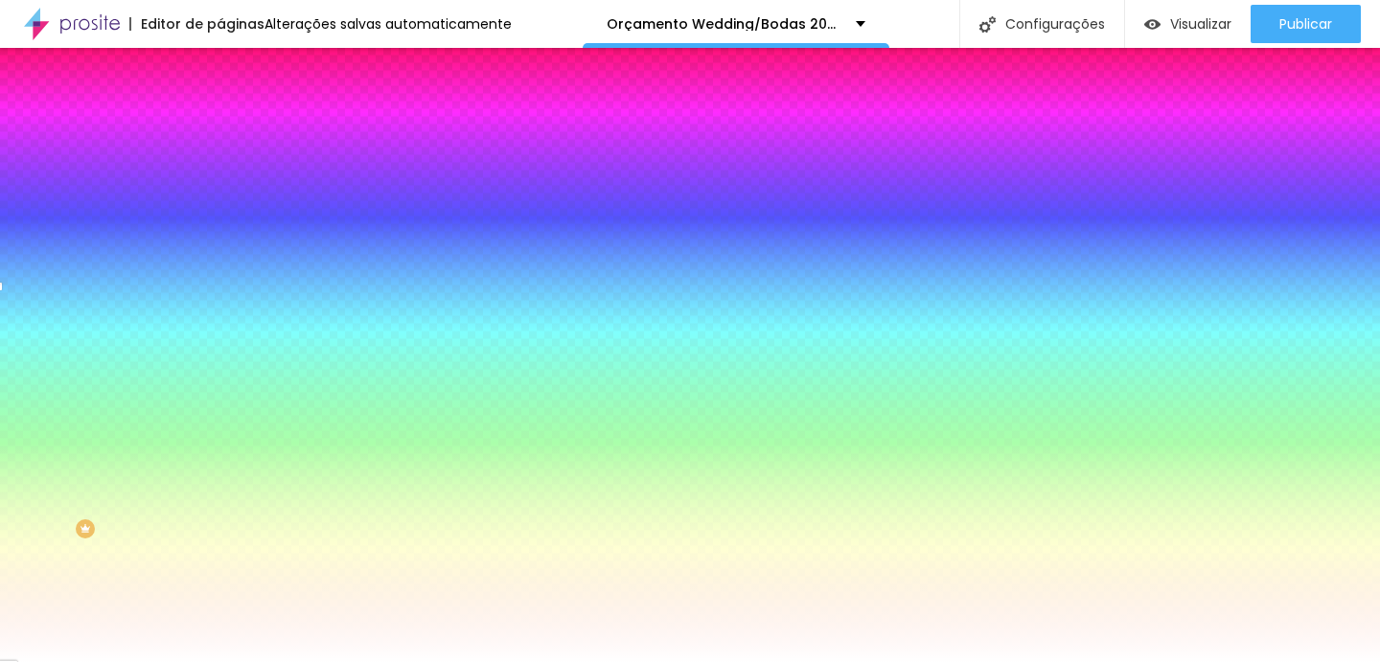
type input "148"
type input "141"
type input "132"
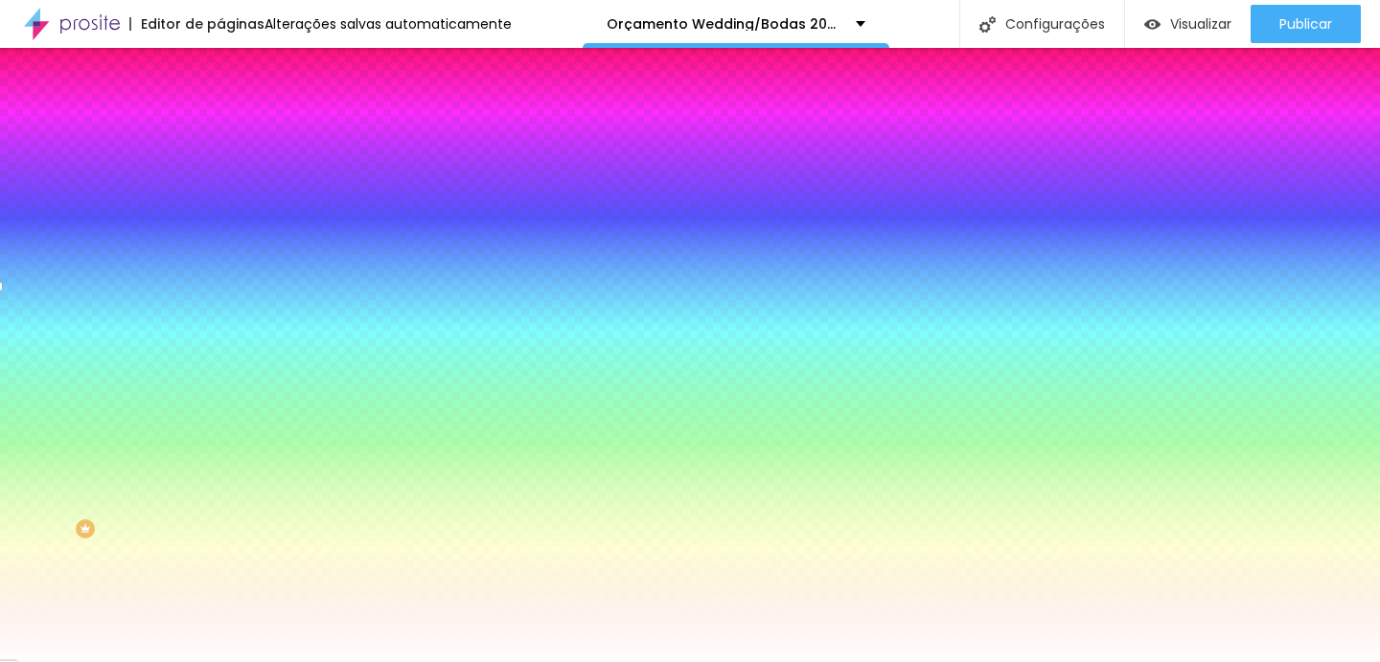
type input "132"
type input "122"
type input "114"
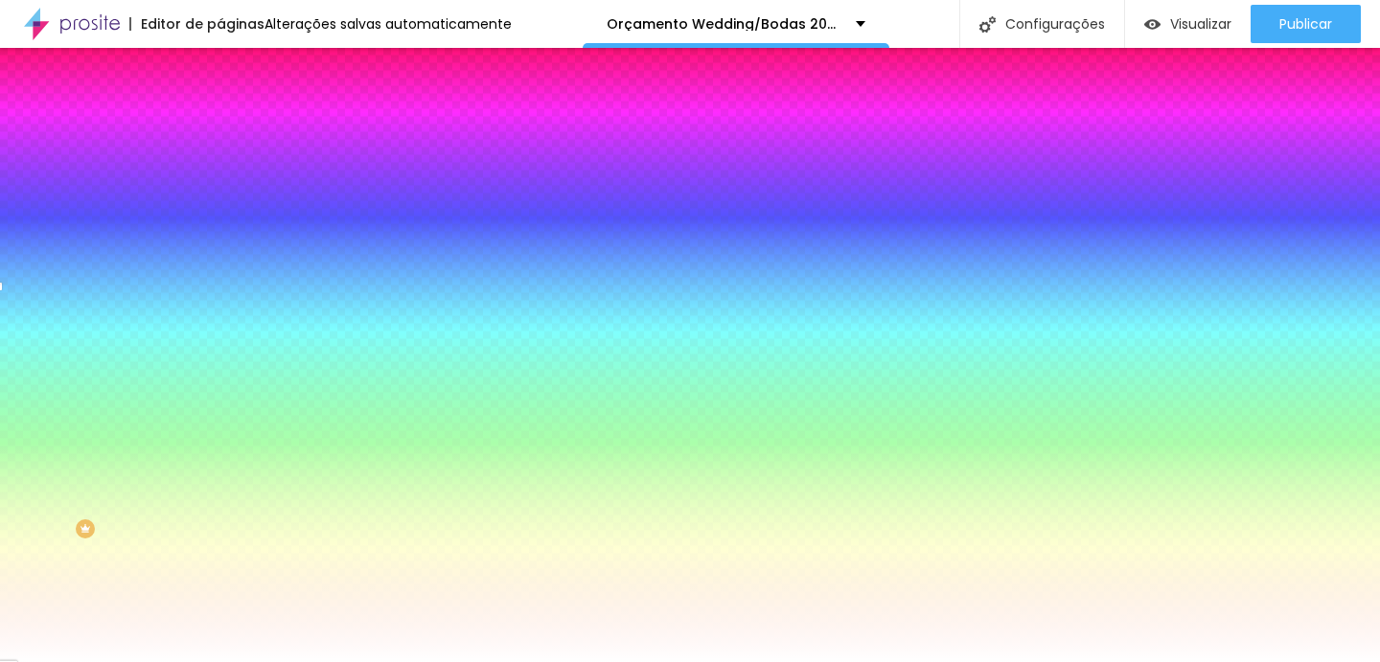
type input "106"
type input "99"
type input "93"
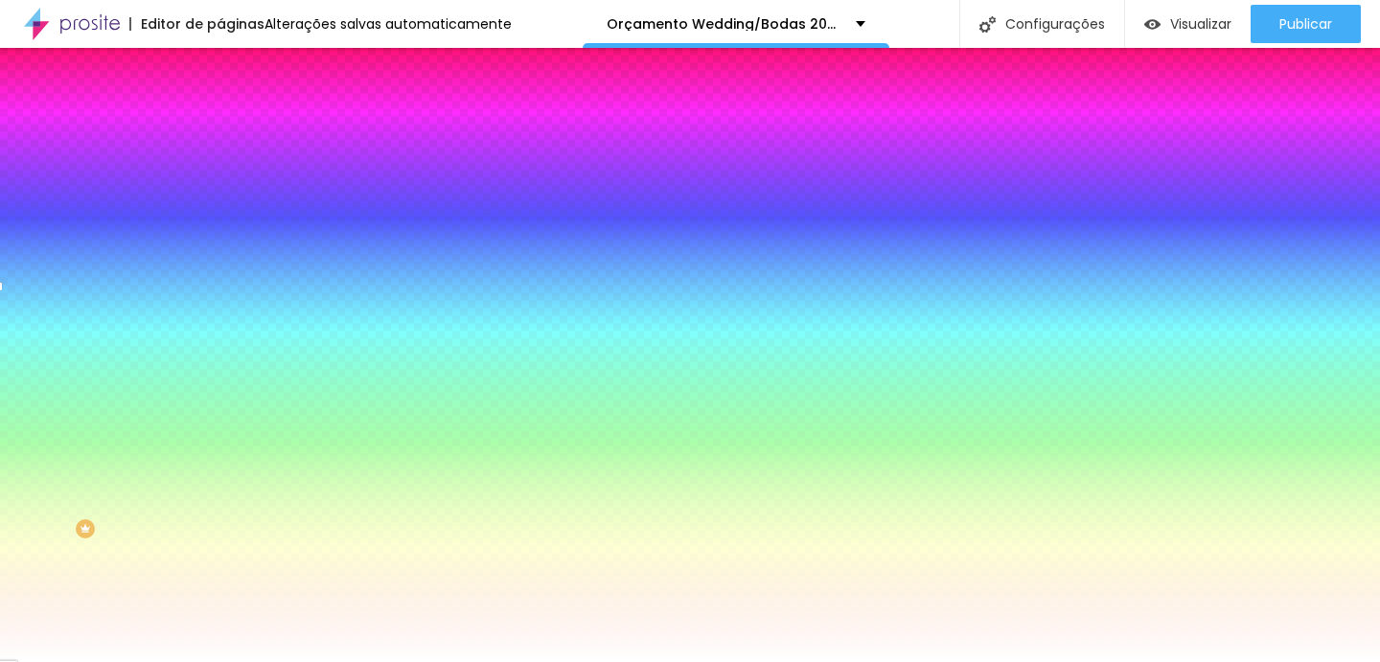
type input "93"
type input "88"
type input "85"
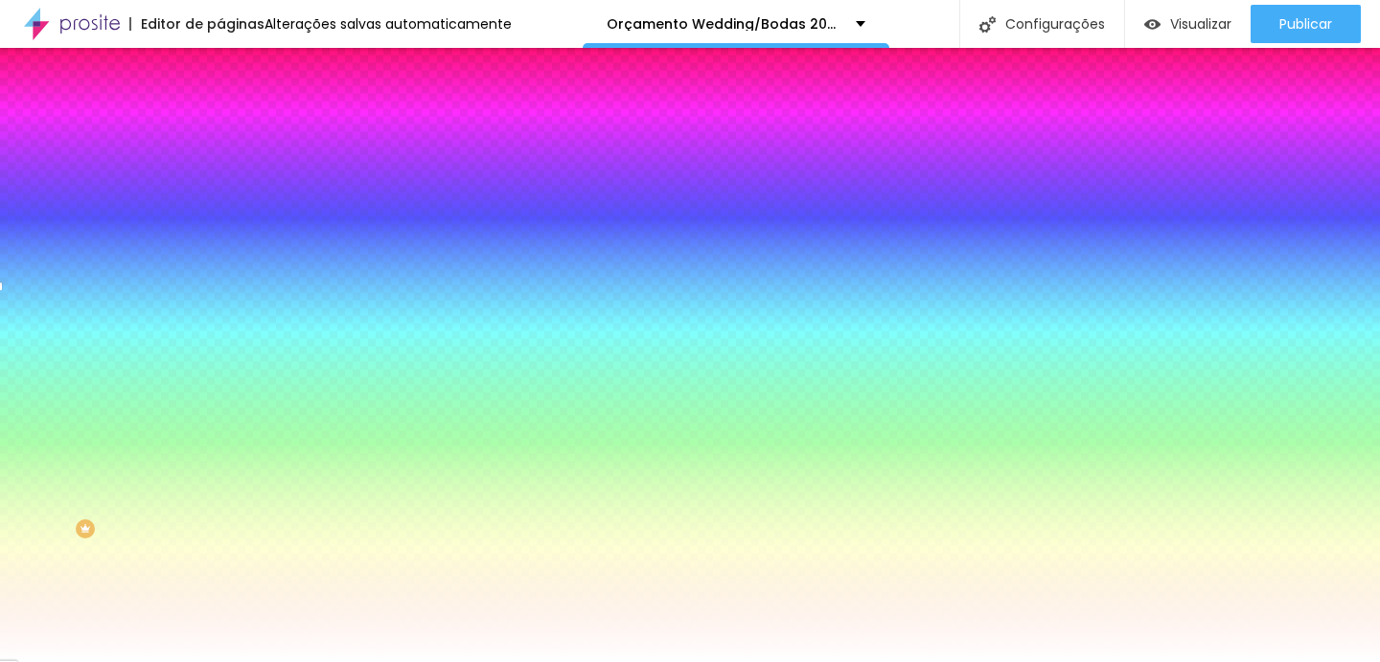
type input "82"
type input "79"
type input "77"
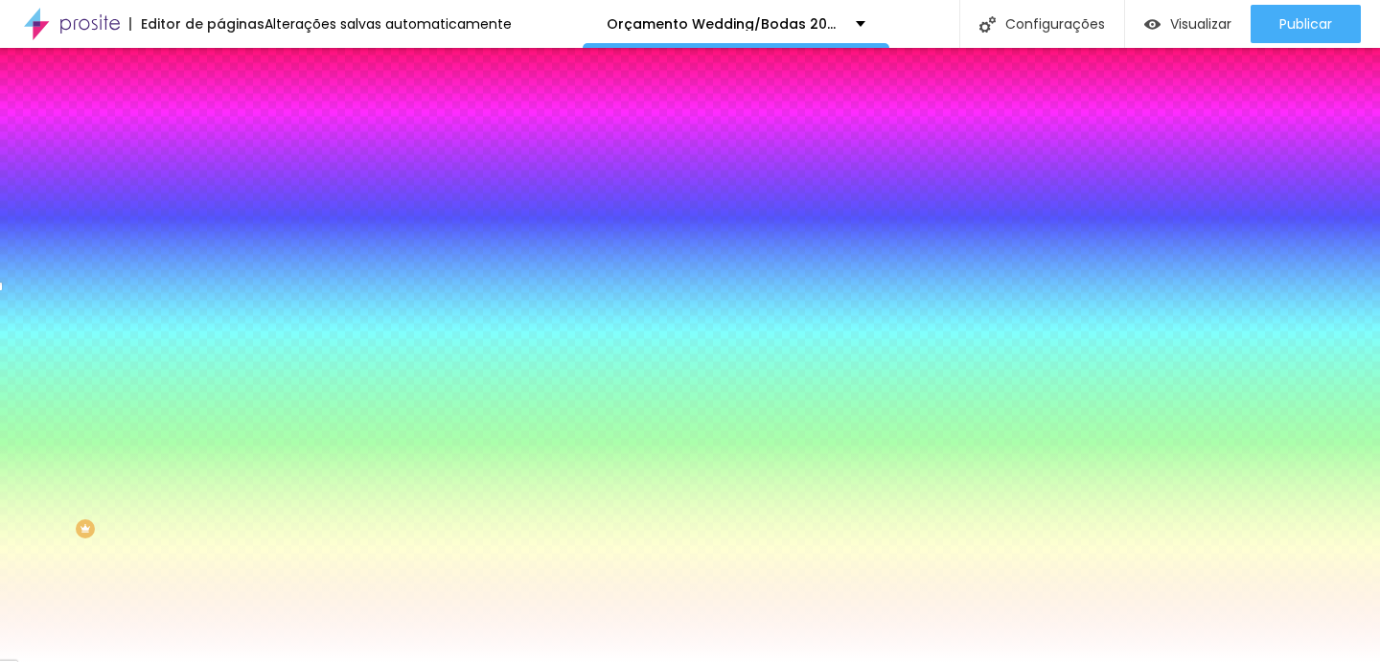
type input "77"
type input "75"
type input "74"
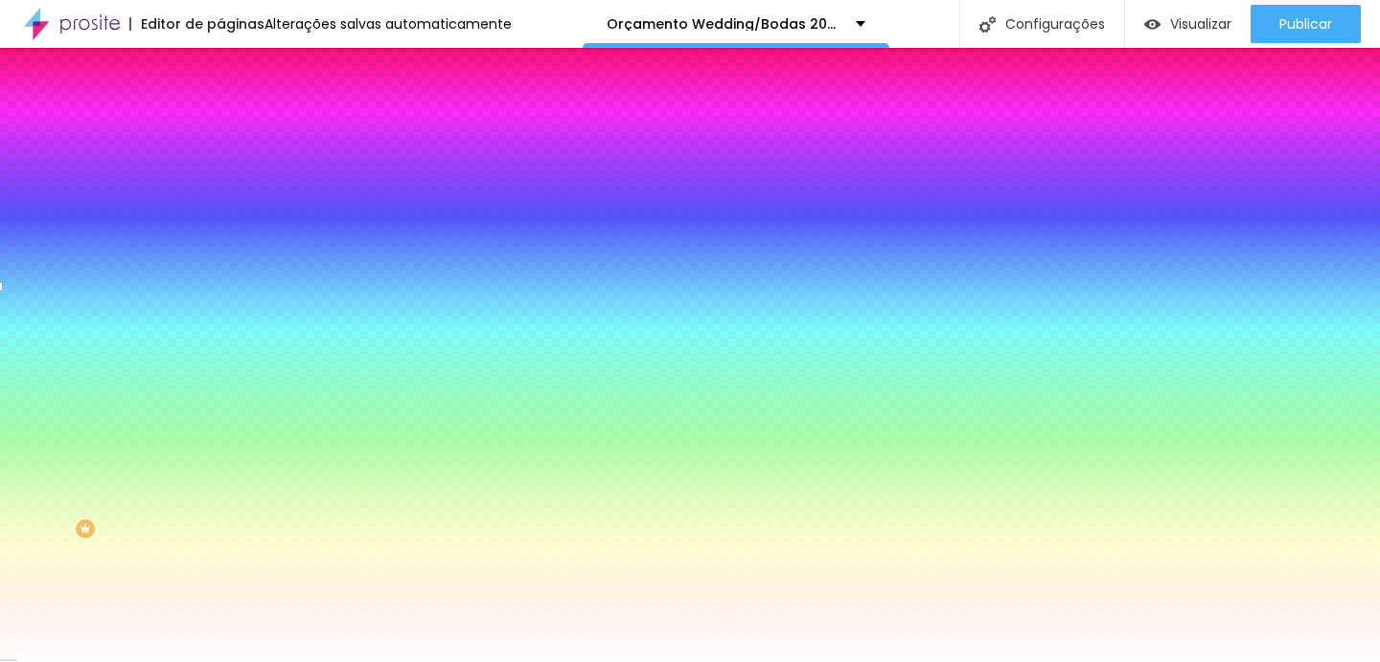
type input "73"
type input "72"
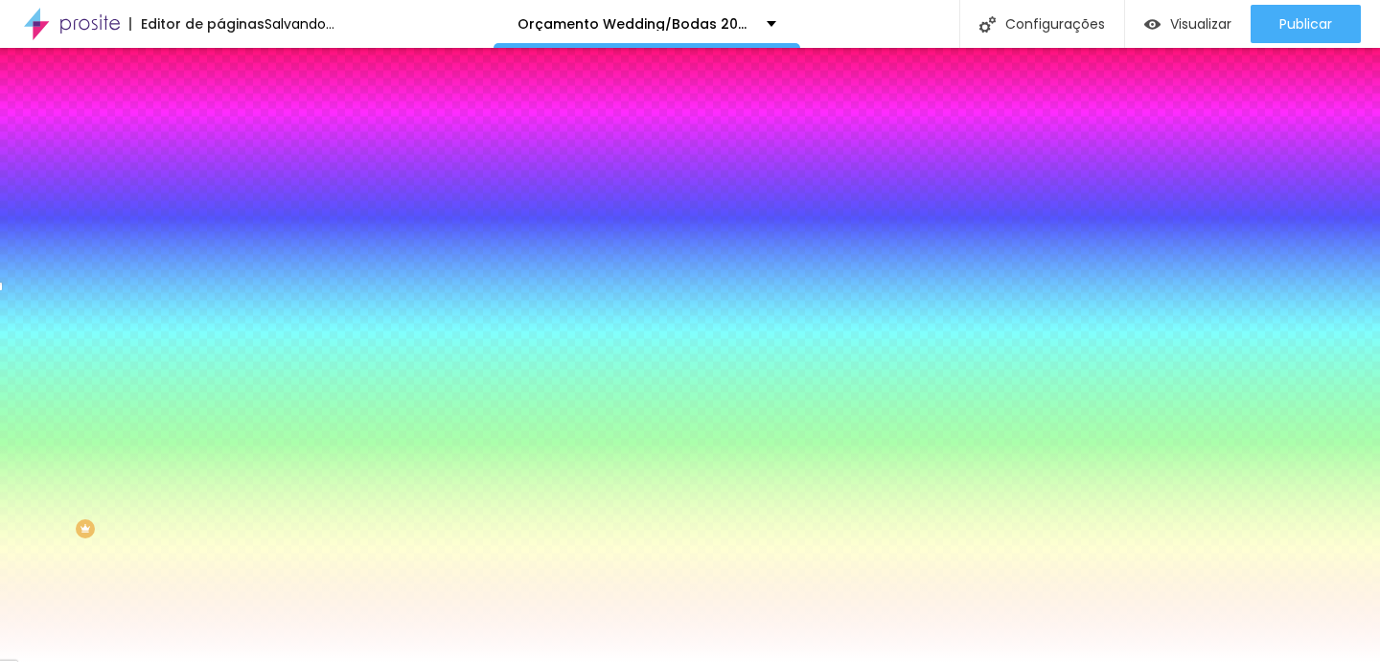
type input "71"
type input "70"
type input "69"
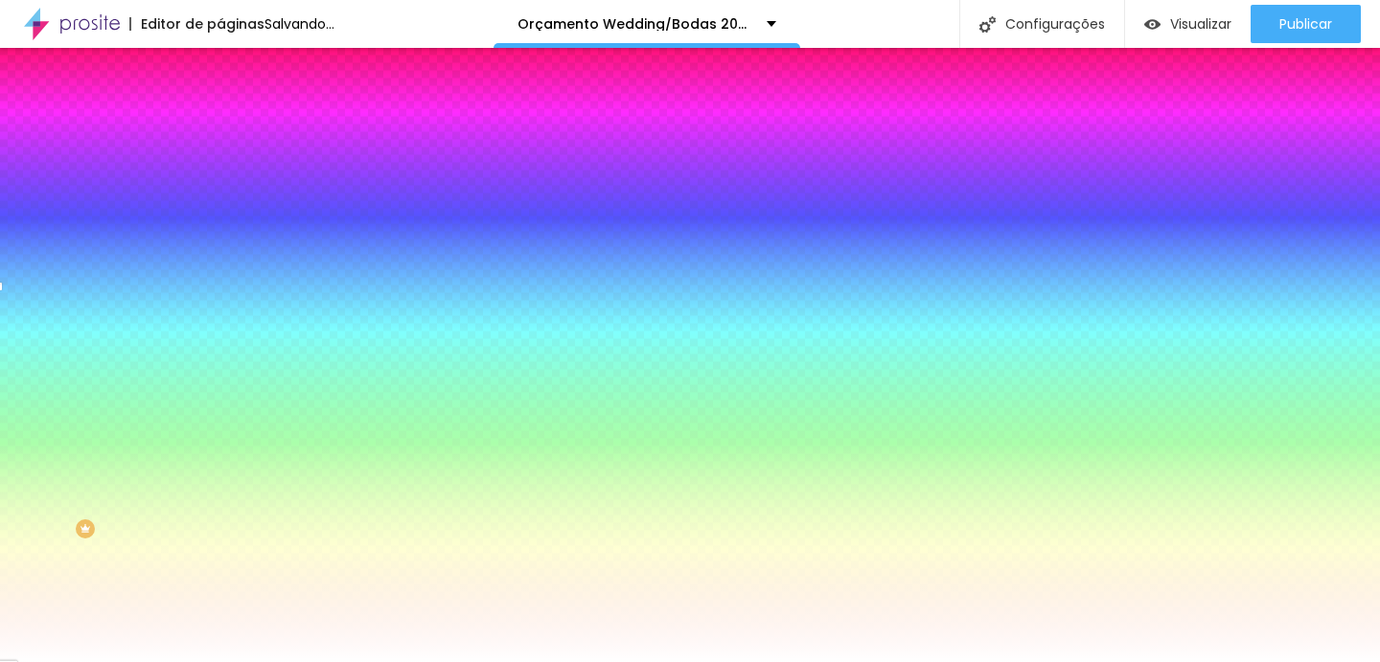
type input "69"
type input "68"
type input "67"
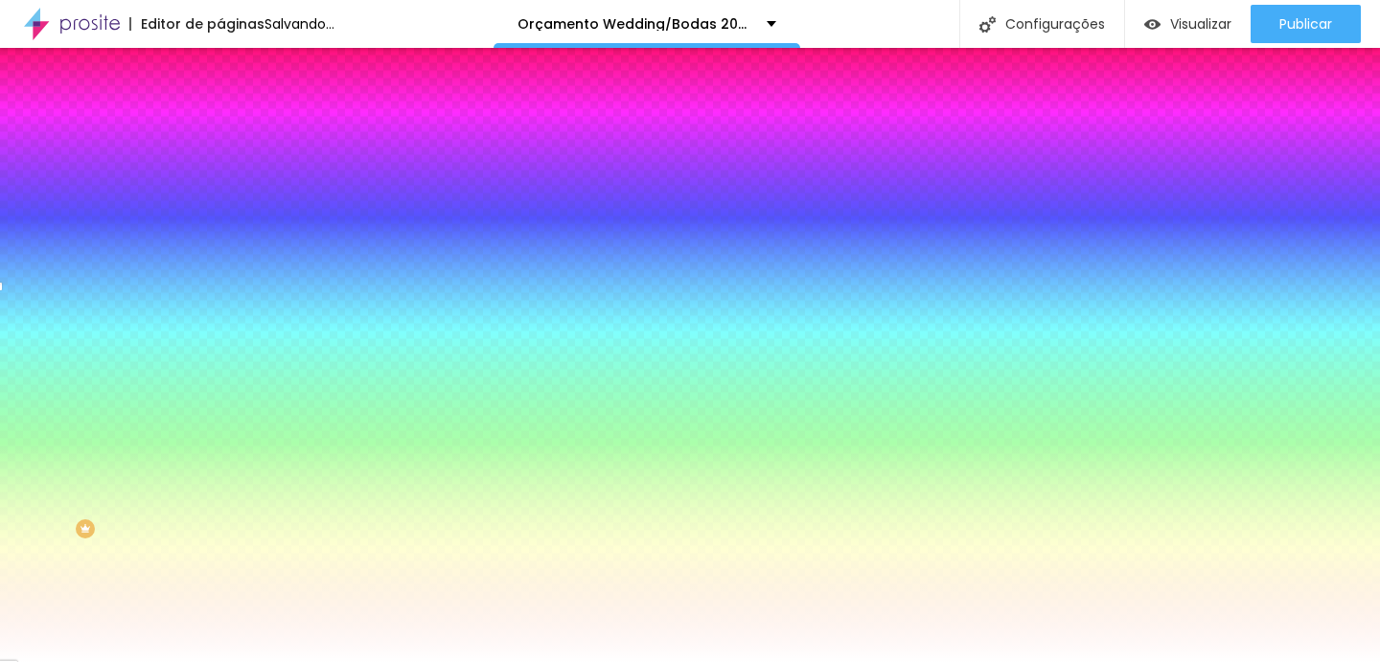
type input "65"
type input "62"
type input "59"
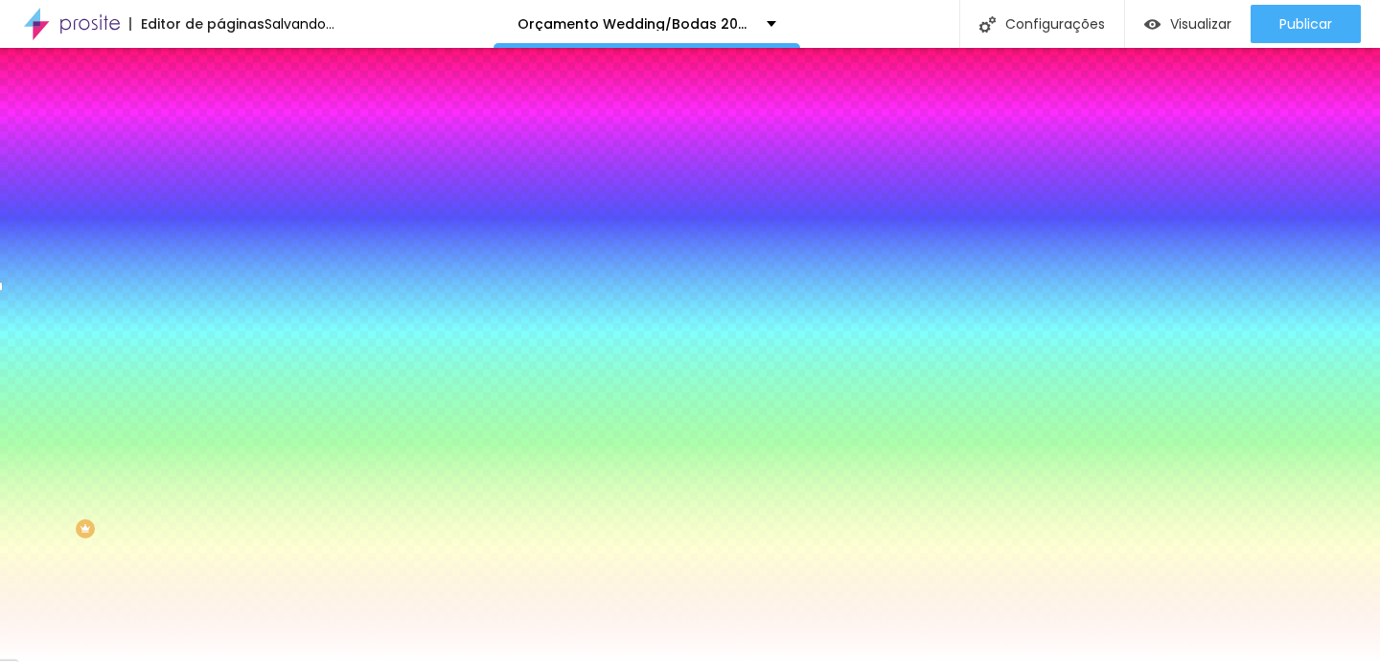
type input "59"
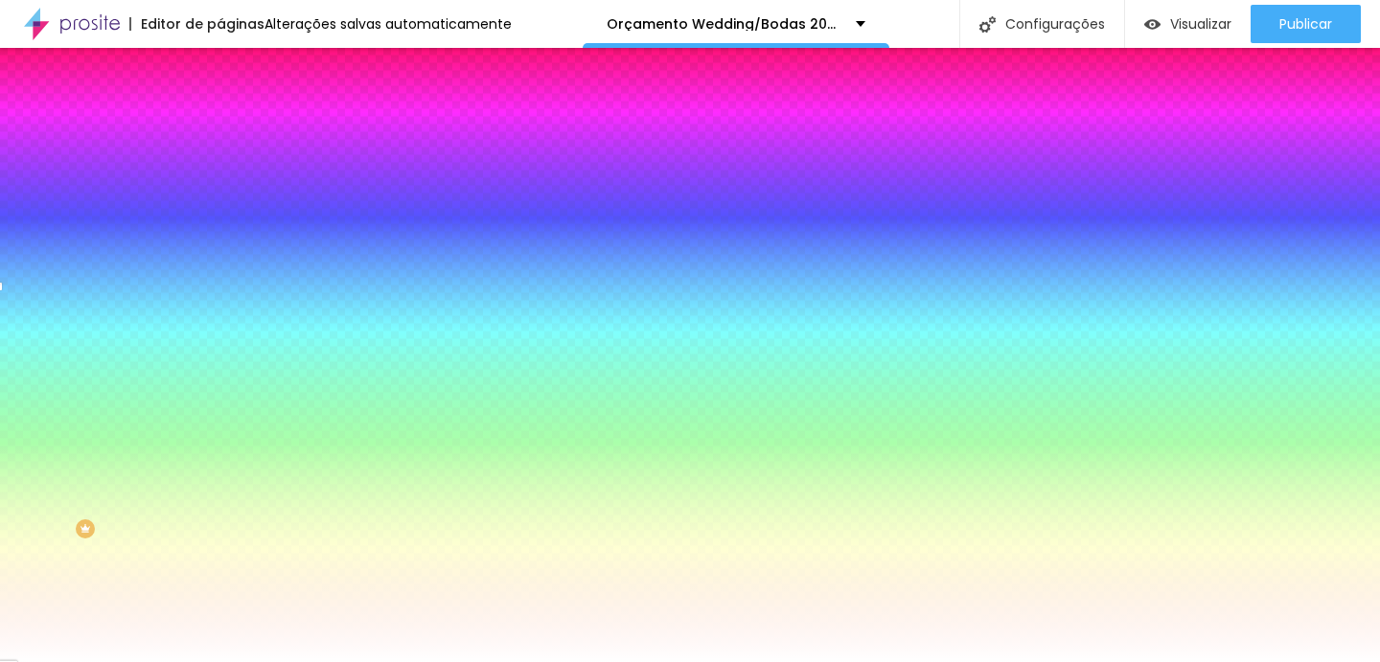
drag, startPoint x: 50, startPoint y: 233, endPoint x: 49, endPoint y: 249, distance: 16.3
click at [220, 249] on div "7 Borda arredondada" at bounding box center [330, 337] width 220 height 271
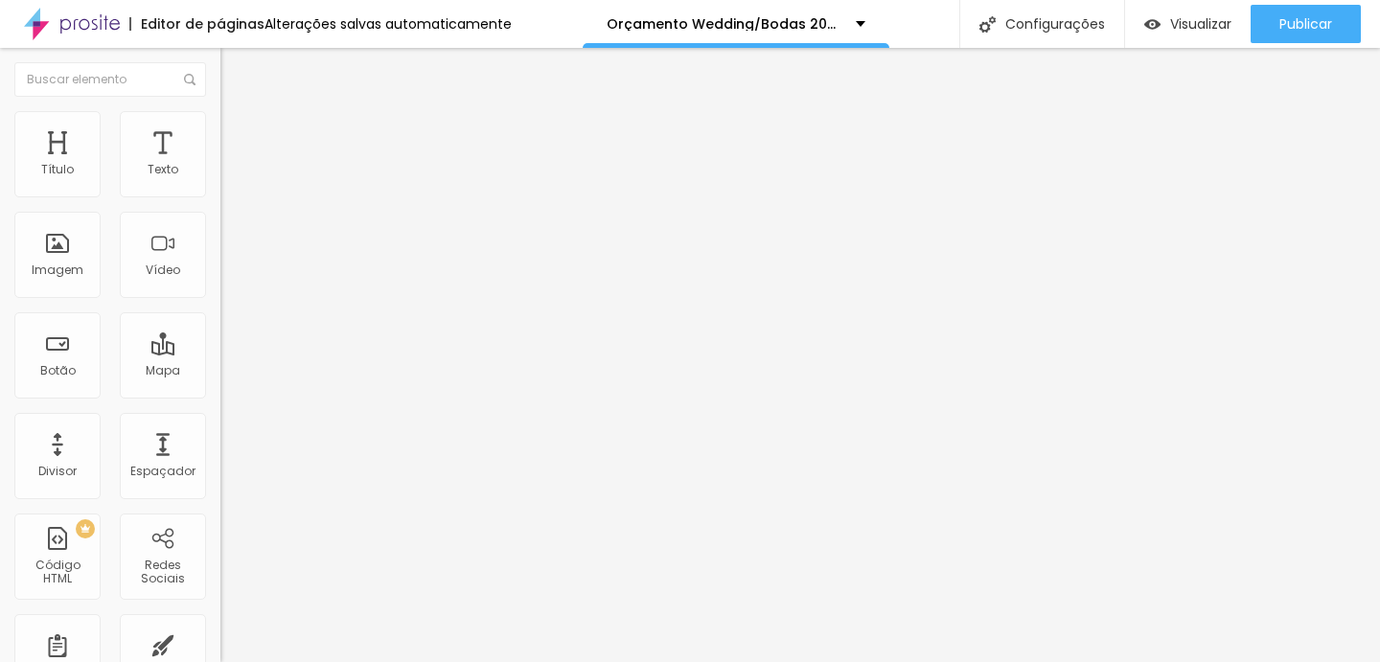
click at [220, 165] on span "Trocar imagem" at bounding box center [272, 157] width 104 height 16
click at [220, 161] on img at bounding box center [226, 156] width 12 height 12
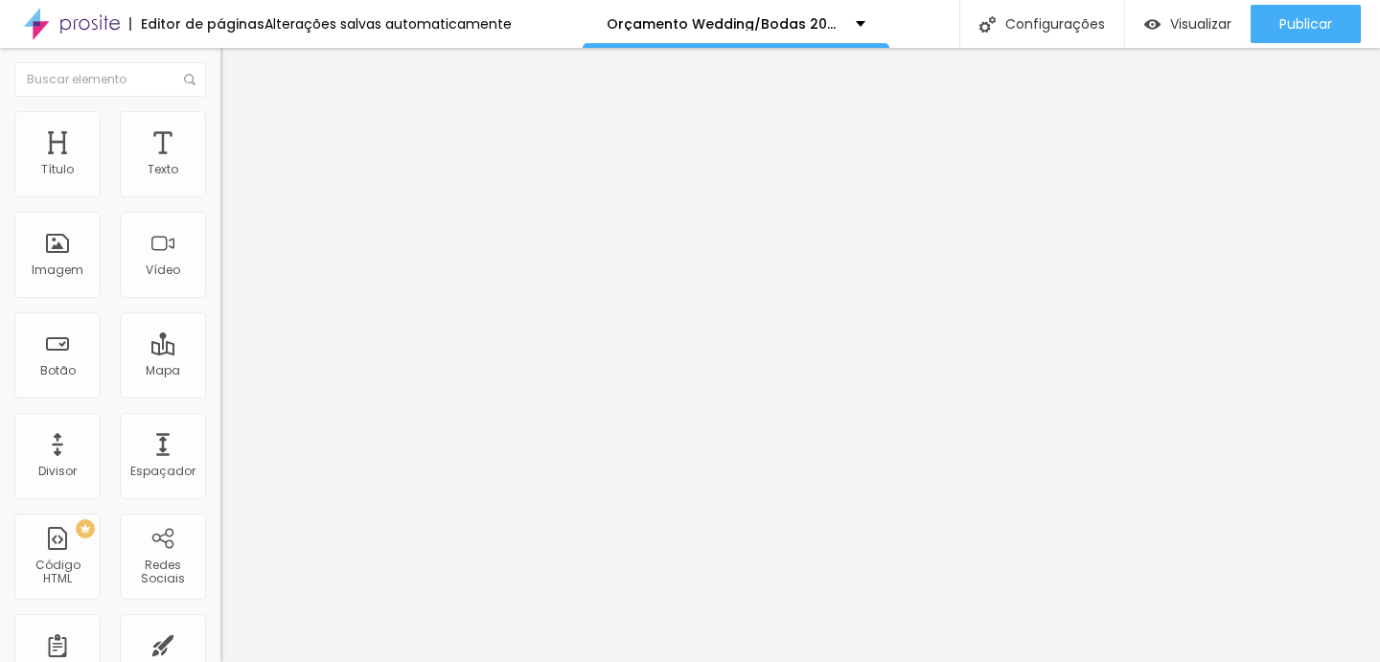
scroll to position [966, 0]
click at [220, 120] on img at bounding box center [228, 119] width 17 height 17
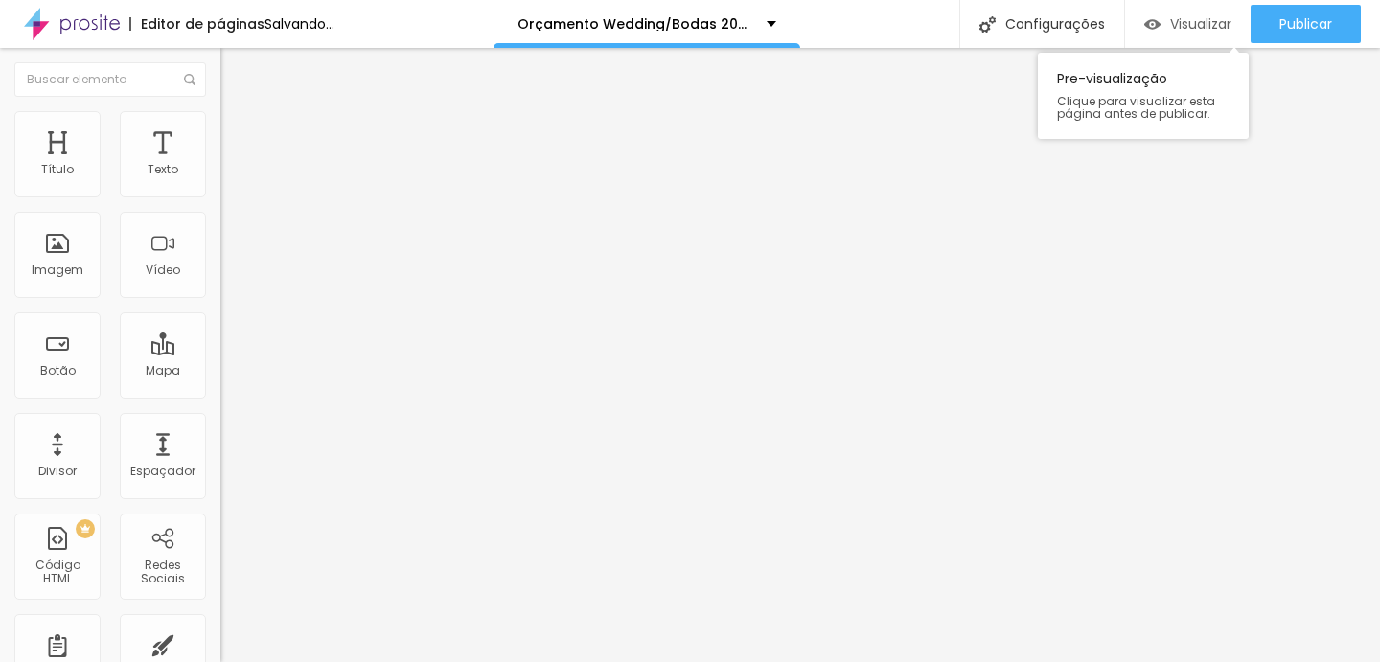
click at [1188, 26] on span "Visualizar" at bounding box center [1200, 23] width 61 height 15
click at [220, 165] on span "Trocar imagem" at bounding box center [272, 157] width 104 height 16
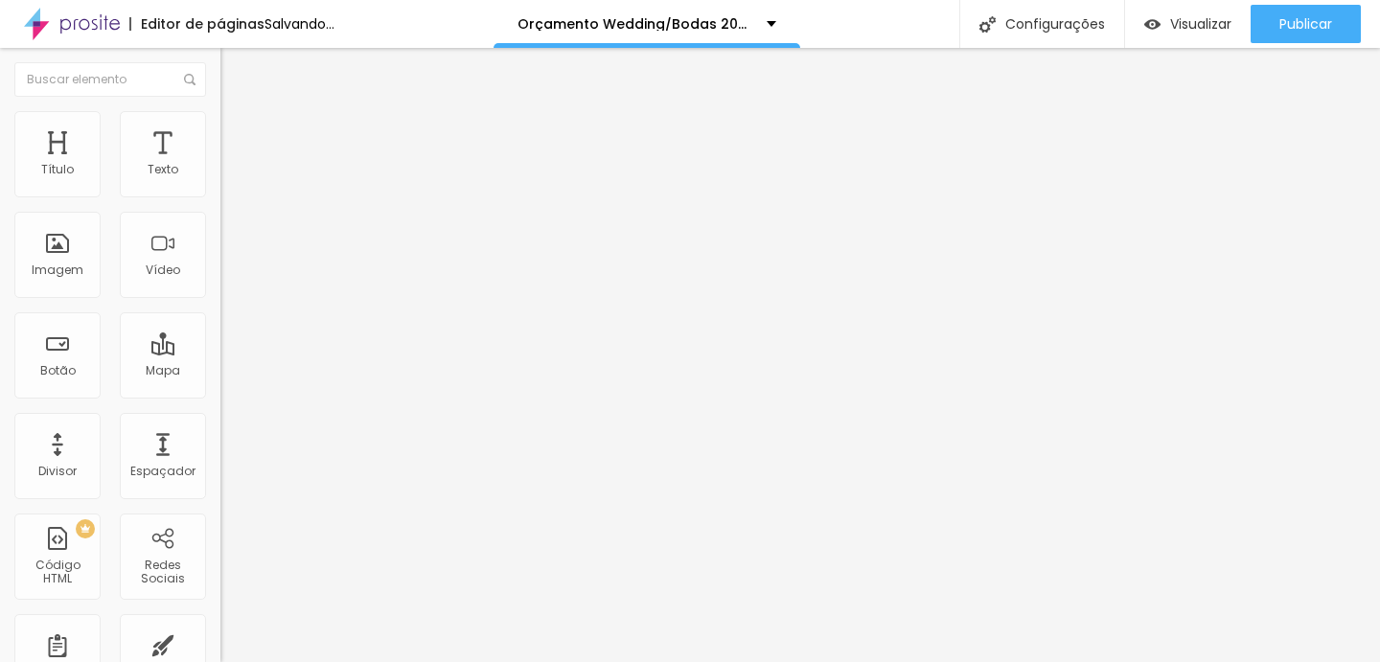
click at [220, 165] on span "Trocar imagem" at bounding box center [272, 157] width 104 height 16
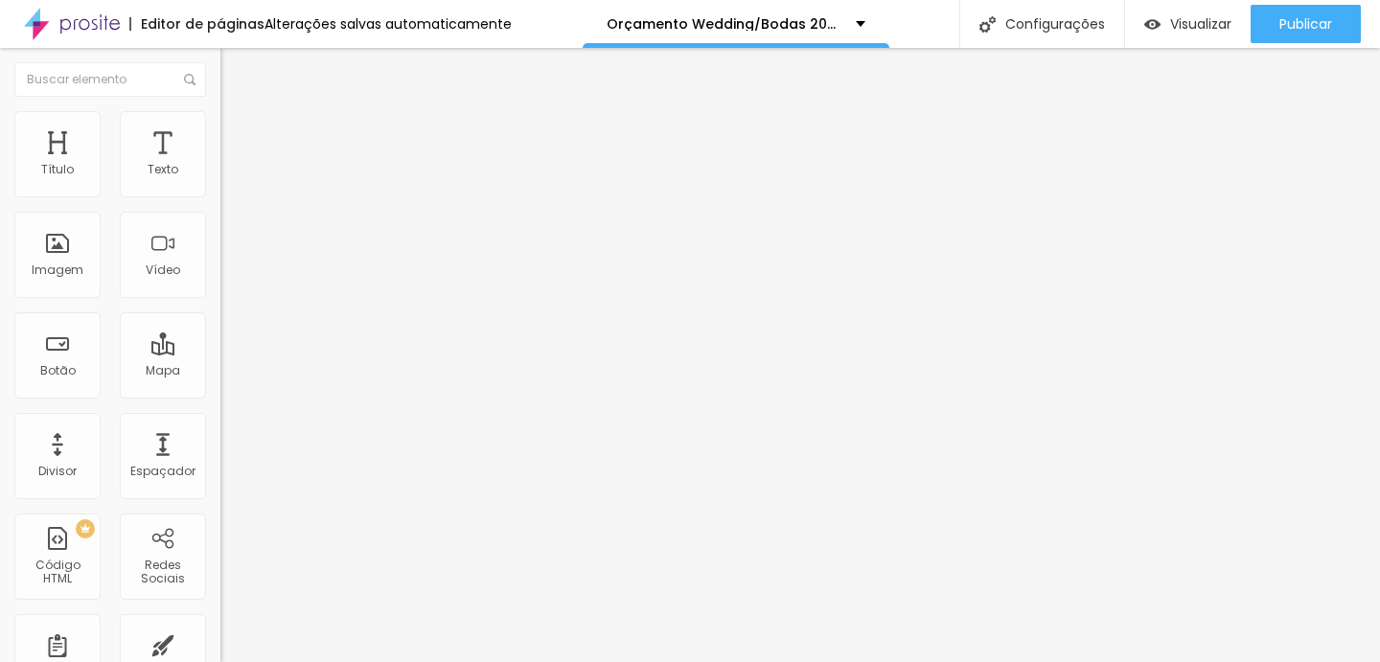
scroll to position [100, 0]
click at [220, 117] on img at bounding box center [228, 119] width 17 height 17
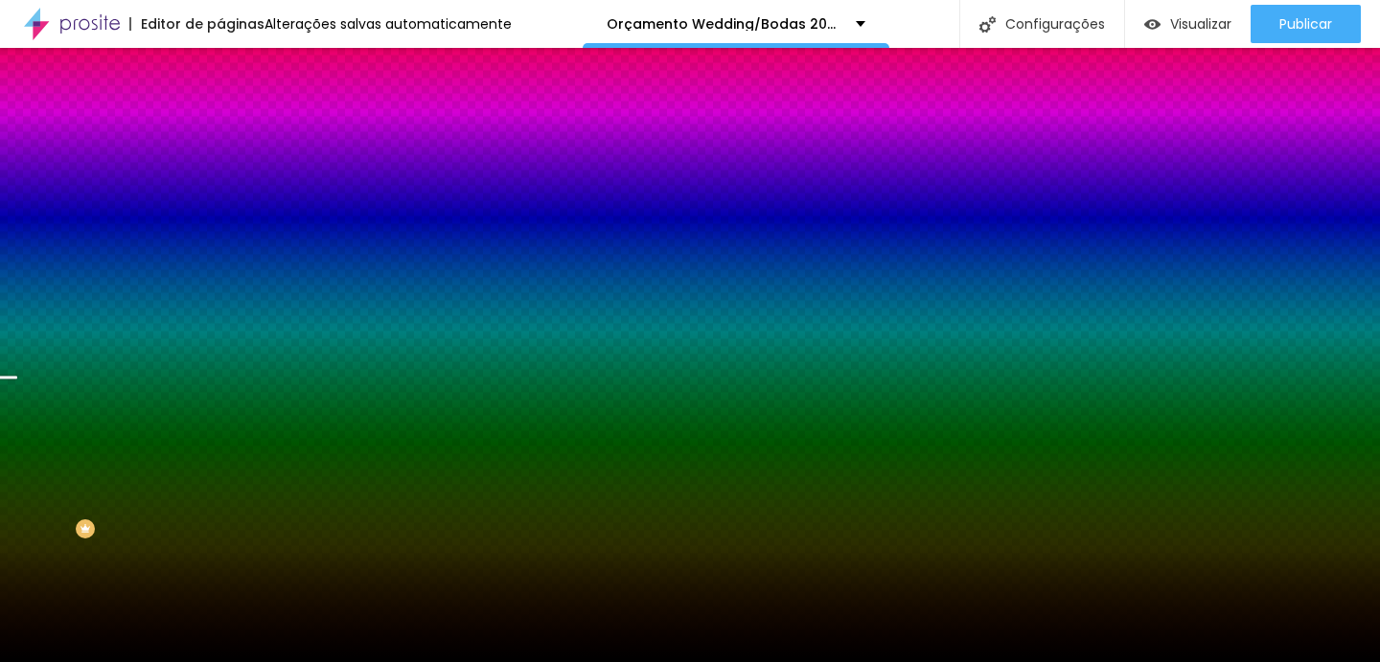
click at [220, 130] on img at bounding box center [228, 138] width 17 height 17
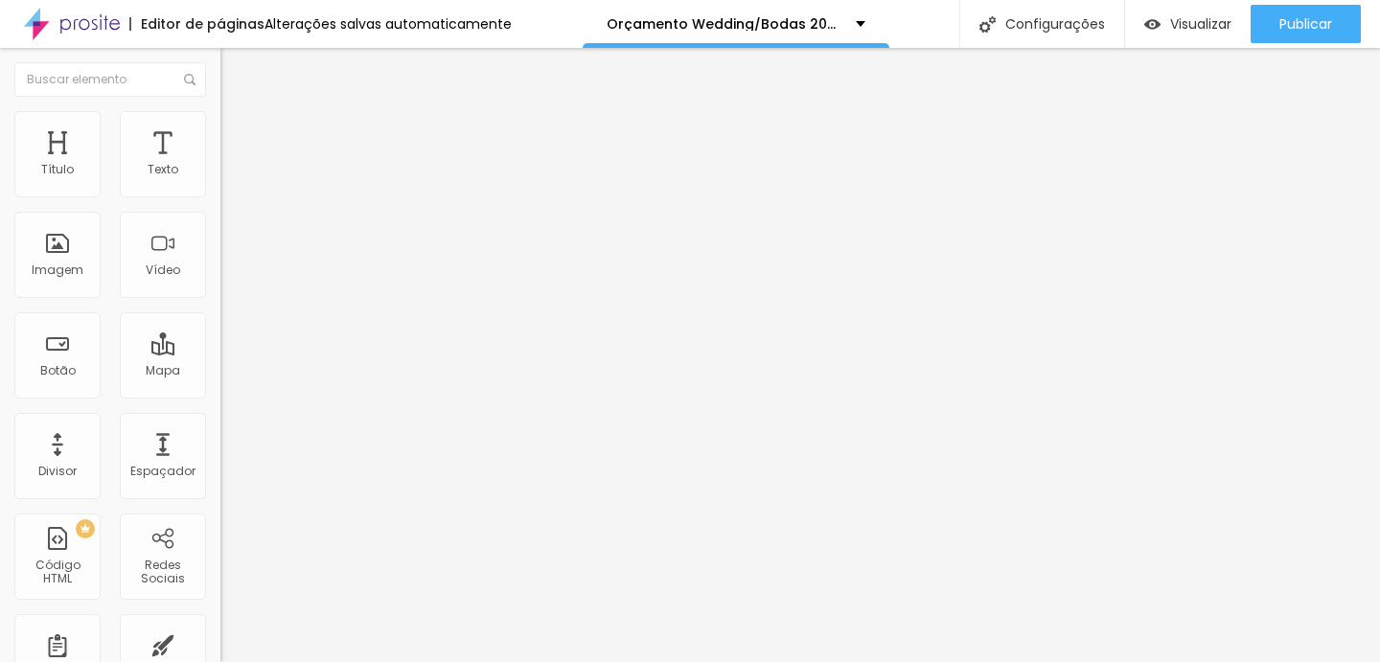
click at [220, 105] on img at bounding box center [228, 100] width 17 height 17
click at [235, 71] on img "button" at bounding box center [242, 69] width 15 height 15
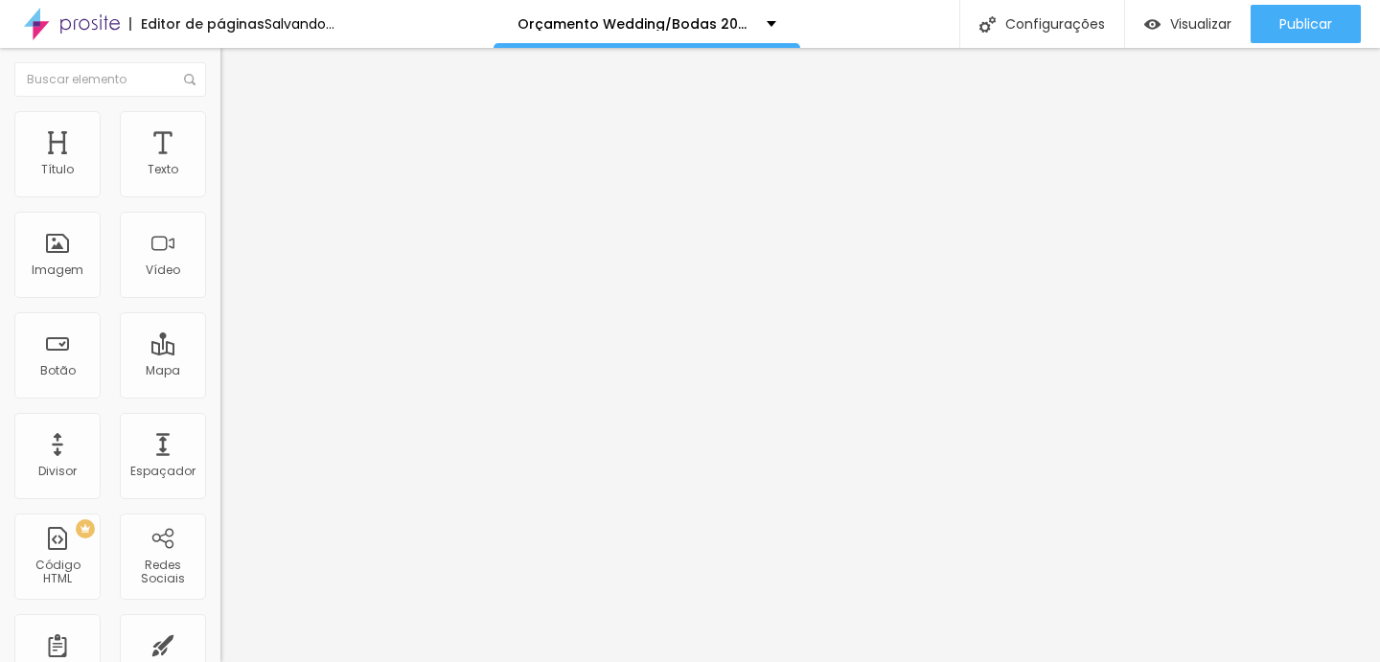
click at [220, 165] on span "Adicionar imagem" at bounding box center [282, 157] width 124 height 16
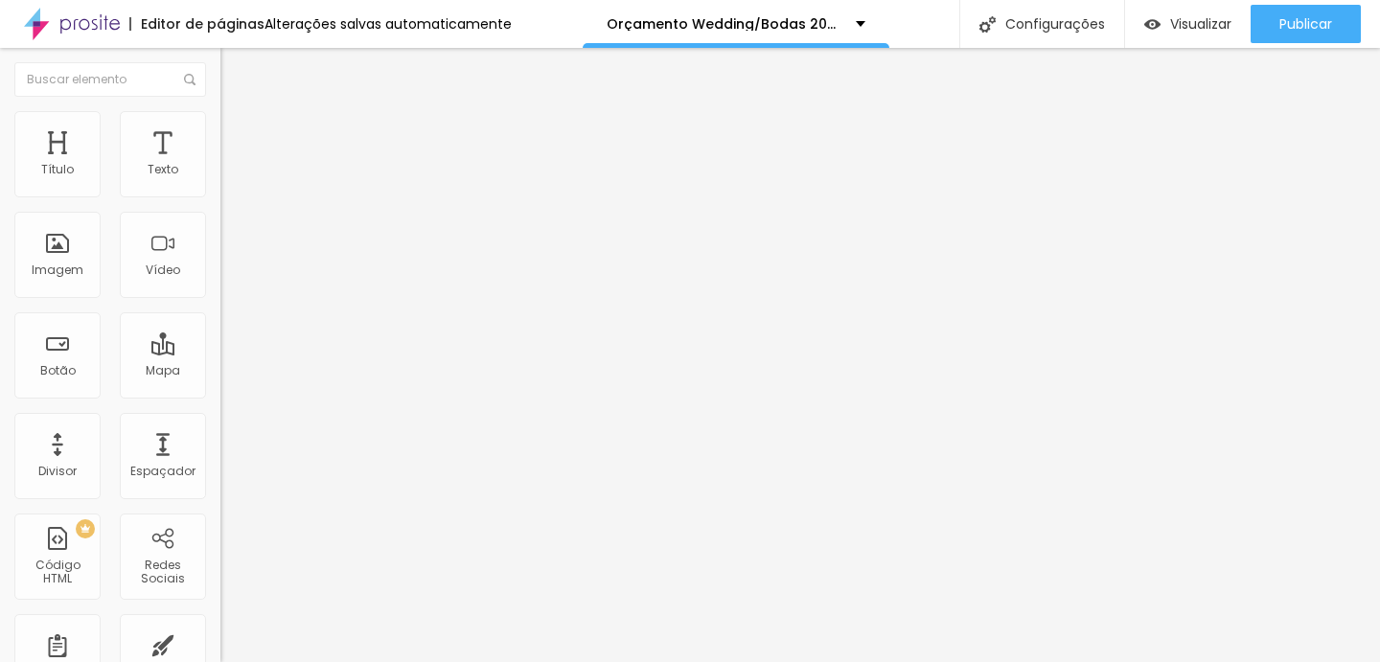
click at [220, 126] on li "Estilo" at bounding box center [330, 120] width 220 height 19
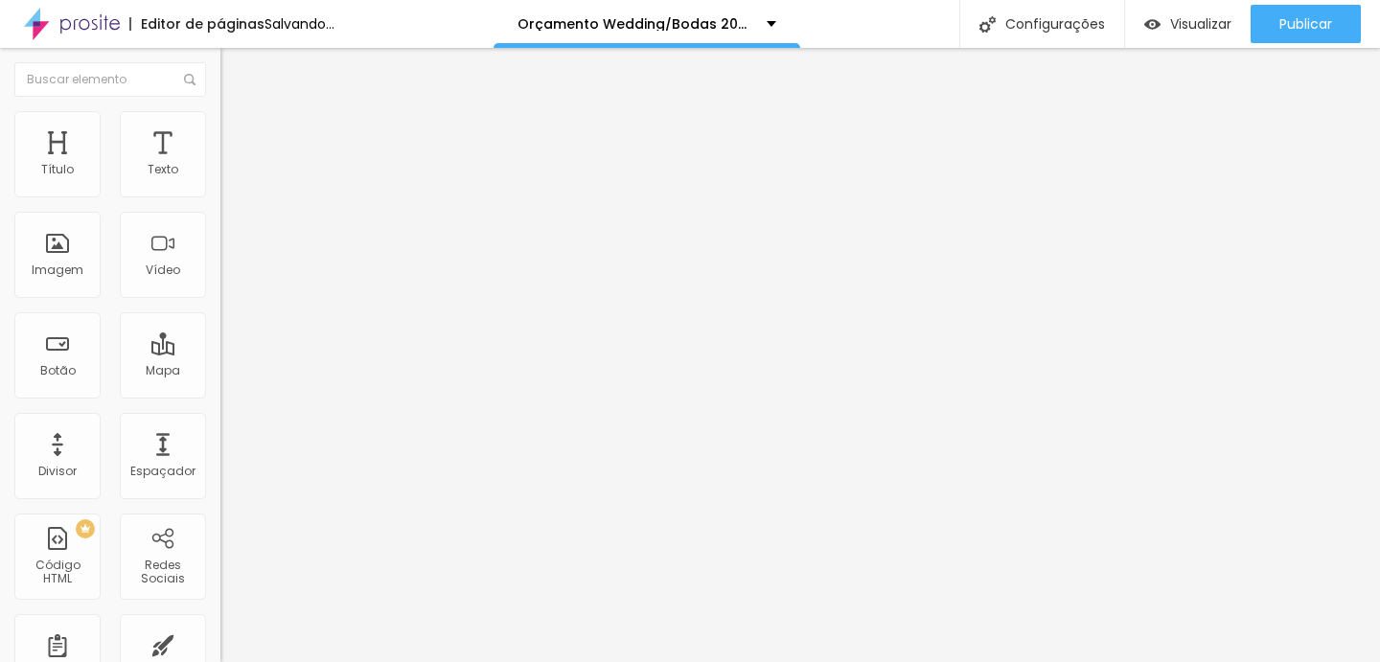
click at [220, 161] on div "Tamanho" at bounding box center [330, 156] width 220 height 12
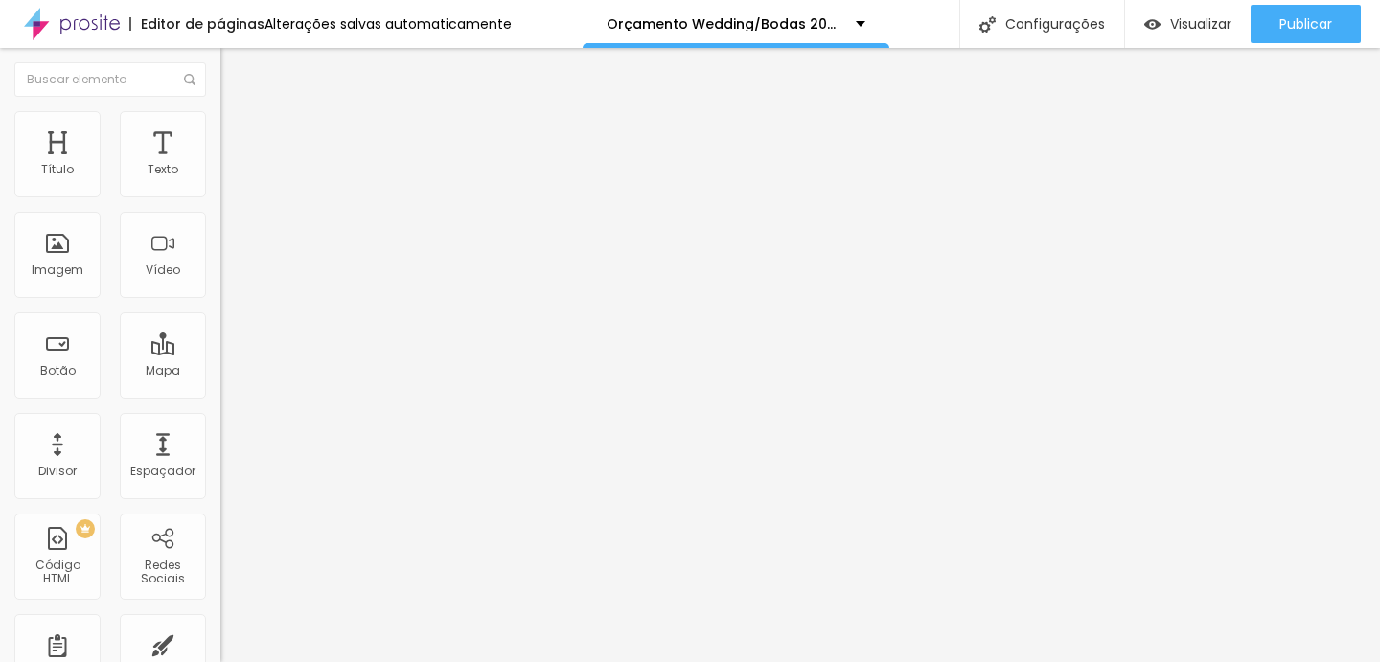
drag, startPoint x: 75, startPoint y: 206, endPoint x: 48, endPoint y: 206, distance: 26.8
click at [220, 196] on input "range" at bounding box center [282, 188] width 124 height 15
click at [220, 130] on img at bounding box center [228, 138] width 17 height 17
click at [220, 111] on li "Conteúdo" at bounding box center [330, 101] width 220 height 19
click at [220, 244] on div at bounding box center [330, 236] width 220 height 15
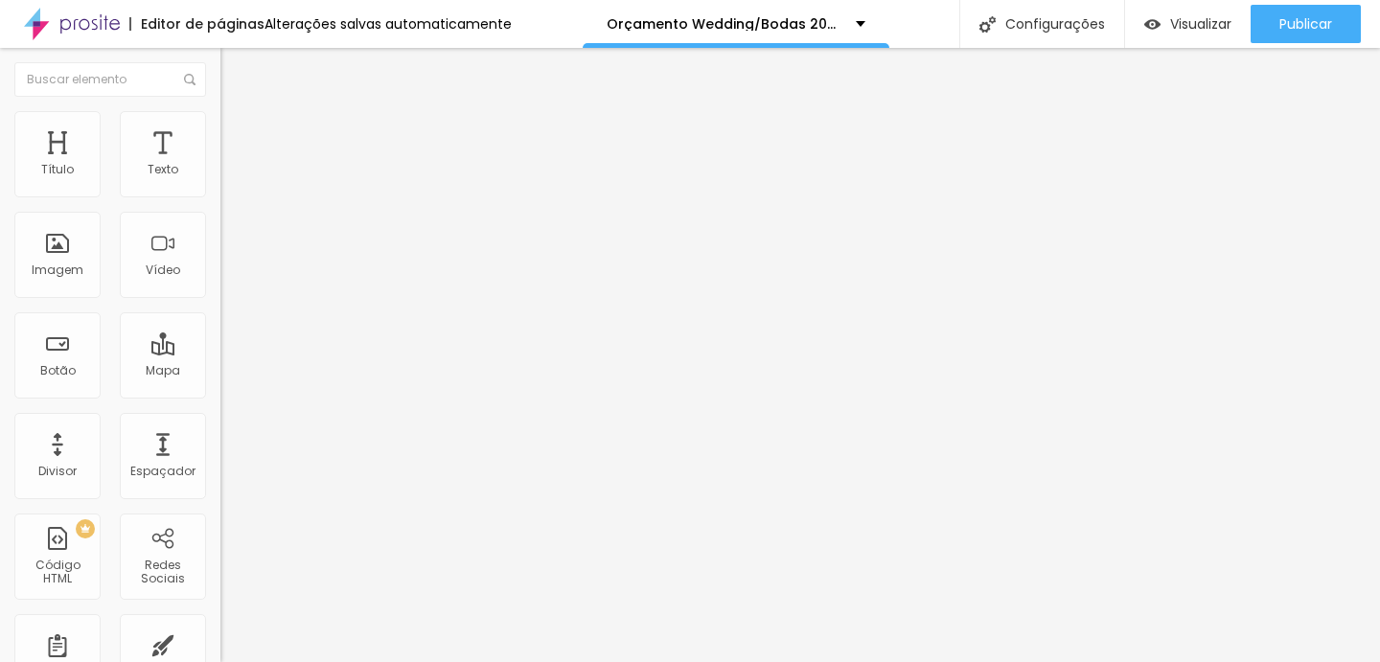
click at [220, 122] on img at bounding box center [228, 119] width 17 height 17
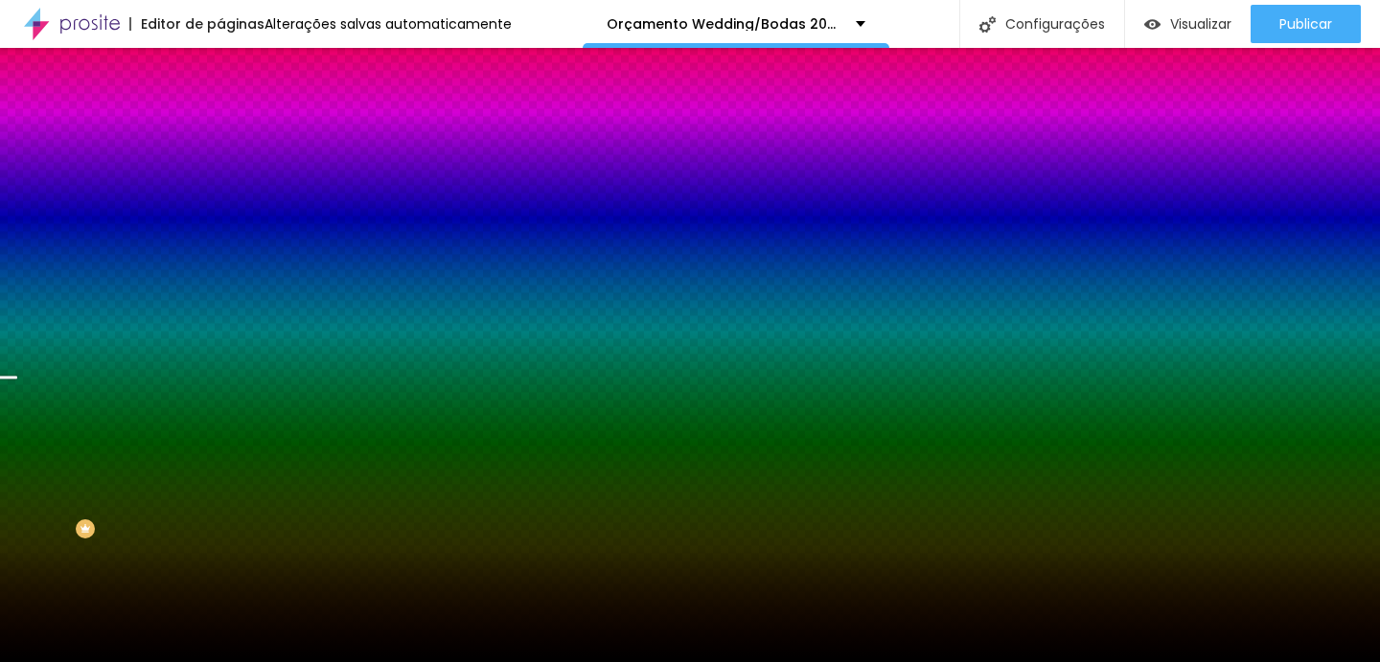
click at [220, 176] on span "Trocar imagem" at bounding box center [272, 168] width 104 height 16
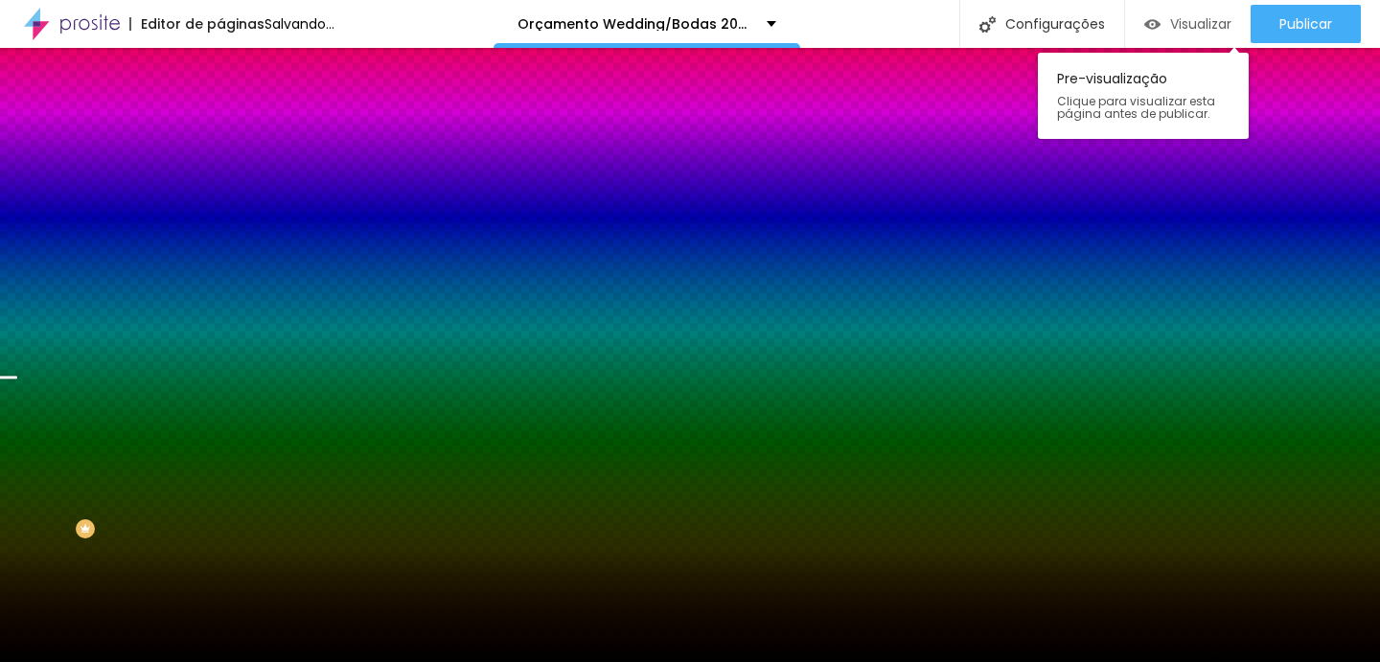
click at [1197, 31] on span "Visualizar" at bounding box center [1200, 23] width 61 height 15
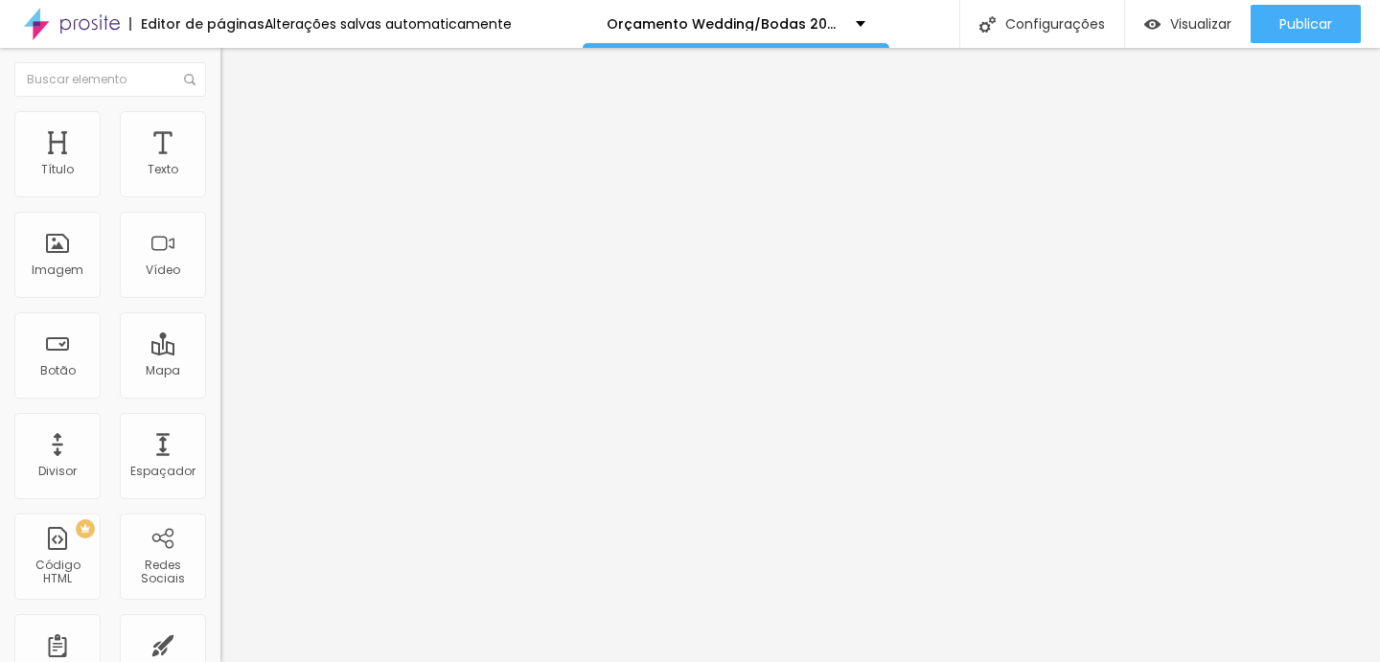
click at [238, 131] on span "Estilo" at bounding box center [253, 124] width 30 height 16
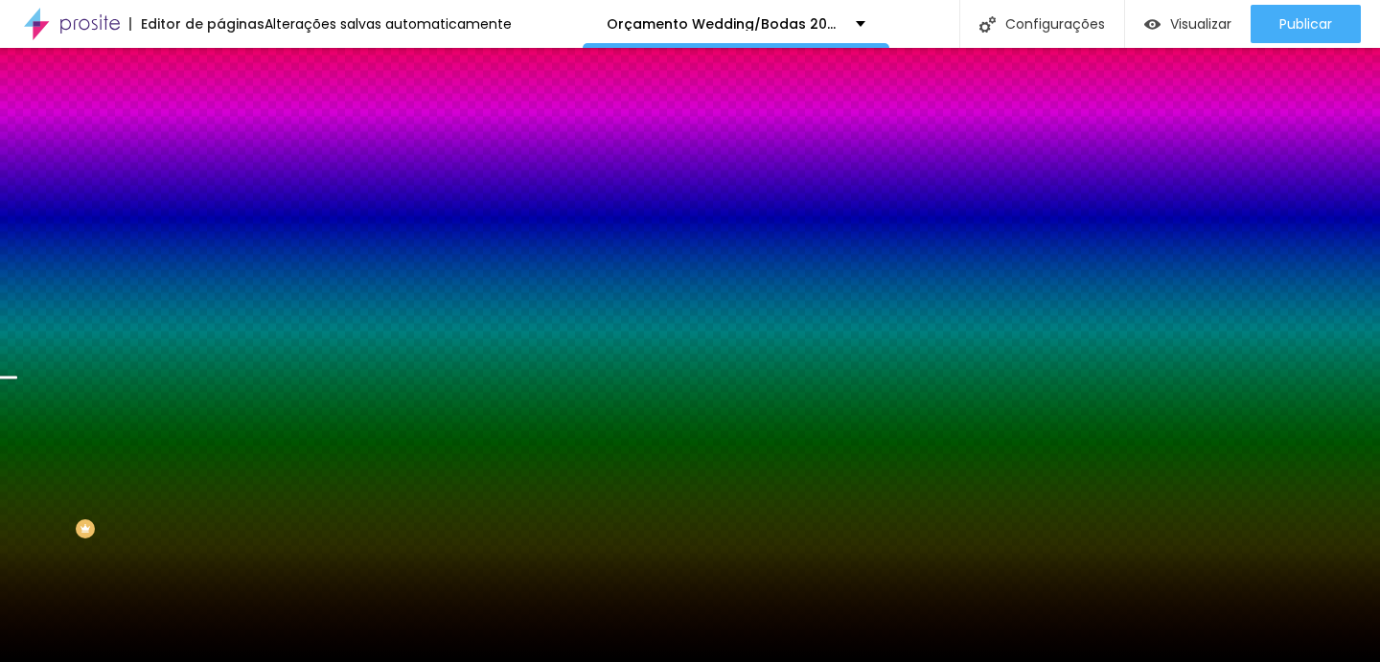
click at [238, 135] on span "Avançado" at bounding box center [269, 143] width 63 height 16
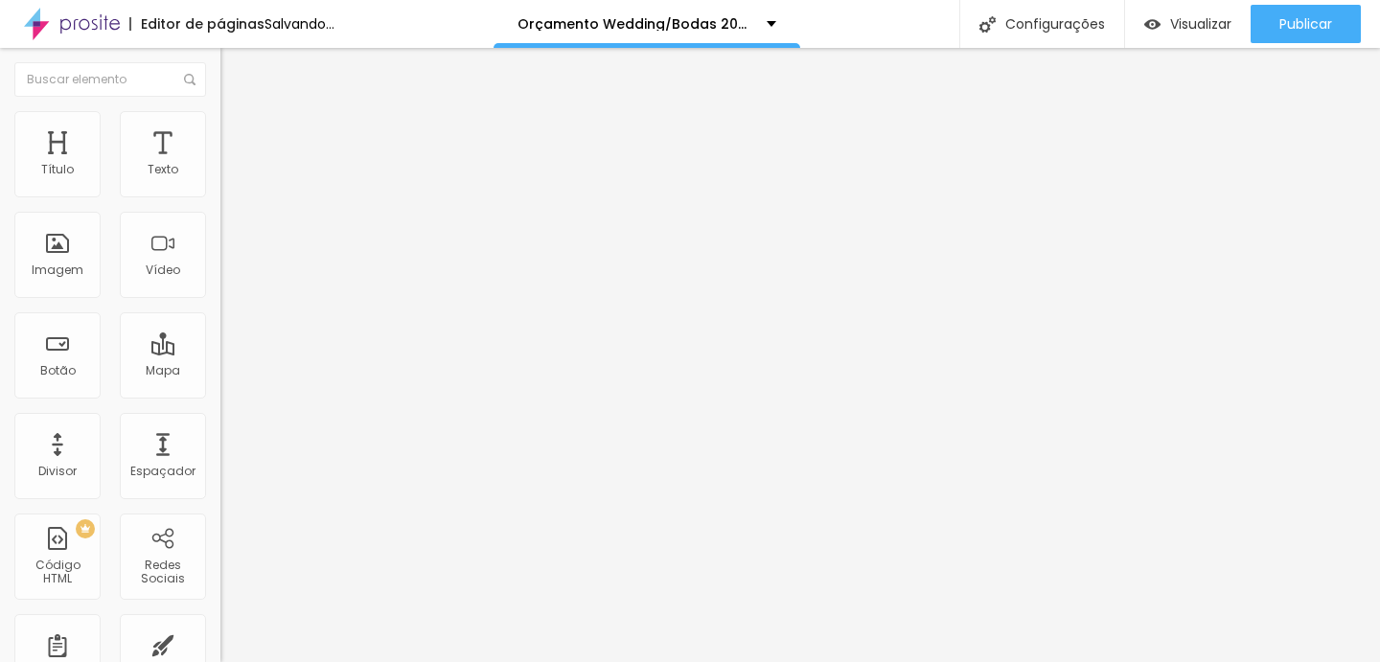
drag, startPoint x: 70, startPoint y: 222, endPoint x: 88, endPoint y: 223, distance: 18.2
click at [220, 643] on input "range" at bounding box center [282, 650] width 124 height 15
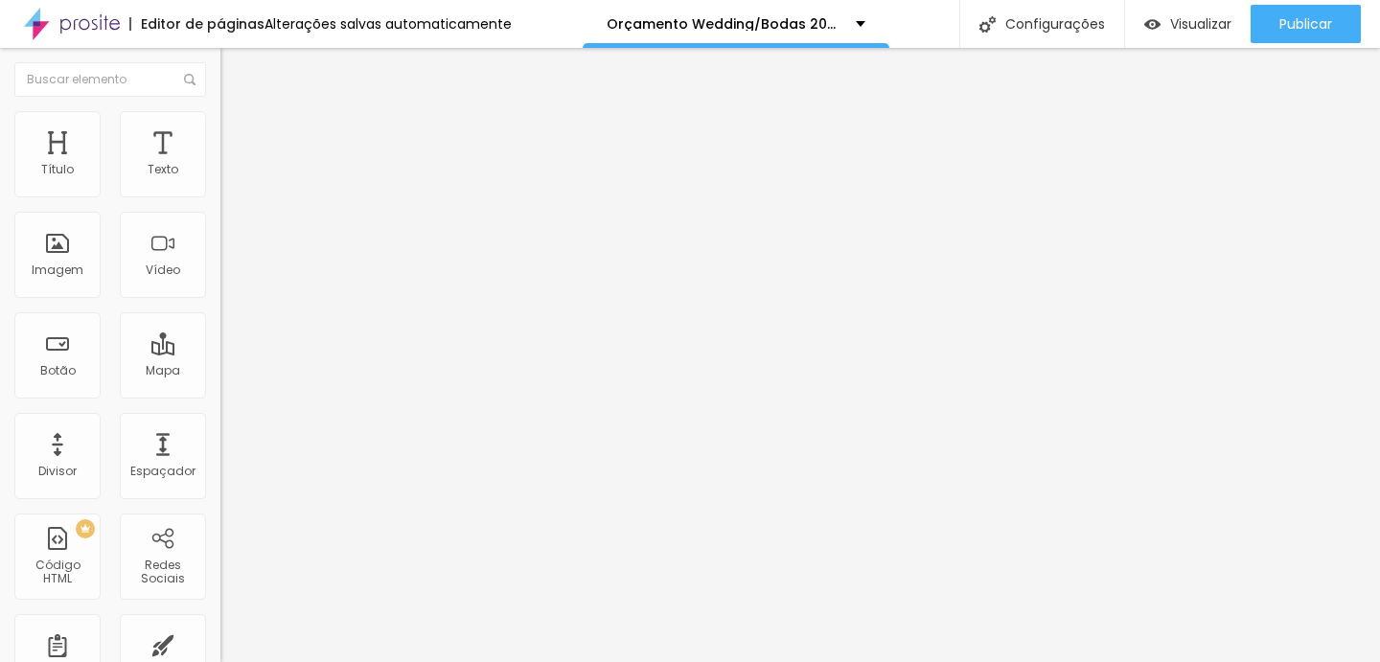
click at [220, 127] on li "Estilo" at bounding box center [330, 120] width 220 height 19
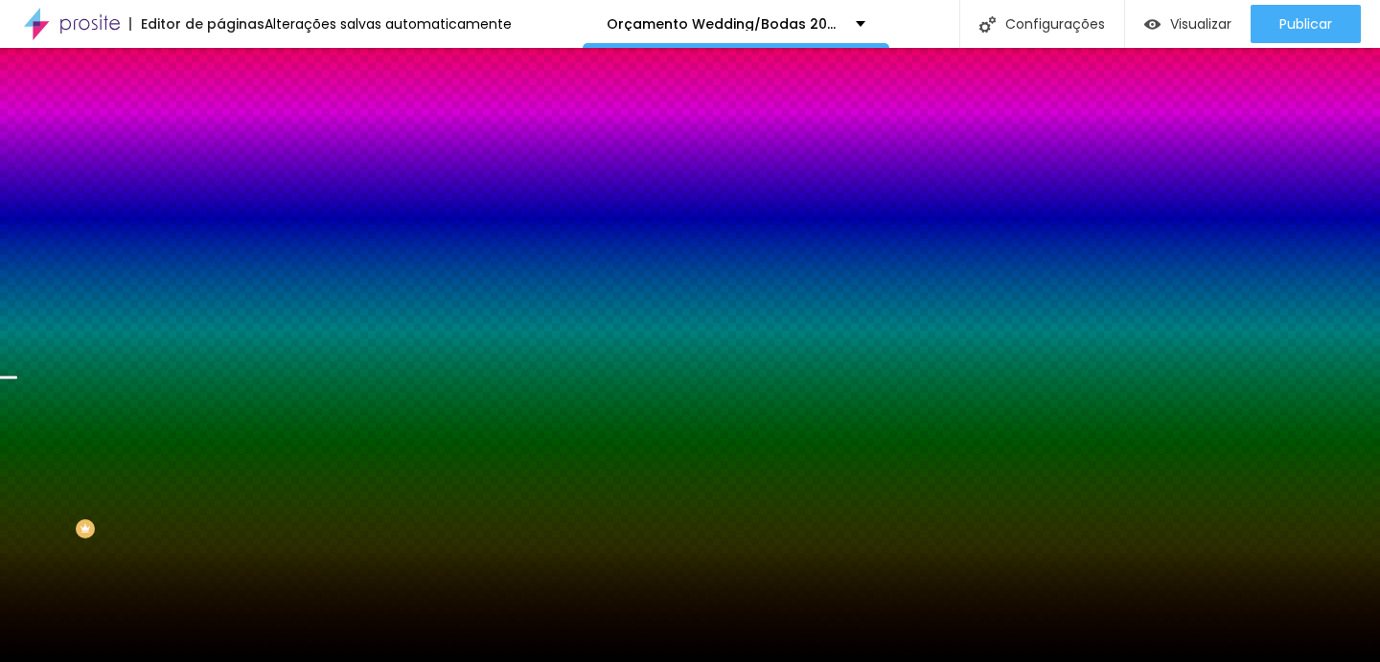
click at [220, 130] on li "Avançado" at bounding box center [330, 139] width 220 height 19
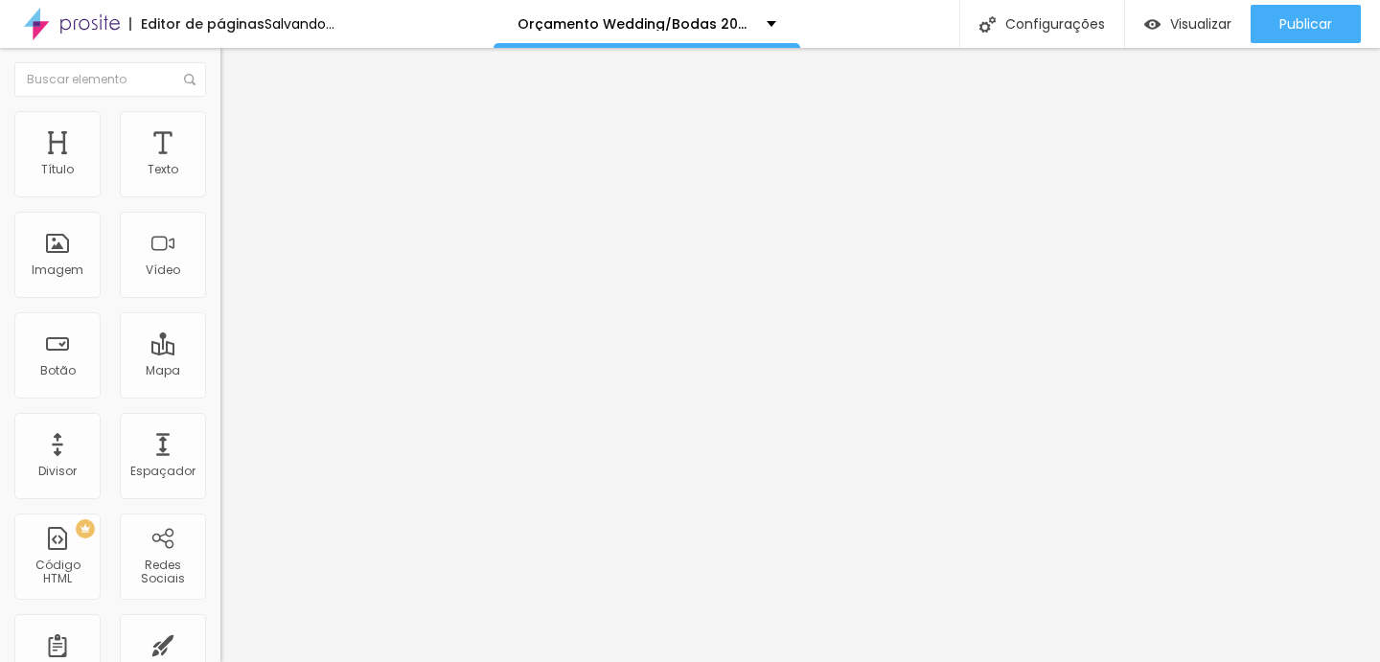
click at [220, 643] on input "range" at bounding box center [282, 650] width 124 height 15
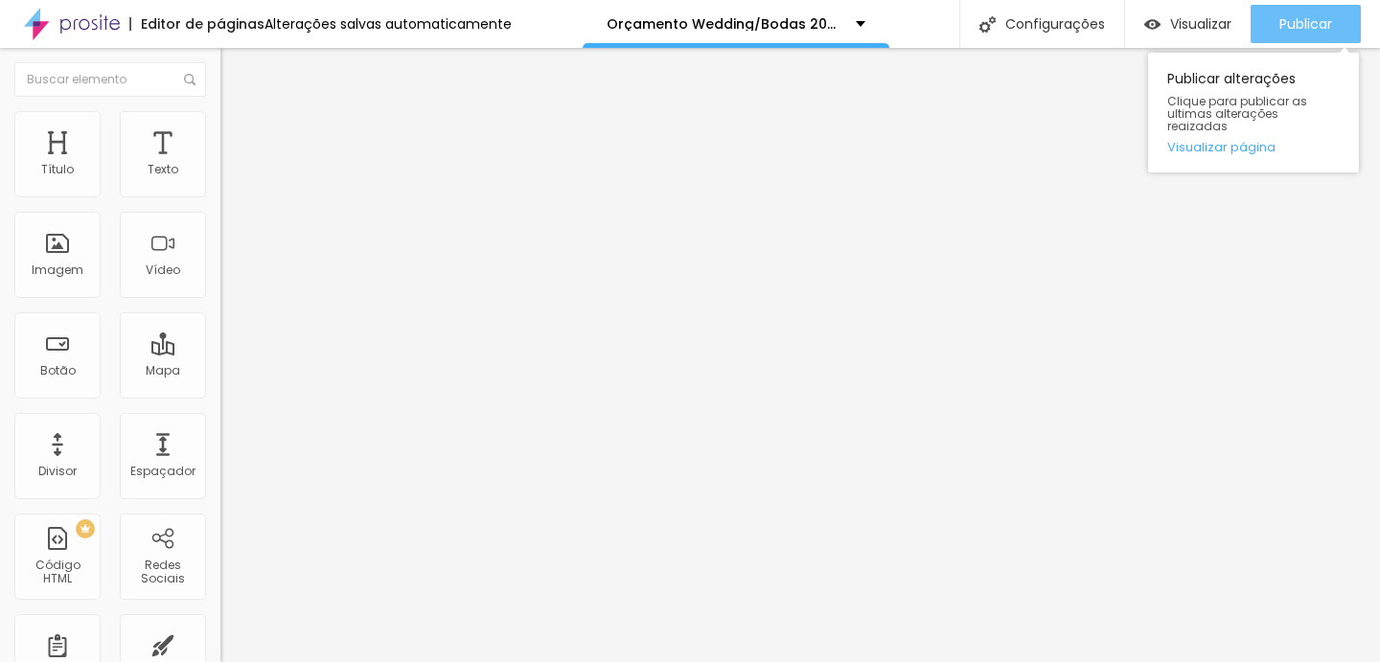
click at [1295, 22] on span "Publicar" at bounding box center [1306, 23] width 53 height 15
click at [1285, 22] on span "Publicar" at bounding box center [1306, 23] width 53 height 15
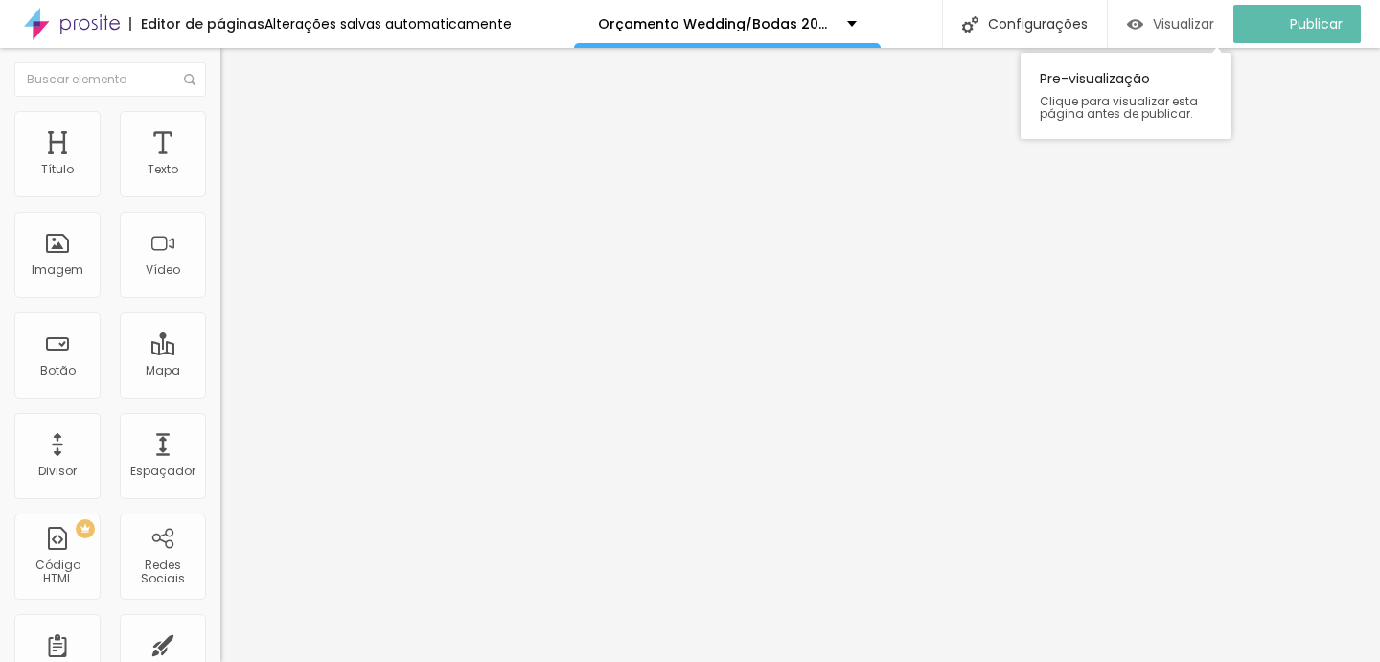
click at [1203, 30] on span "Visualizar" at bounding box center [1183, 23] width 61 height 15
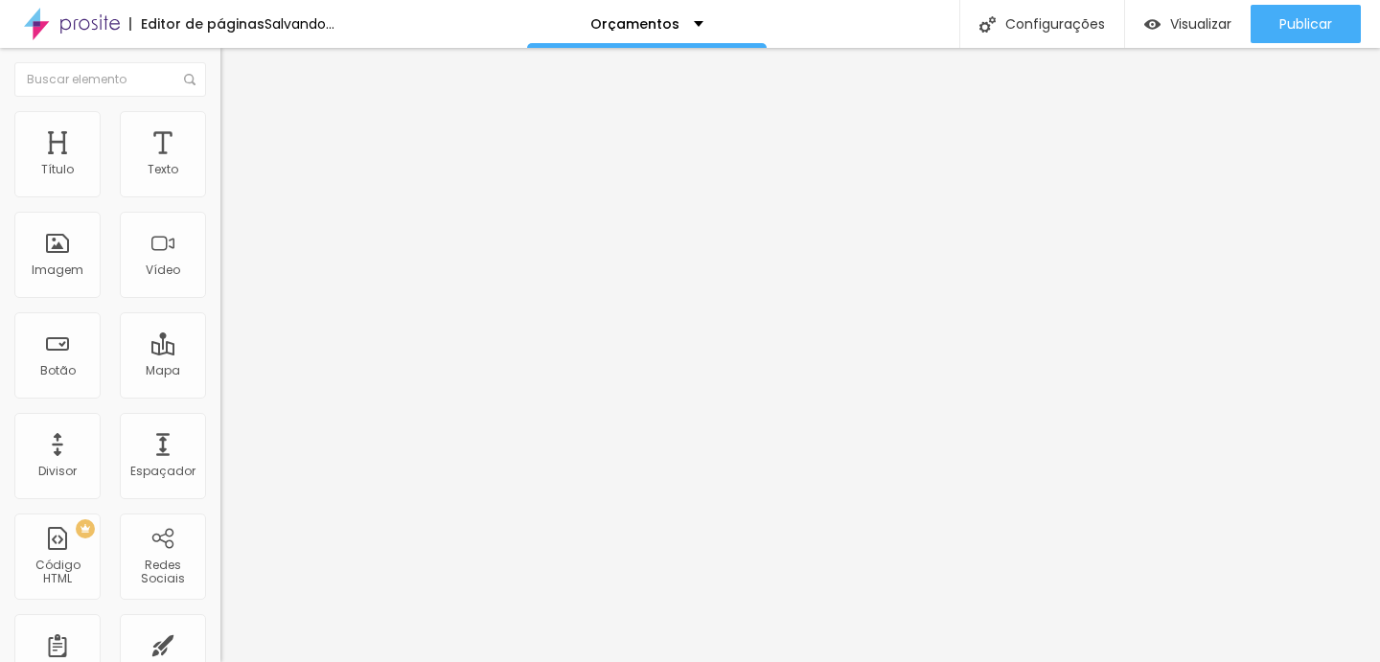
click at [220, 180] on input "Civil Mini Wedding" at bounding box center [335, 170] width 230 height 19
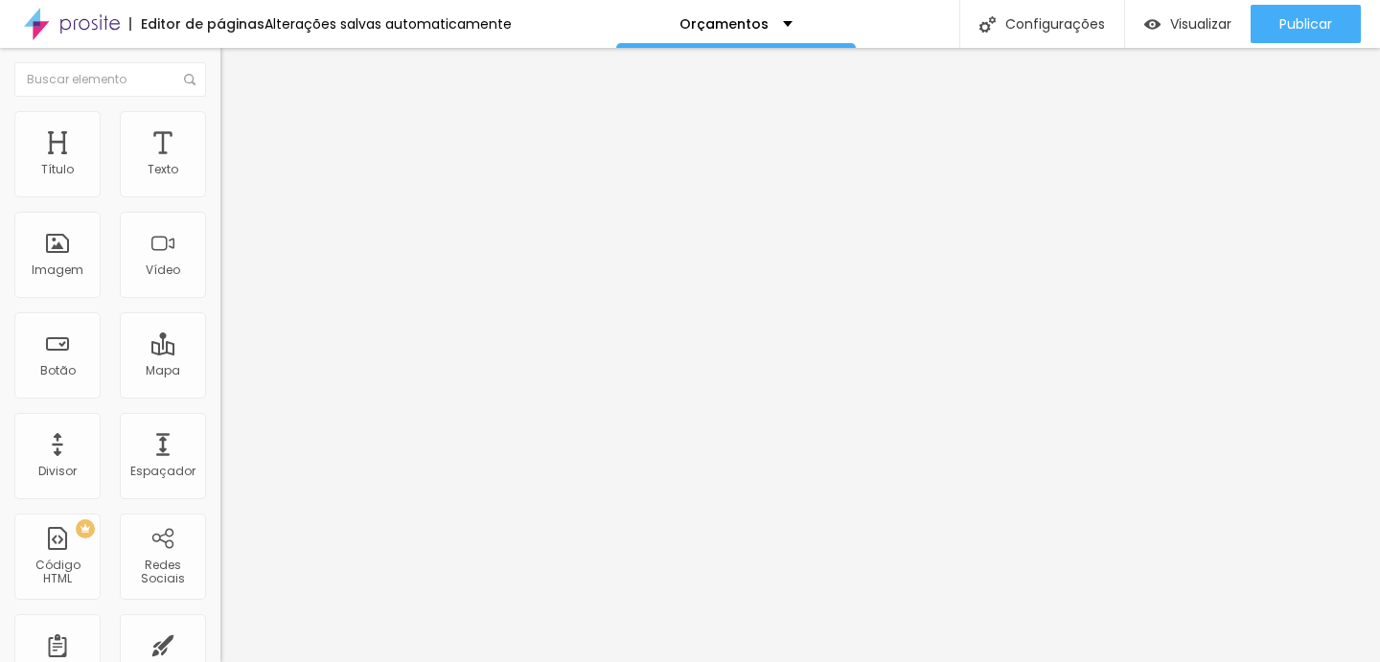
type input "Bodas/wedding"
click at [220, 395] on input "https://duplaartfotografia.alboompro.com/civil-mini-wedding/?id=6866bd2dca3b140…" at bounding box center [335, 385] width 230 height 19
click at [220, 395] on input "text" at bounding box center [335, 385] width 230 height 19
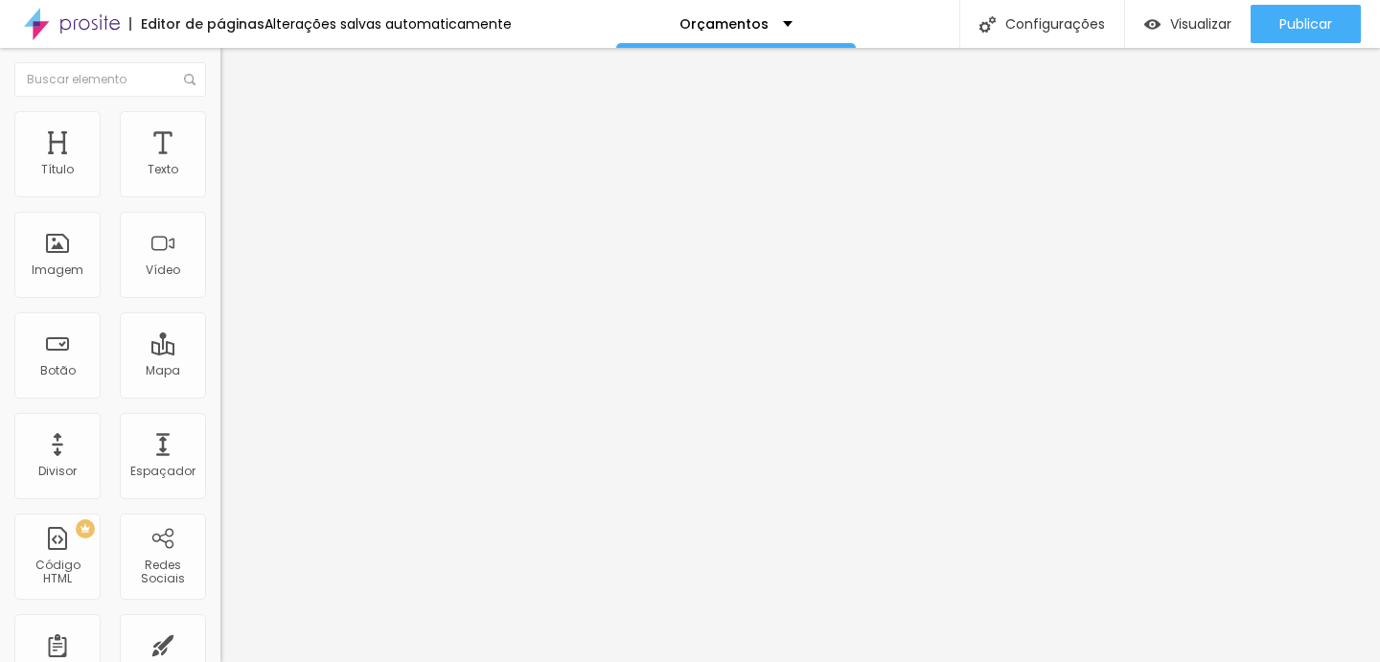
paste input "https://duplaartfotografia.alboompro.com/orcamento-wedding-bodas-2026-2/?id=68a…"
type input "https://duplaartfotografia.alboompro.com/orcamento-wedding-bodas-2026-2/?id=68a…"
click at [220, 428] on div "Texto Bodas/wedding Alinhamento Tamanho Grande Pequeno Normal Grande Link URL h…" at bounding box center [330, 289] width 220 height 279
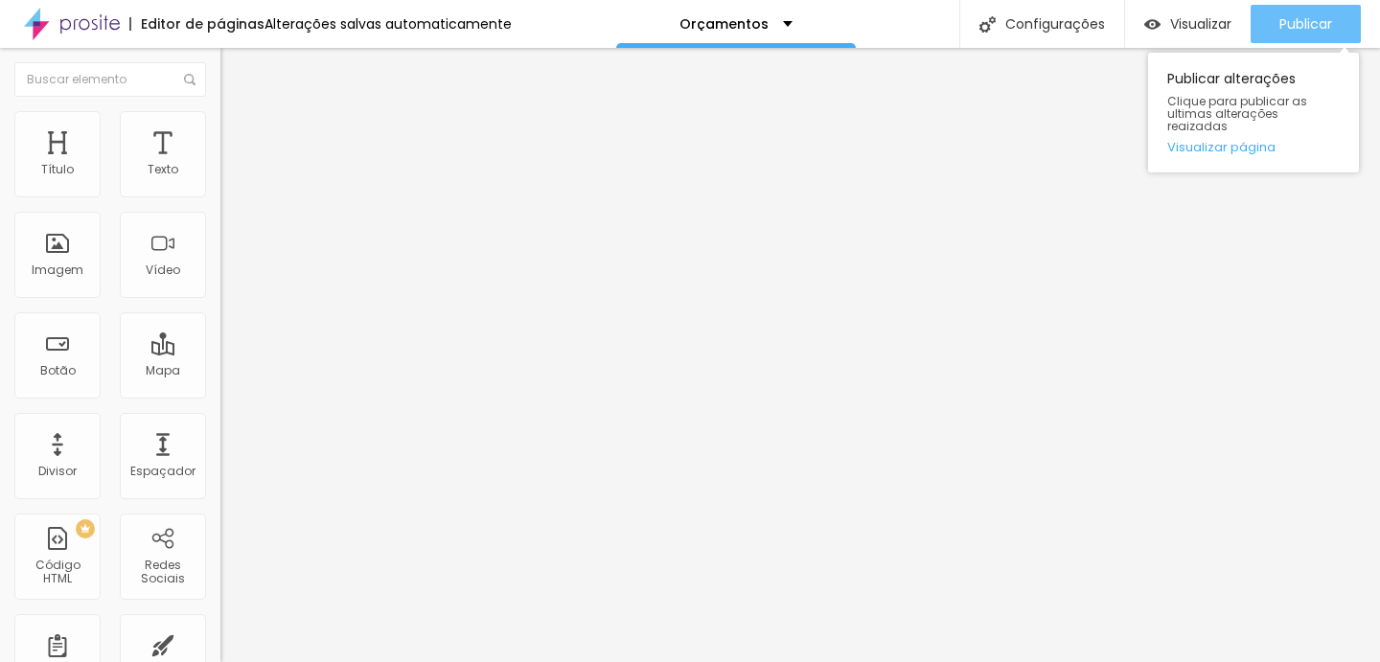
click at [1291, 20] on span "Publicar" at bounding box center [1306, 23] width 53 height 15
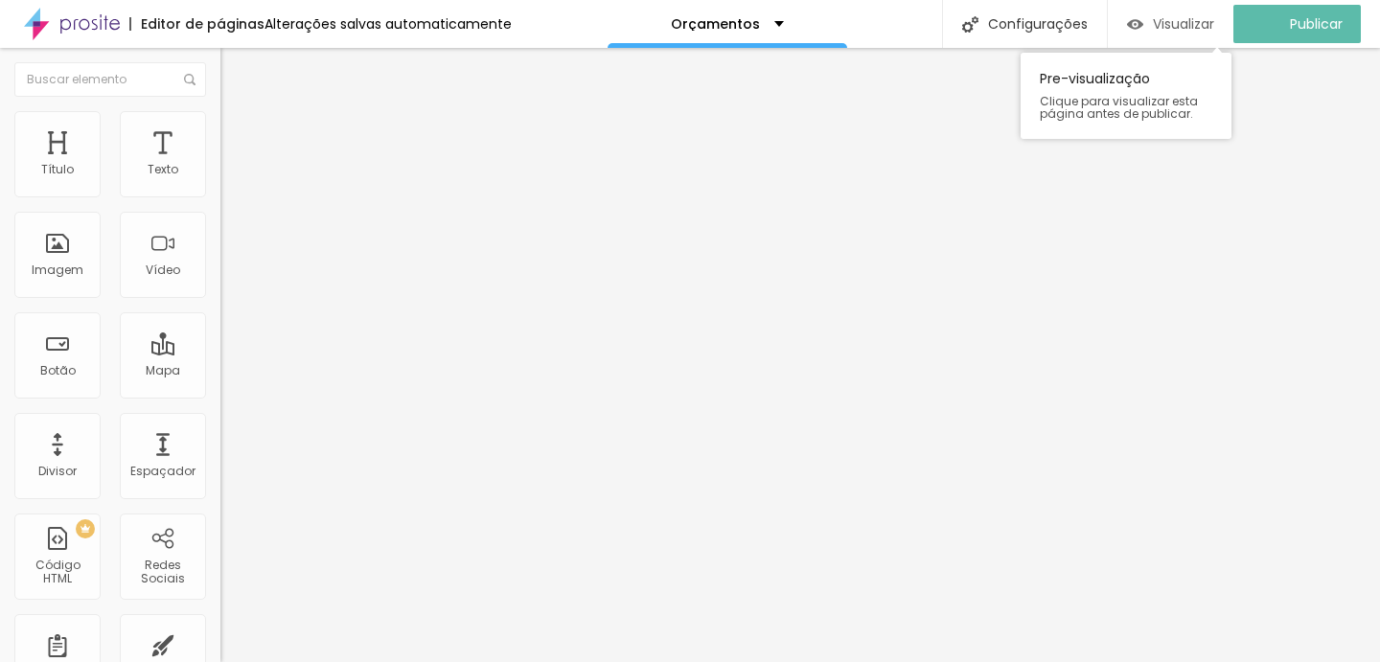
click at [1168, 23] on span "Visualizar" at bounding box center [1183, 23] width 61 height 15
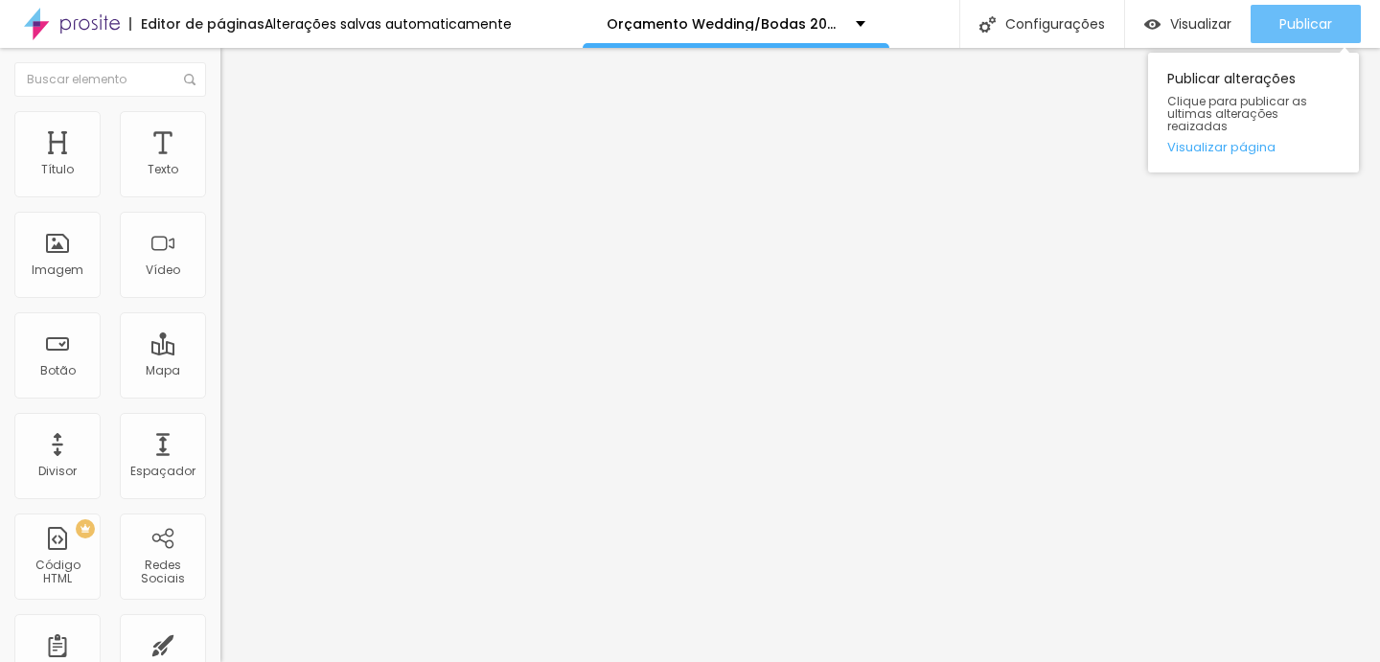
click at [1293, 28] on span "Publicar" at bounding box center [1306, 23] width 53 height 15
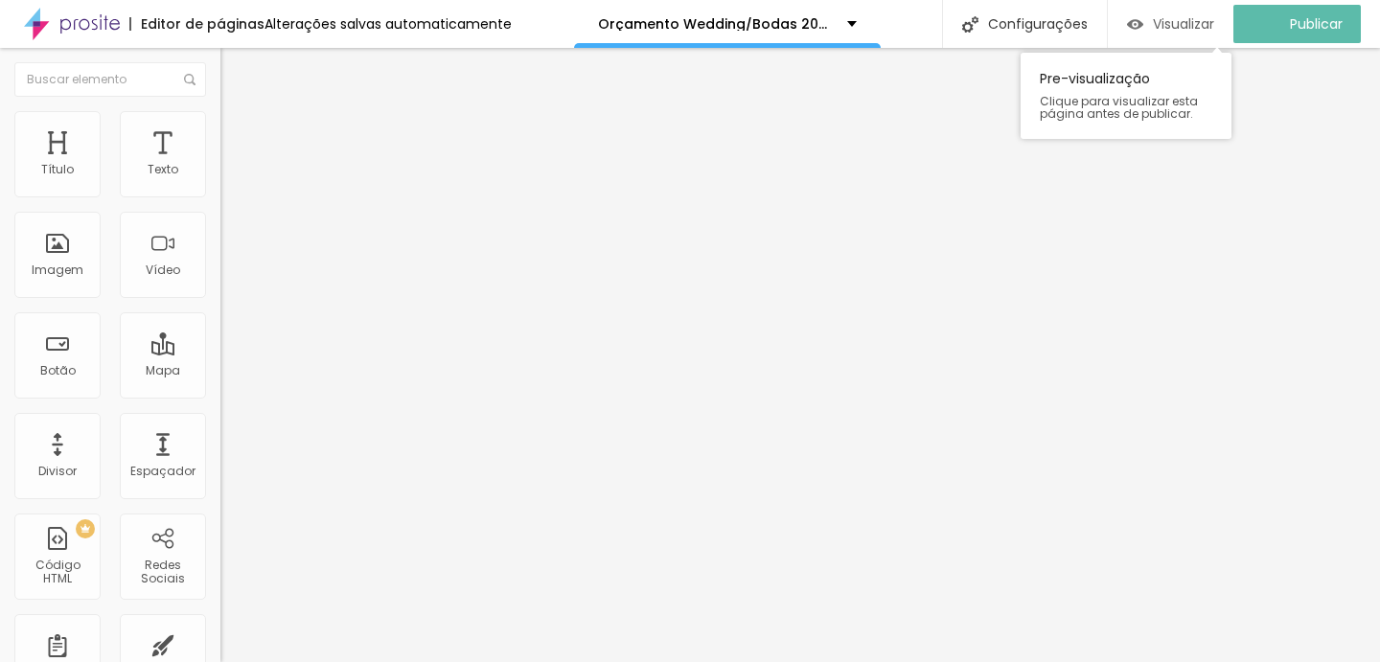
click at [1198, 16] on span "Visualizar" at bounding box center [1183, 23] width 61 height 15
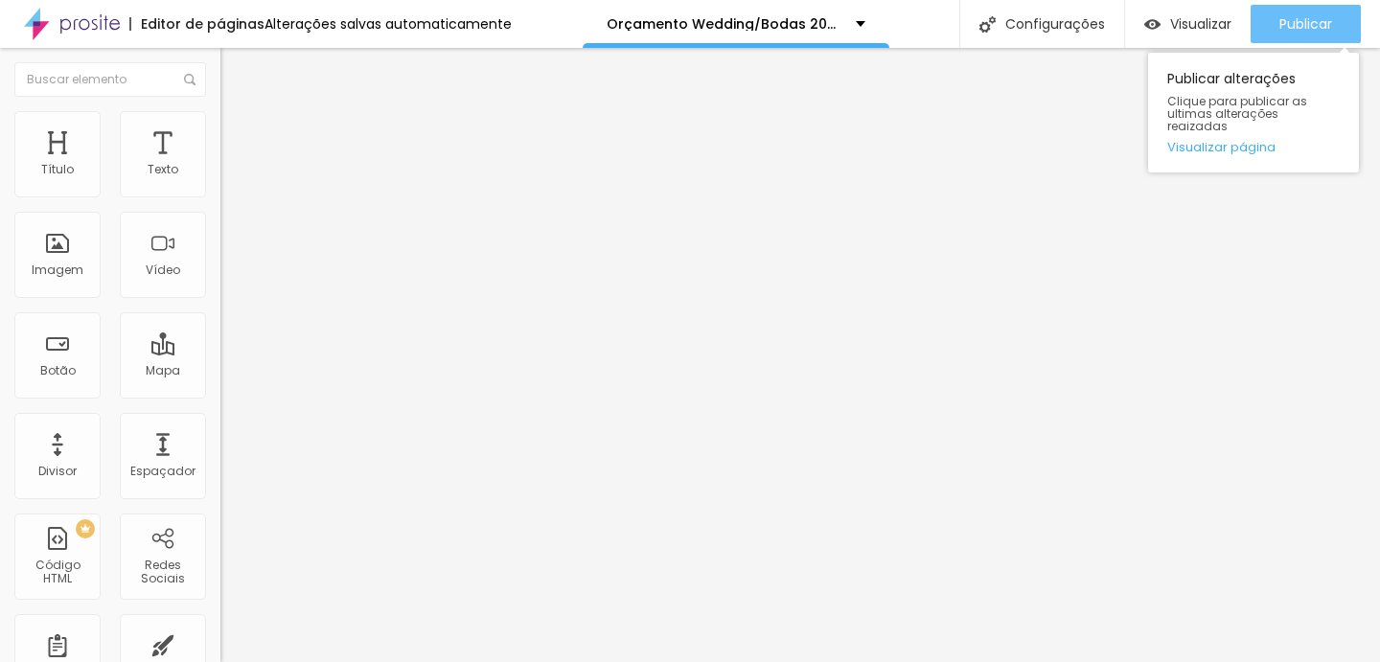
click at [1312, 28] on span "Publicar" at bounding box center [1306, 23] width 53 height 15
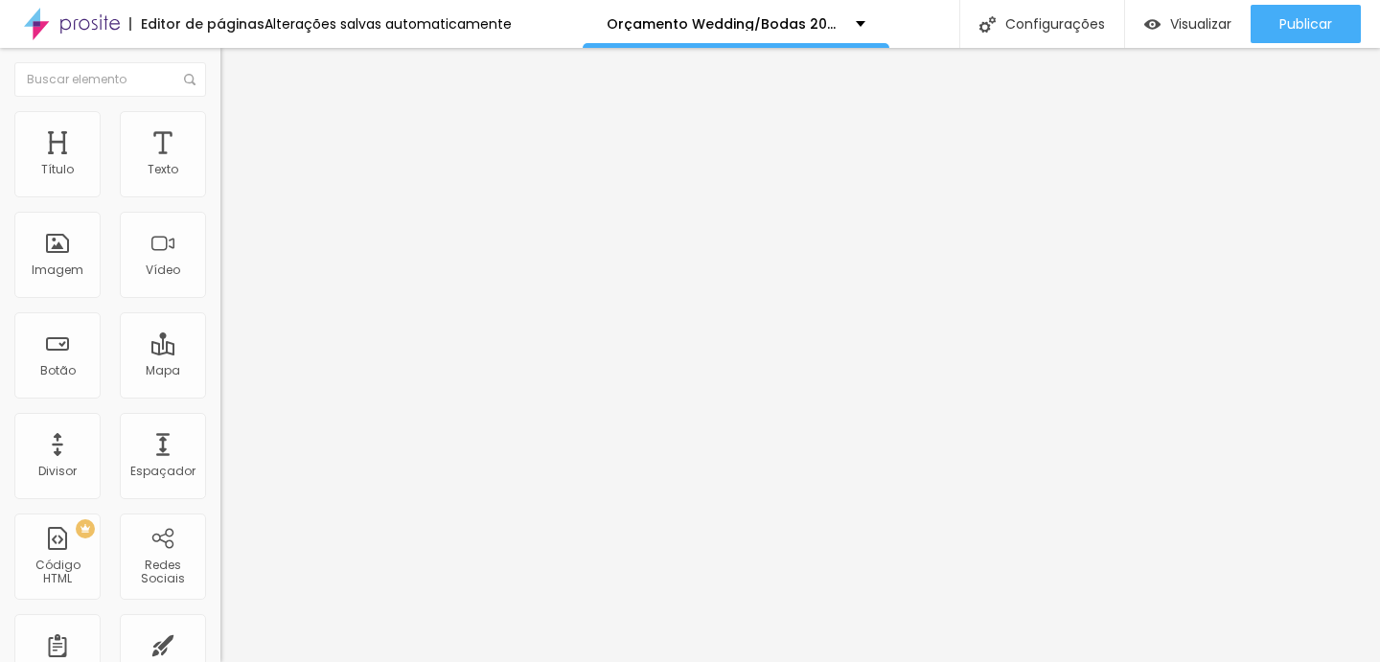
click at [220, 393] on input "https://" at bounding box center [335, 383] width 230 height 19
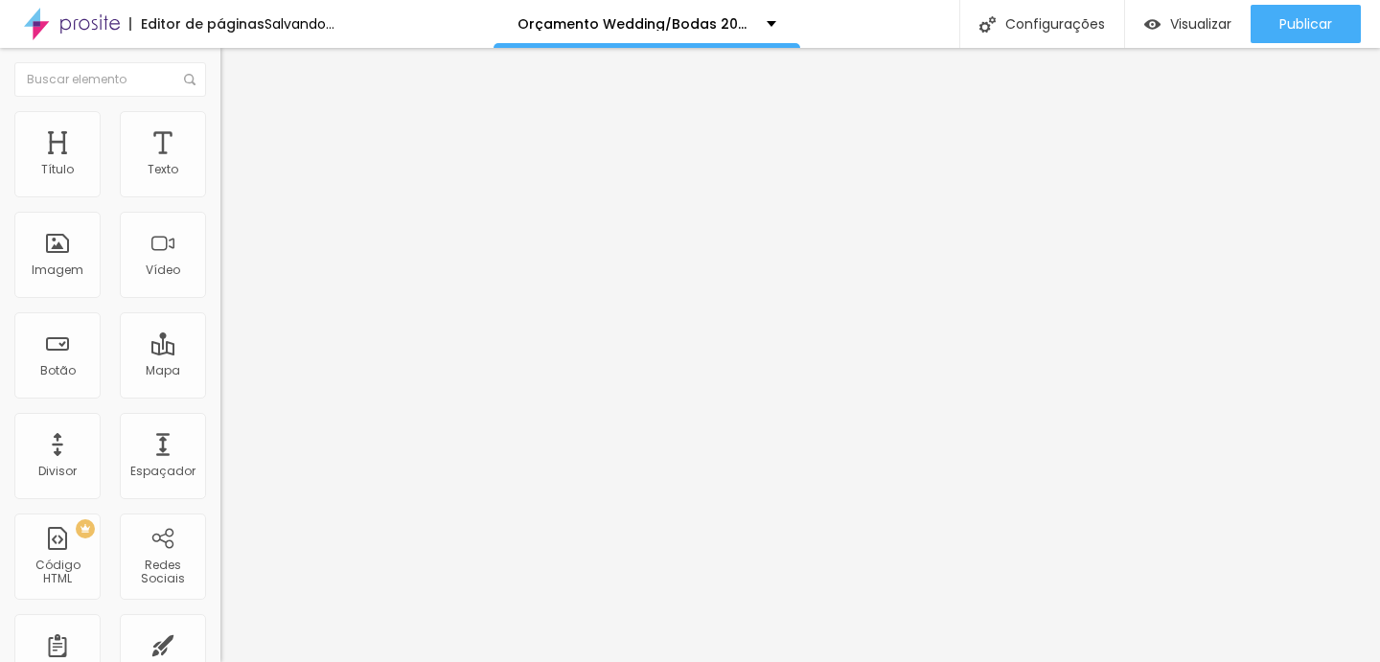
click at [220, 393] on input "https://" at bounding box center [335, 383] width 230 height 19
paste input "https://duplaartfotografia.alboompro.com/"
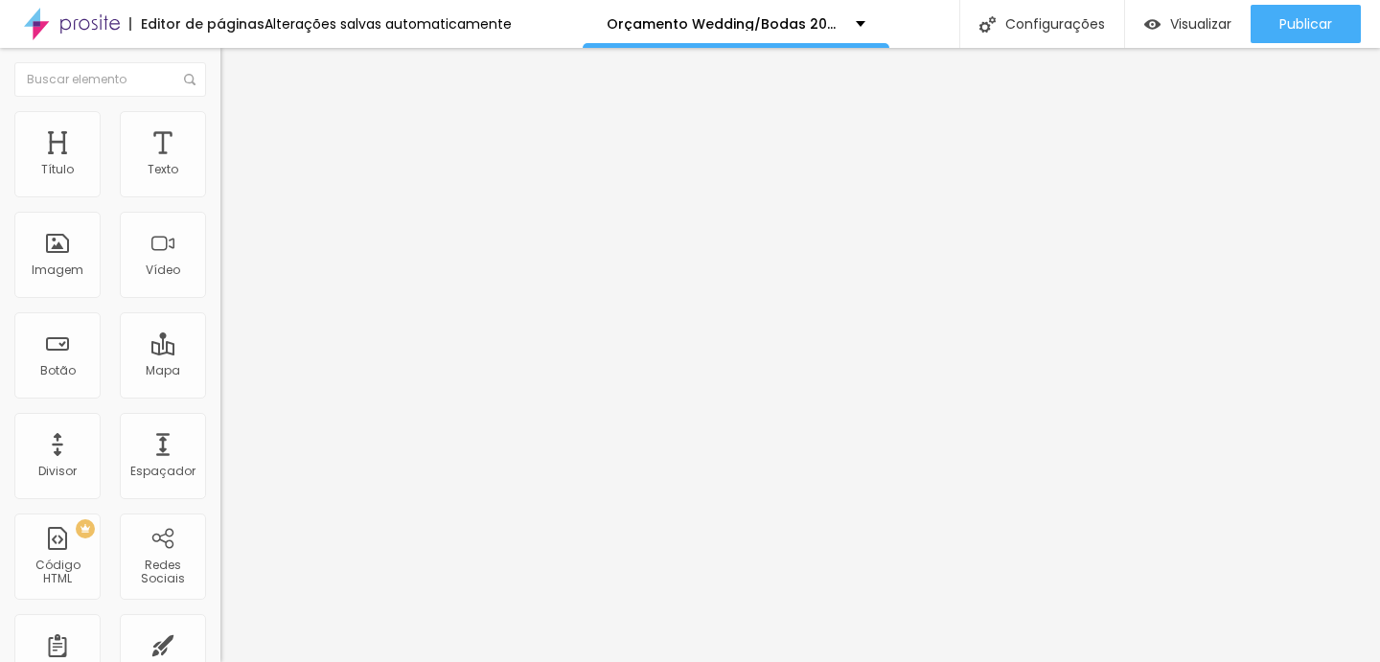
type input "https://duplaartfotografia.alboompro.com/"
click at [220, 603] on div "Editar Imagem Conteúdo Estilo Avançado Trocar imagem Descrição da imagem (Alt) …" at bounding box center [330, 355] width 220 height 614
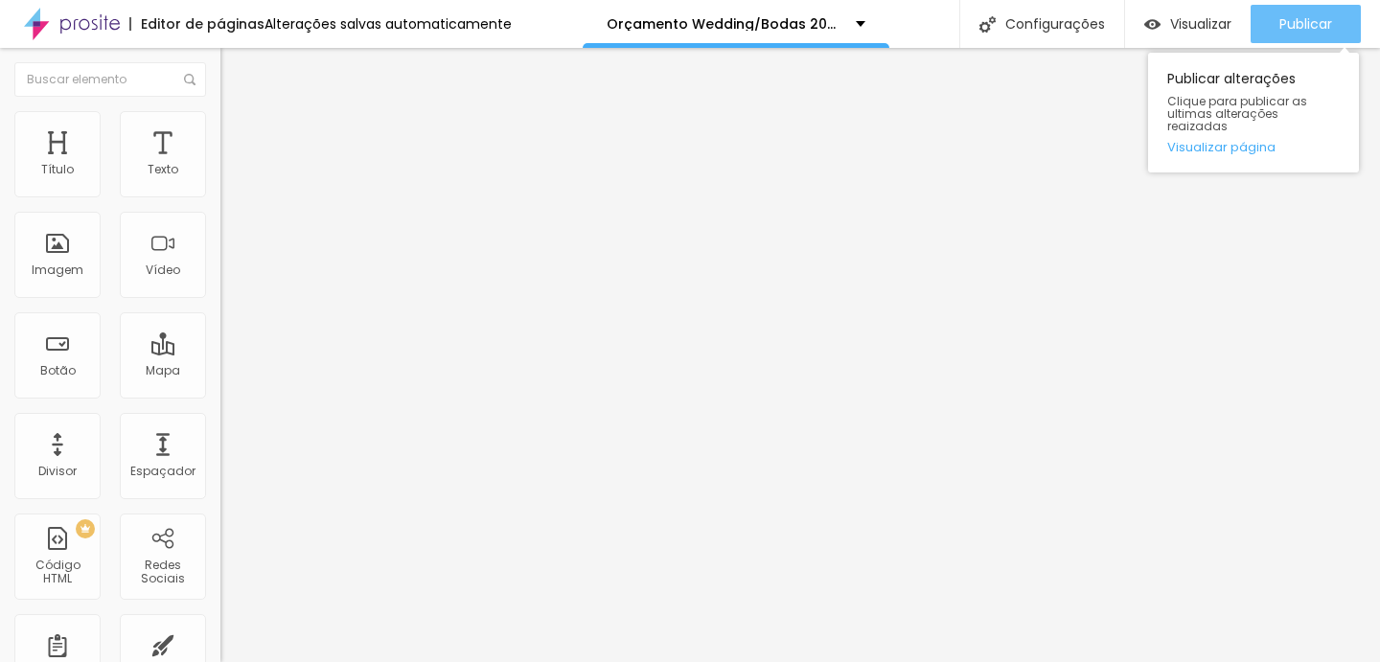
click at [1298, 34] on div "Publicar" at bounding box center [1306, 24] width 53 height 38
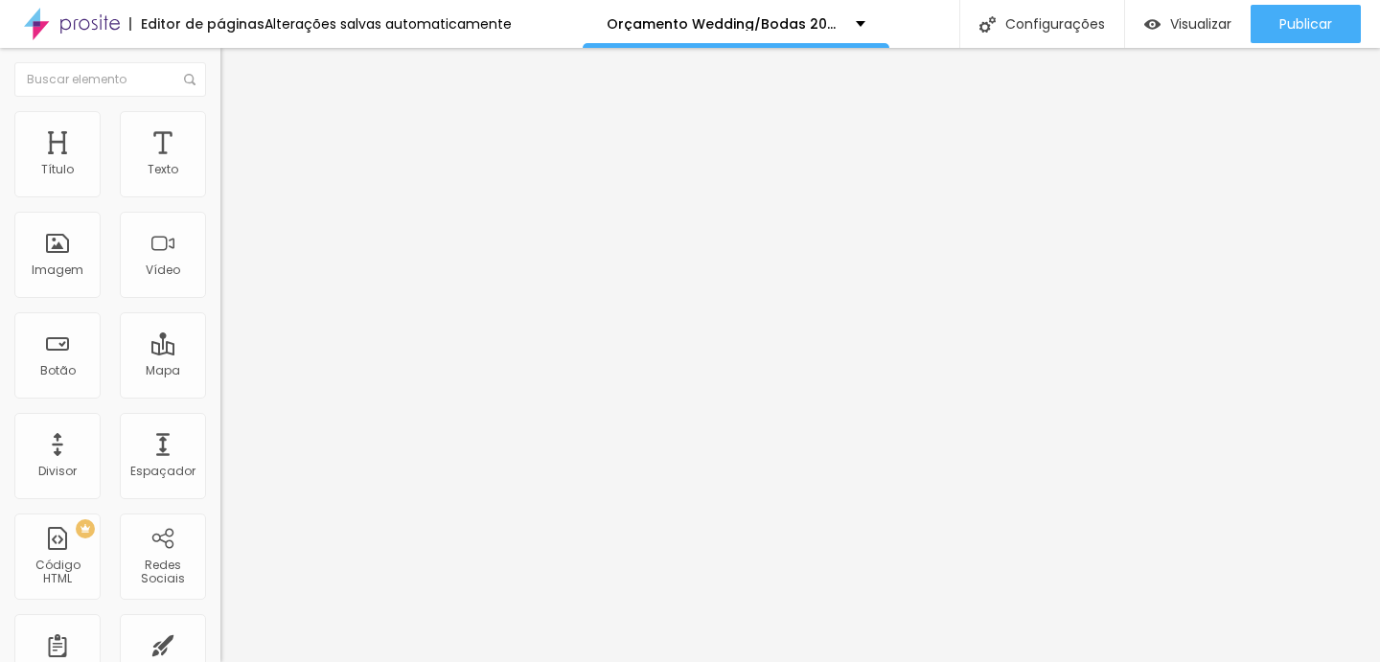
click at [220, 61] on button "Editar Imagem" at bounding box center [330, 70] width 220 height 44
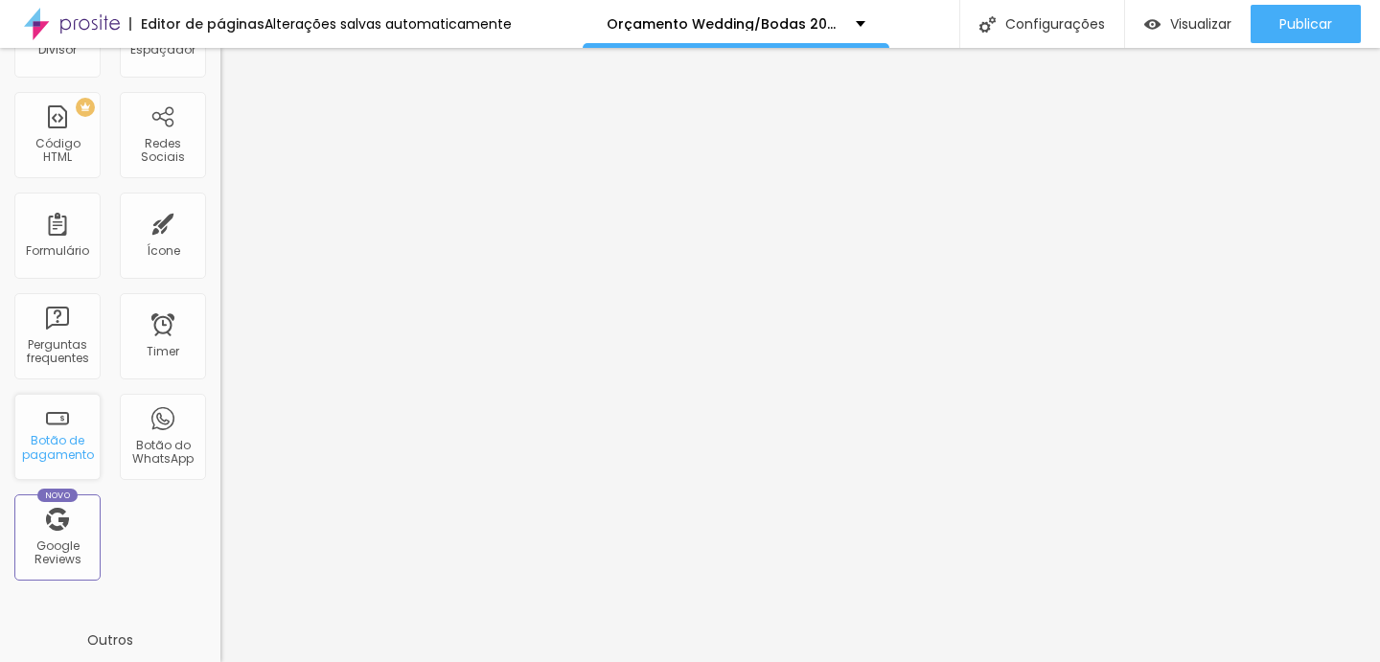
scroll to position [421, 0]
click at [68, 430] on div "Botão de pagamento" at bounding box center [57, 438] width 86 height 86
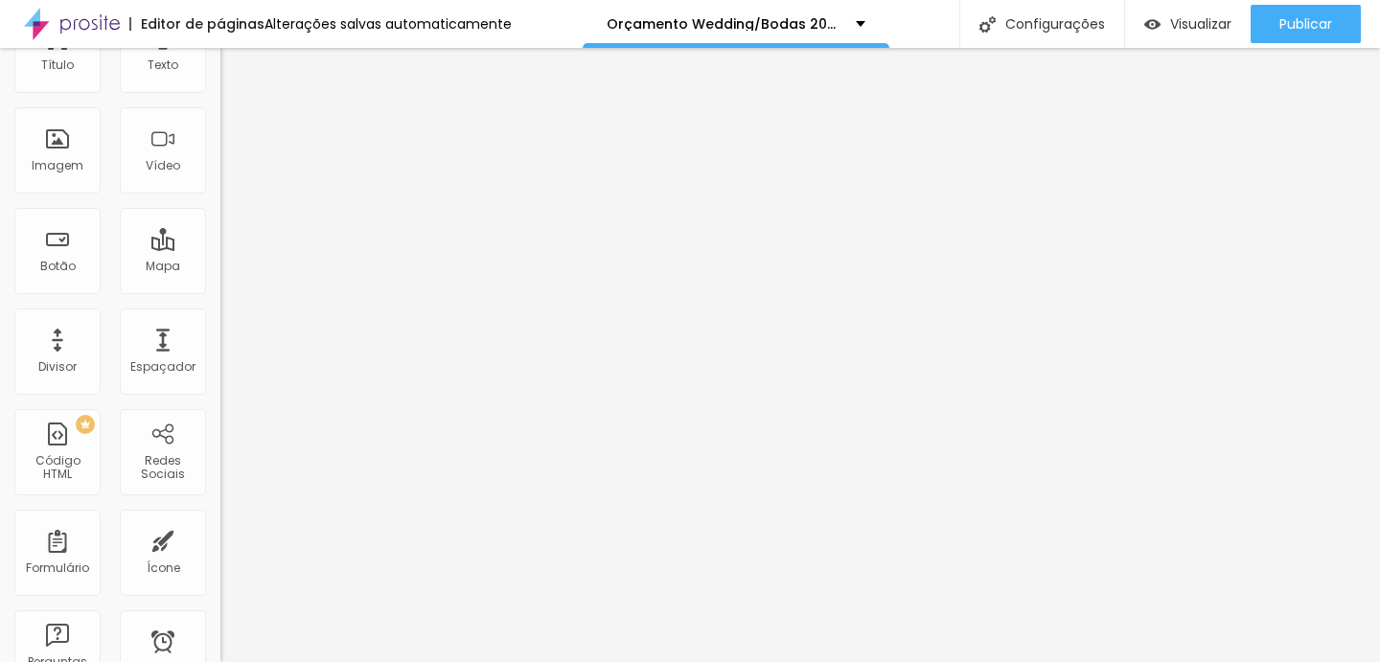
scroll to position [85, 0]
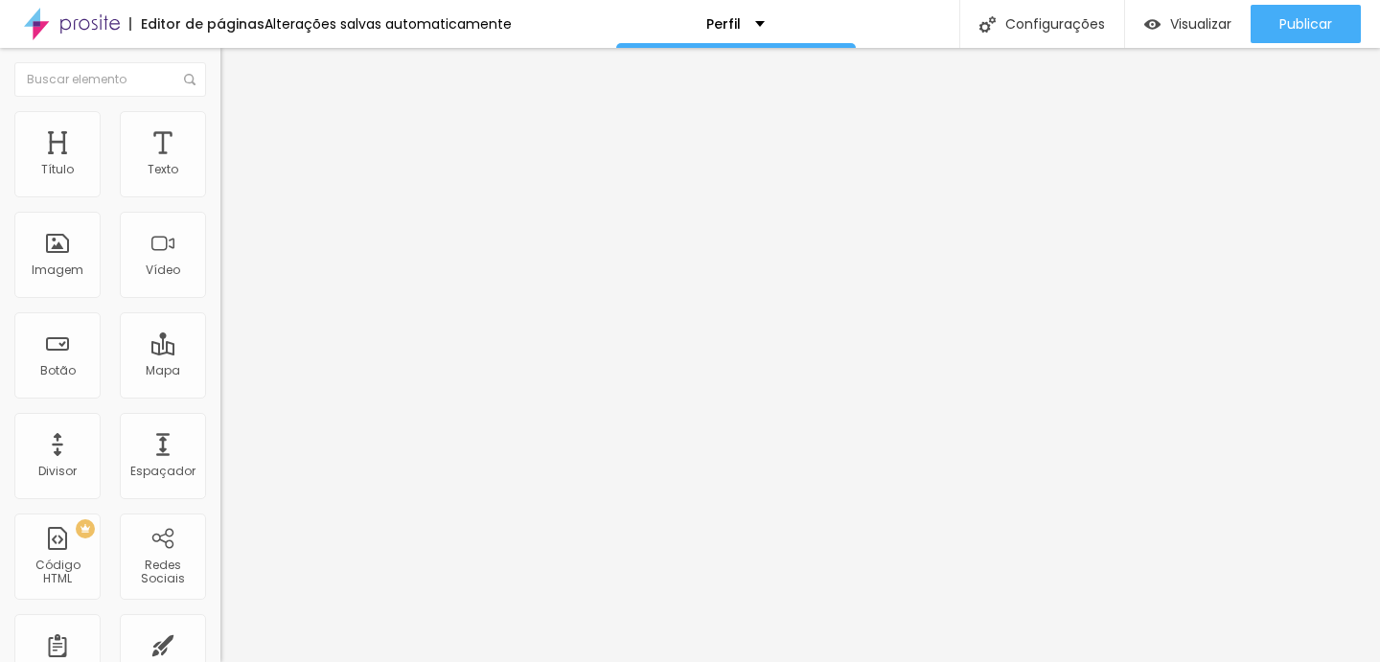
click at [220, 165] on span "Trocar imagem" at bounding box center [272, 157] width 104 height 16
click at [235, 62] on img "button" at bounding box center [242, 69] width 15 height 15
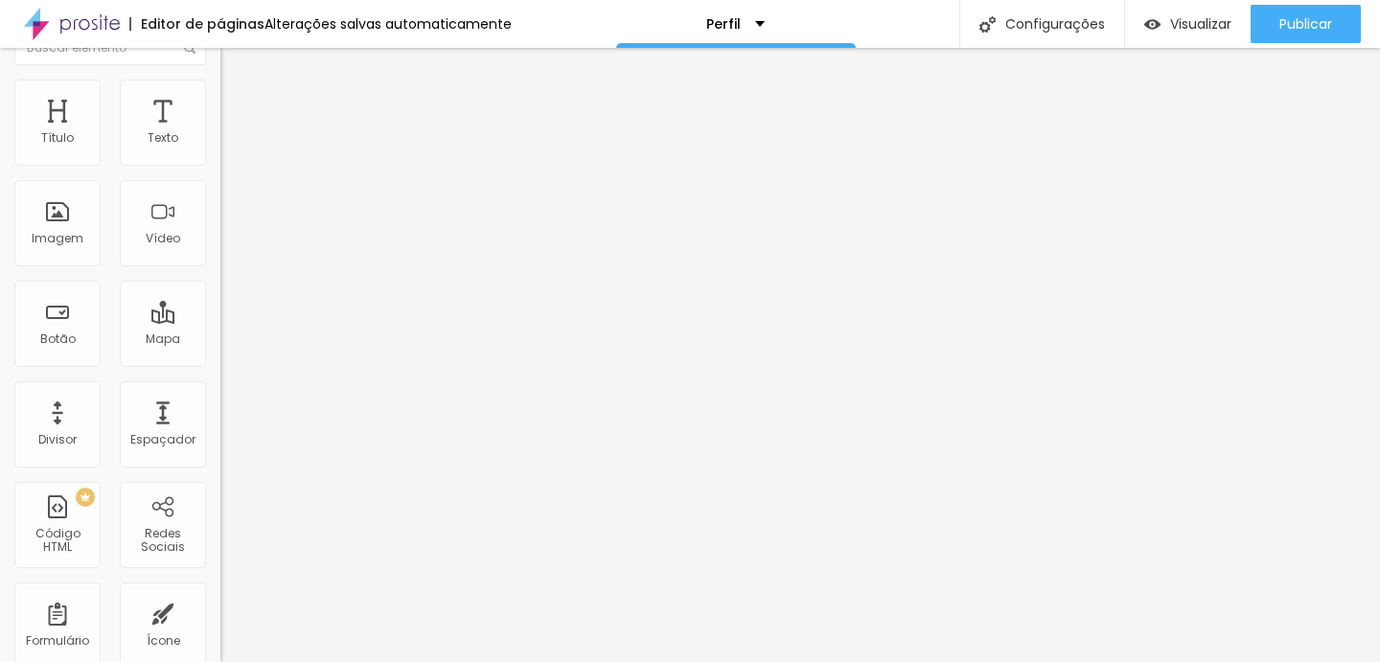
scroll to position [0, 0]
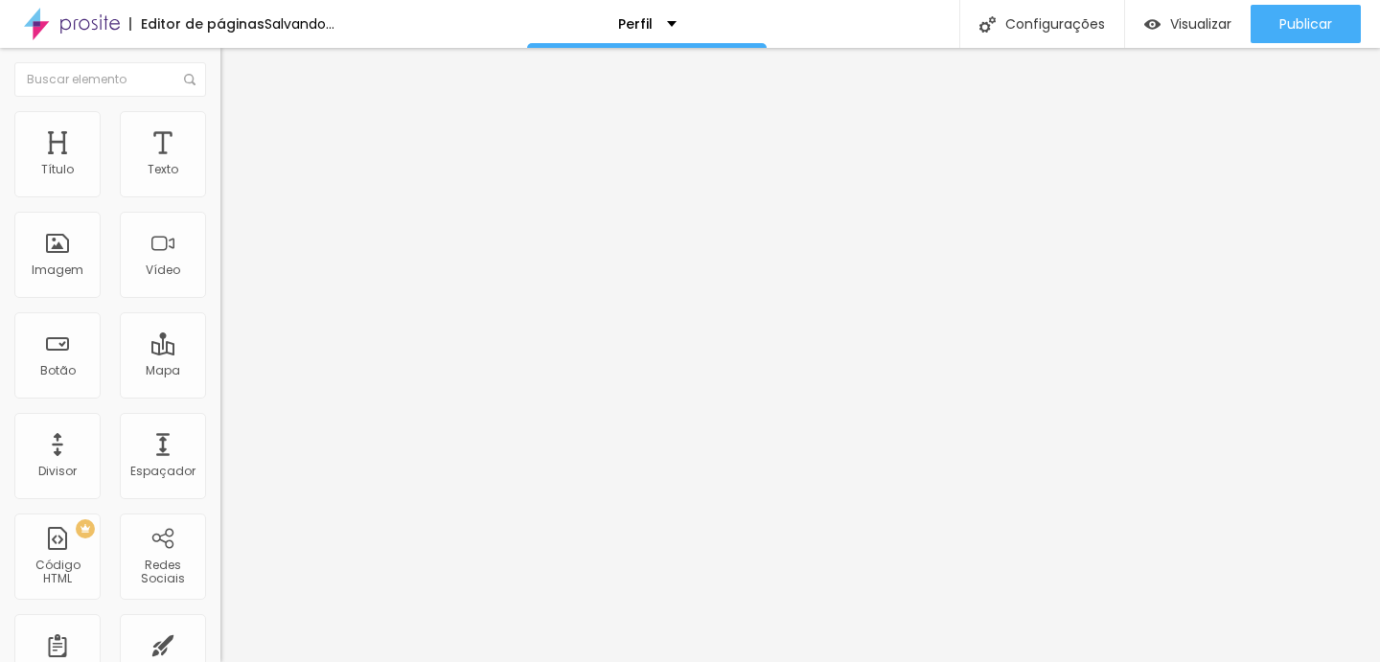
click at [220, 163] on div "Adicionar imagem" at bounding box center [330, 156] width 220 height 13
click at [220, 165] on span "Adicionar imagem" at bounding box center [282, 157] width 124 height 16
click at [220, 120] on img at bounding box center [228, 119] width 17 height 17
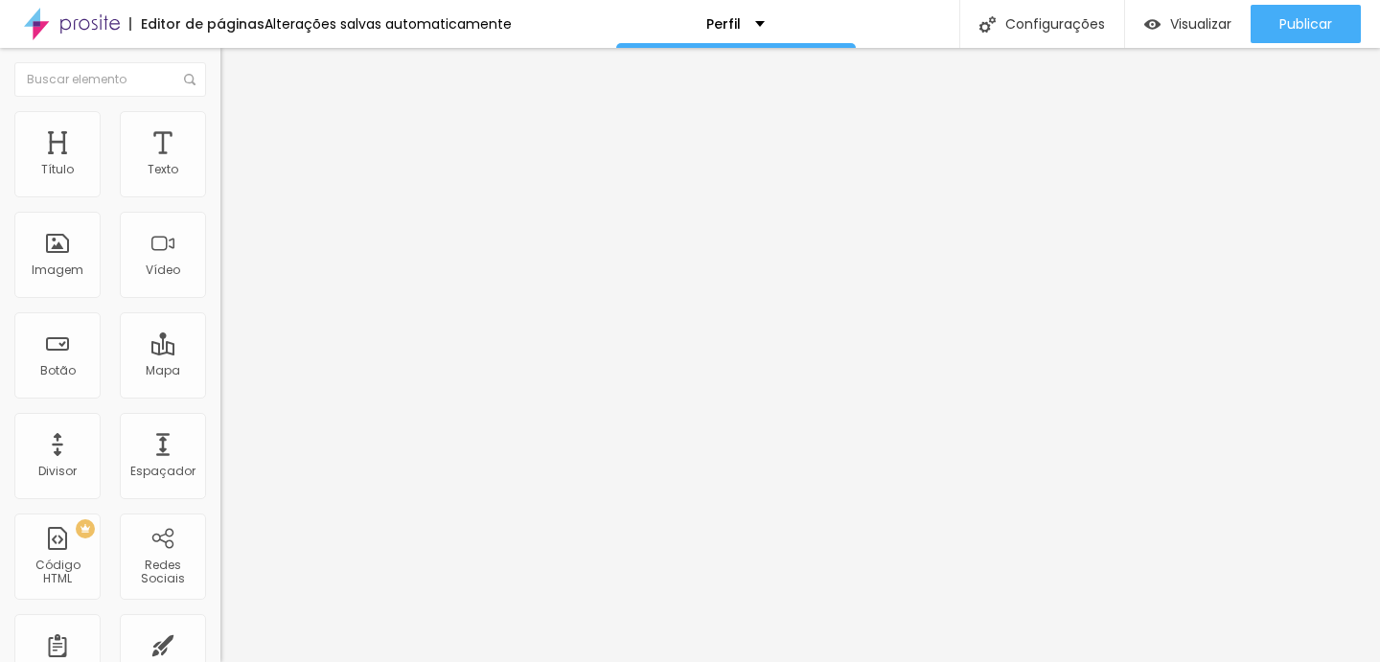
type input "55"
type input "50"
type input "45"
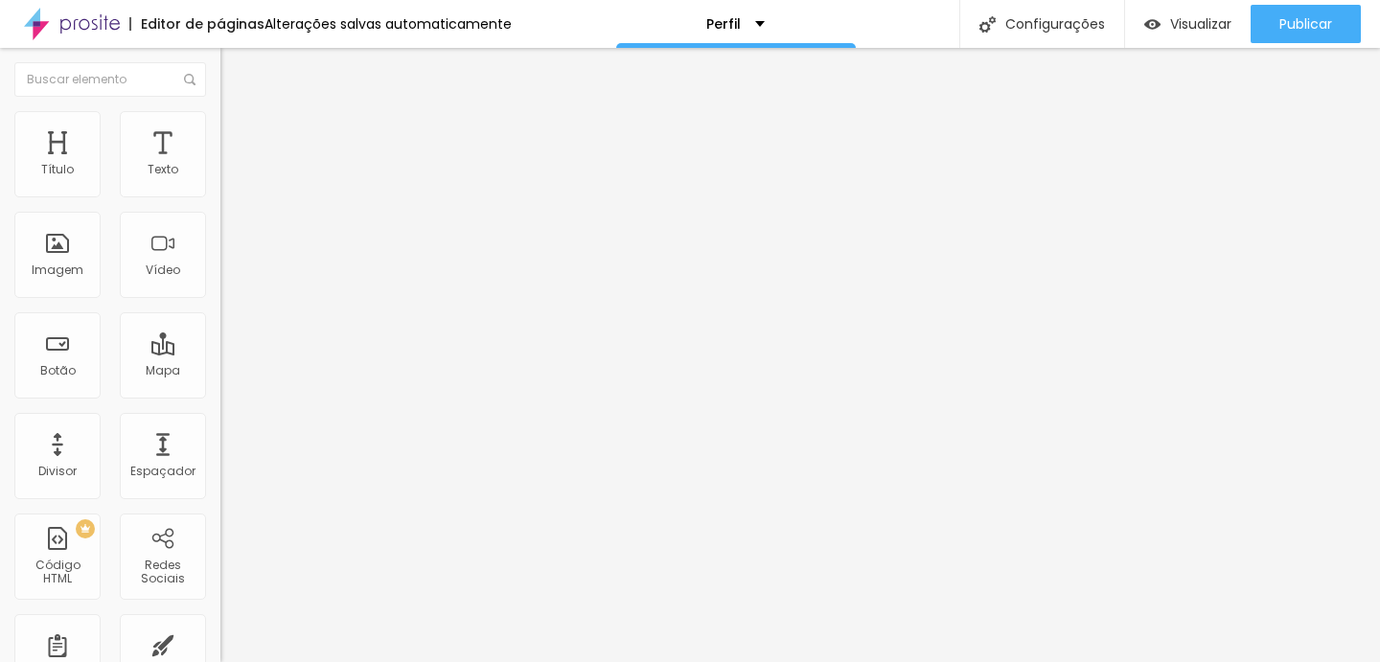
type input "45"
type input "40"
type input "35"
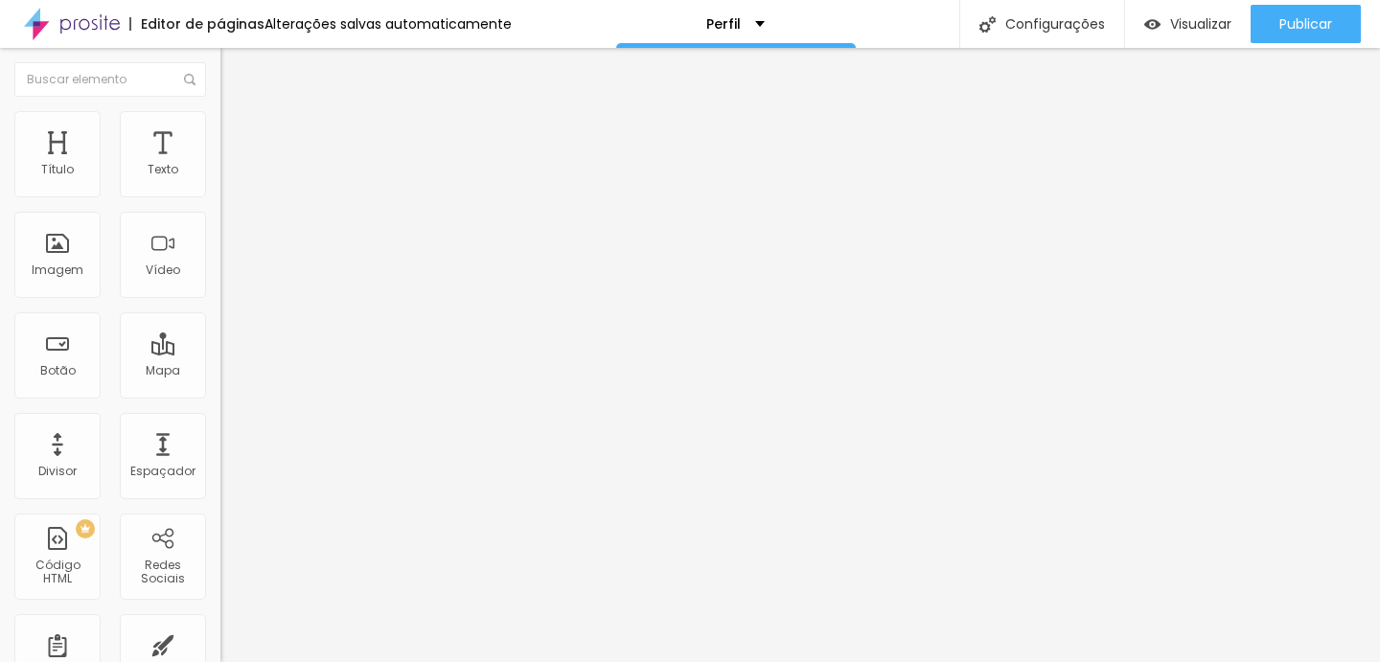
type input "30"
type input "25"
type input "20"
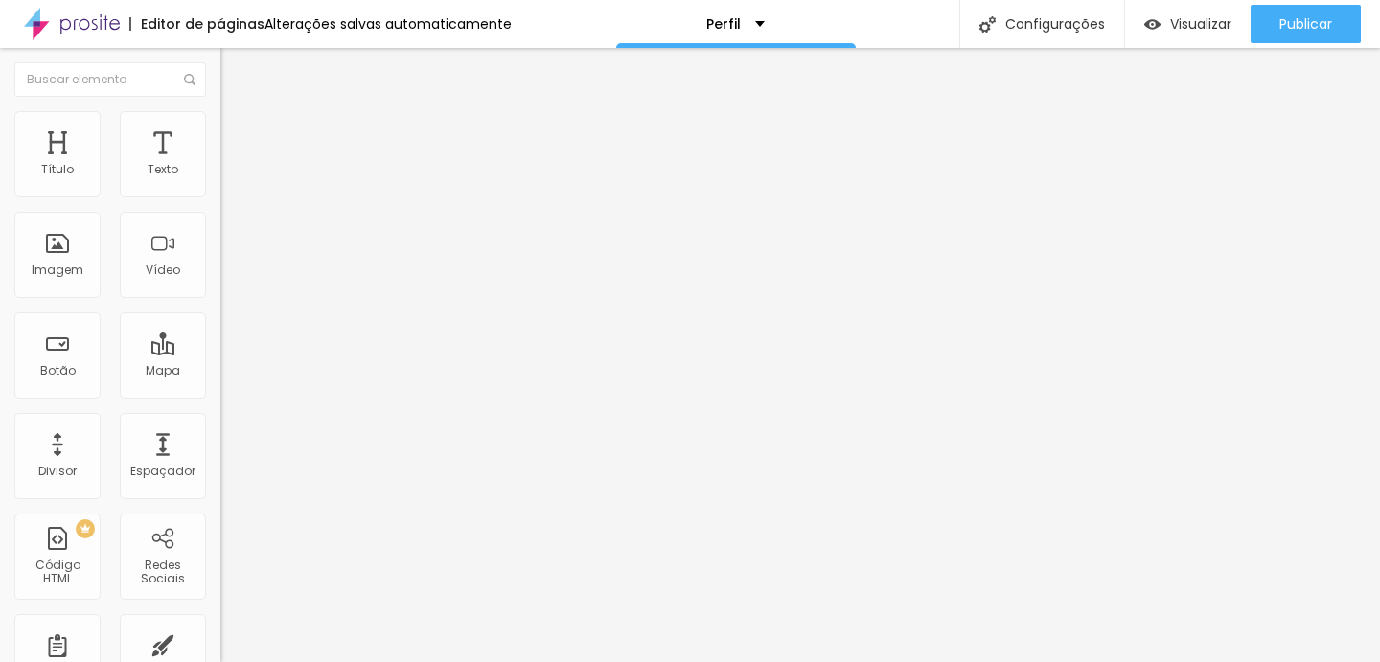
type input "20"
type input "15"
type input "10"
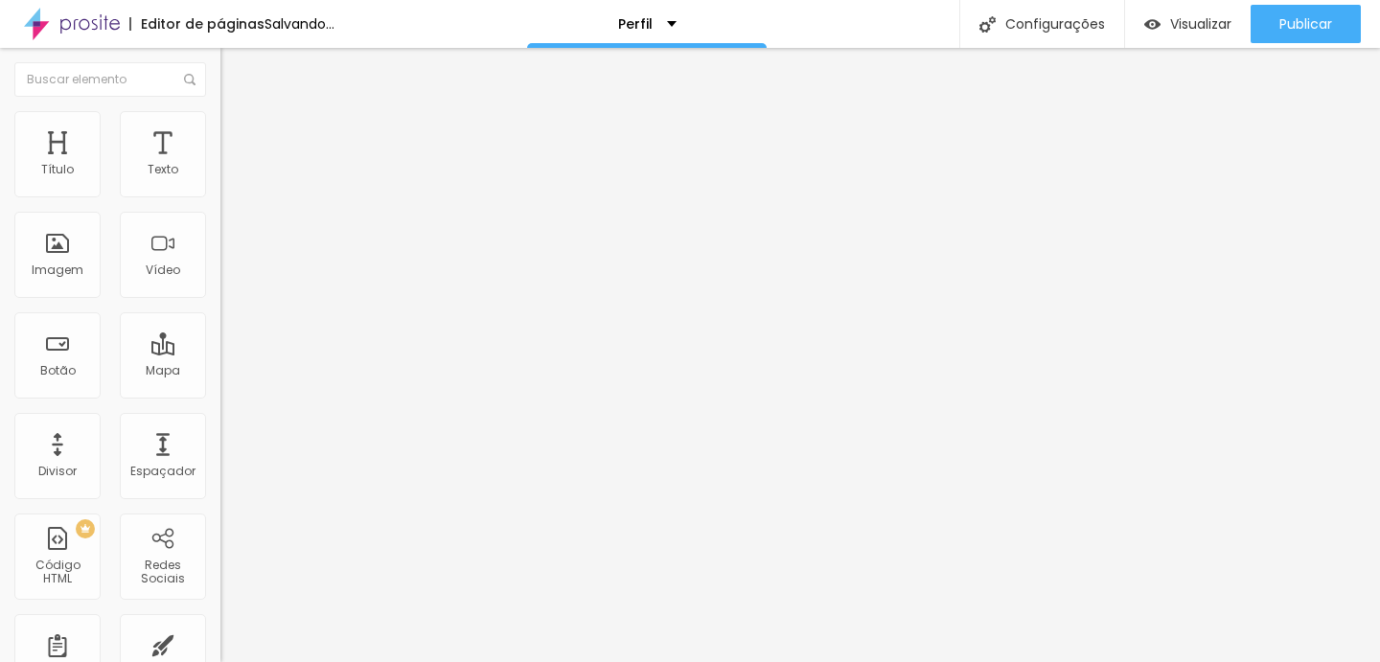
type input "15"
drag, startPoint x: 111, startPoint y: 205, endPoint x: 35, endPoint y: 195, distance: 77.4
type input "15"
click at [220, 195] on input "range" at bounding box center [282, 188] width 124 height 15
click at [220, 123] on img at bounding box center [228, 119] width 17 height 17
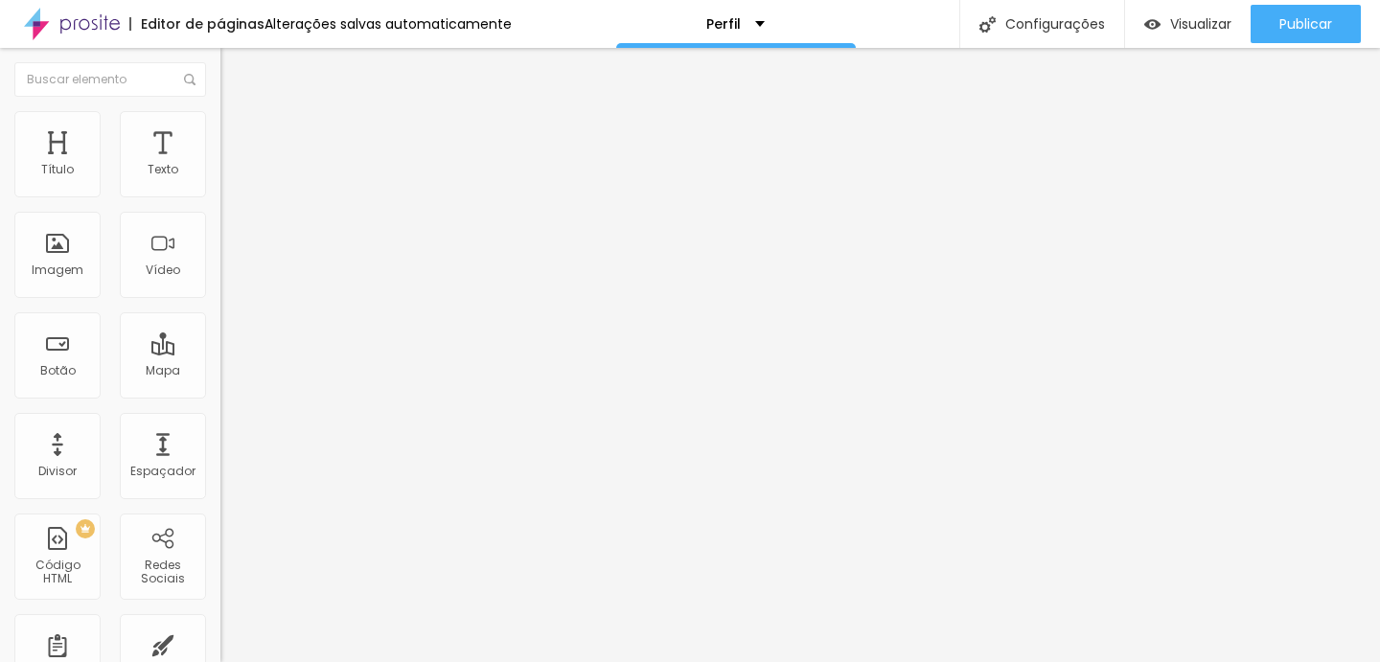
type input "20"
click at [220, 196] on input "range" at bounding box center [282, 188] width 124 height 15
